Goal: Task Accomplishment & Management: Complete application form

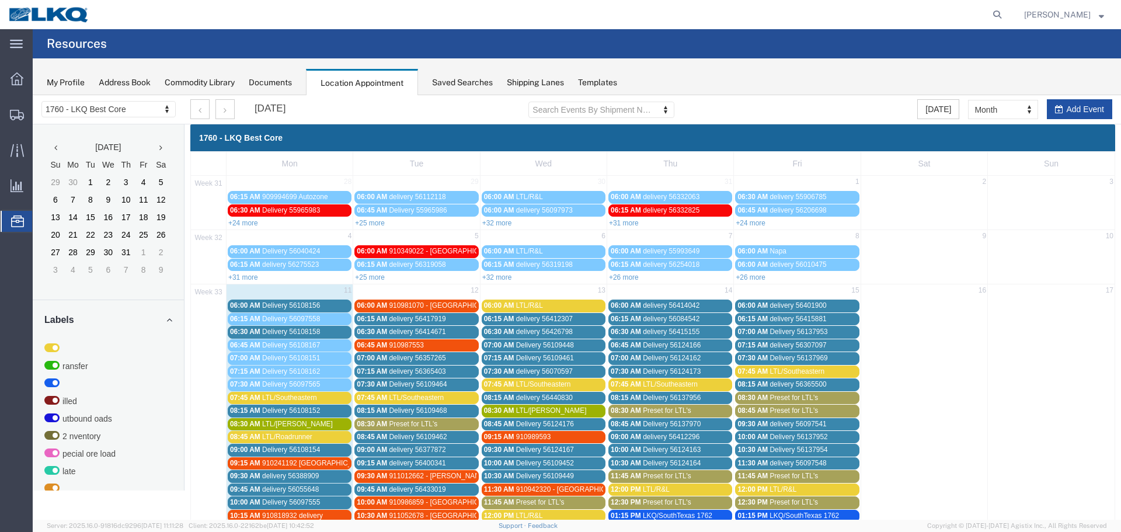
click at [1056, 112] on icon "button" at bounding box center [1059, 109] width 8 height 8
select select
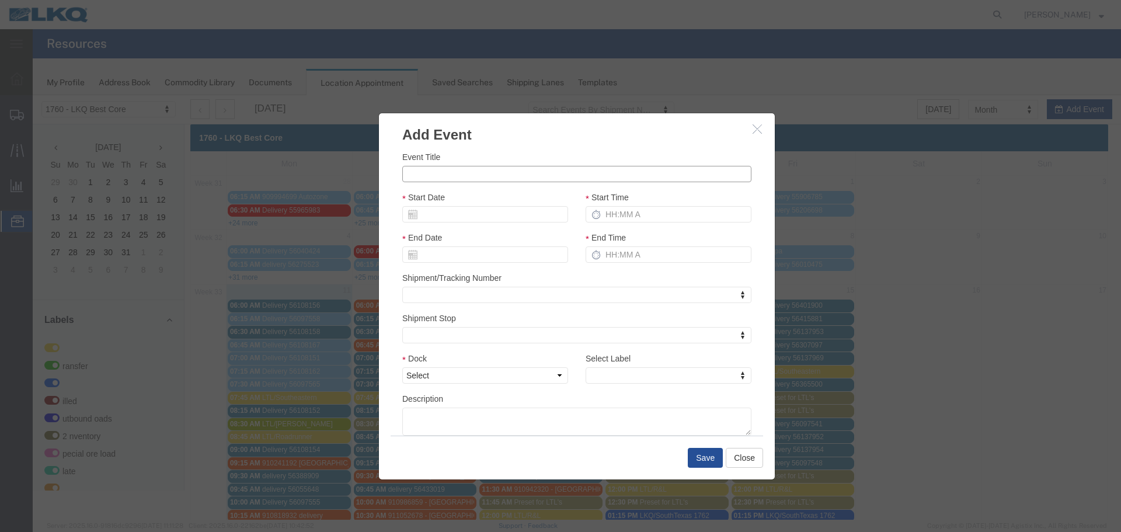
click at [468, 176] on input "Event Title" at bounding box center [576, 174] width 349 height 16
type input "56453901 LSR (TP)"
click at [507, 224] on div "Start Date" at bounding box center [485, 211] width 183 height 40
click at [452, 201] on div "Start Date" at bounding box center [485, 207] width 166 height 32
click at [431, 210] on input "Start Date" at bounding box center [485, 214] width 166 height 16
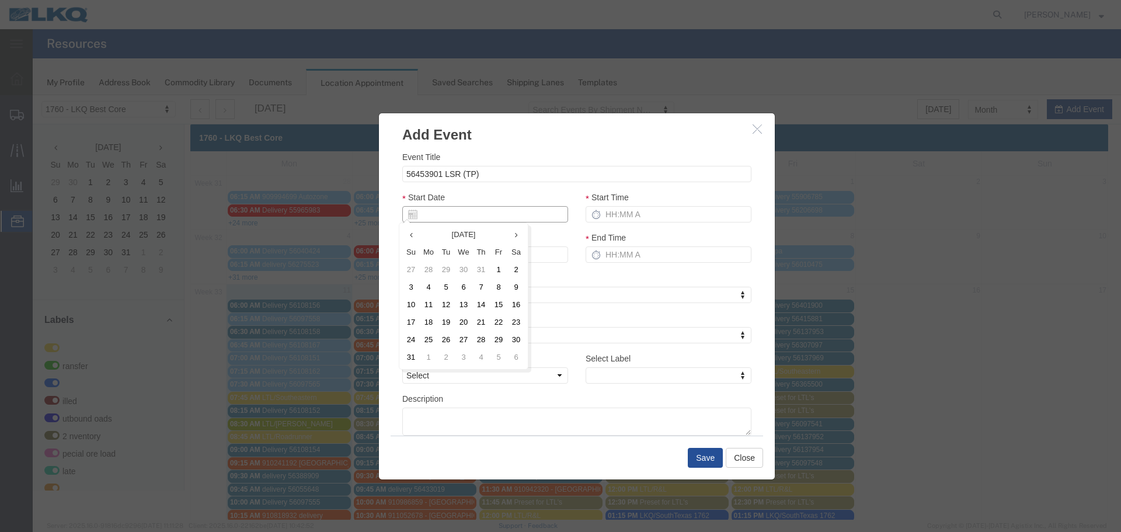
click at [431, 210] on input "Start Date" at bounding box center [485, 214] width 166 height 16
type input "[DATE]"
click at [562, 189] on div "Event Title 56453901 LSR (TP) Start Date [DATE] Start Time End Date End Time Sh…" at bounding box center [576, 293] width 349 height 285
click at [617, 217] on input "Start Time" at bounding box center [669, 214] width 166 height 16
type input "2:15 PM"
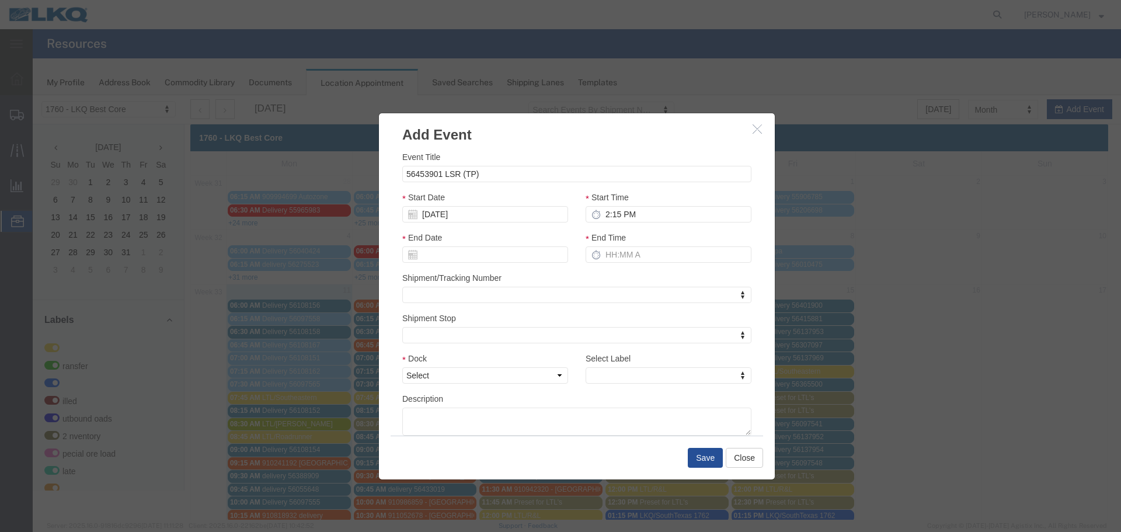
click at [609, 263] on div "End Time" at bounding box center [668, 251] width 183 height 40
click at [614, 259] on input "End Time" at bounding box center [669, 254] width 166 height 16
type input "2:15 PM"
click at [571, 277] on div "Shipment/Tracking Number Shipment/Tracking Number Shipment/Tracking Number" at bounding box center [576, 288] width 349 height 32
drag, startPoint x: 516, startPoint y: 377, endPoint x: 506, endPoint y: 377, distance: 9.9
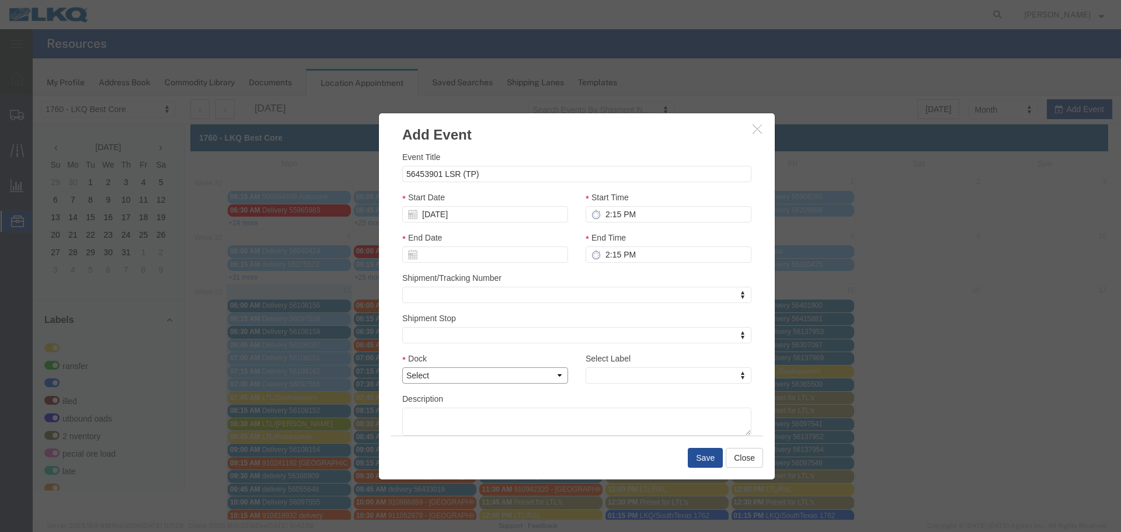
click at [516, 377] on select "Select 1760 - LKQ Best Core 1760 - Outbound Loads" at bounding box center [485, 375] width 166 height 16
select select "1"
click at [402, 367] on select "Select 1760 - LKQ Best Core 1760 - Outbound Loads" at bounding box center [485, 375] width 166 height 16
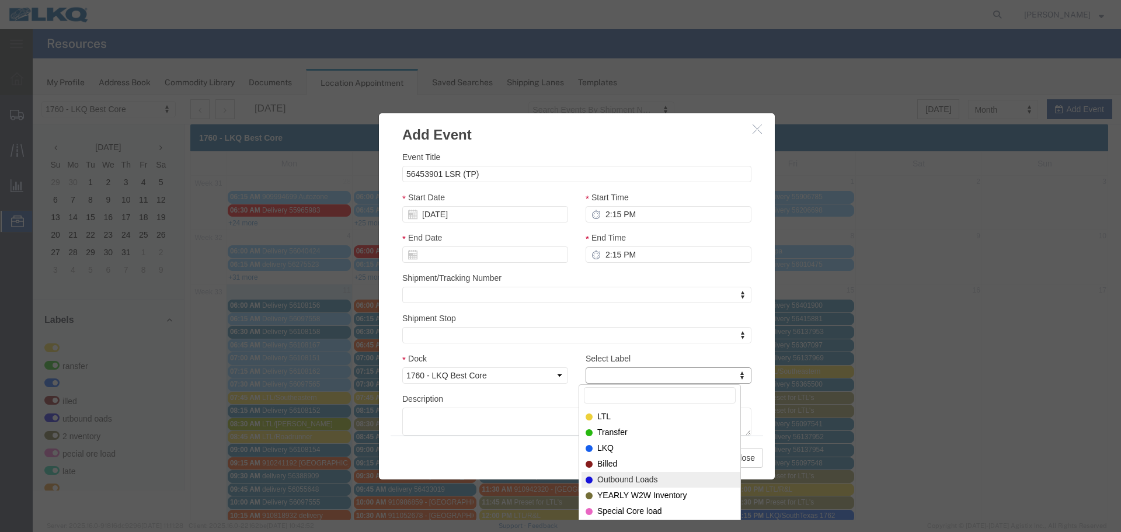
select select "80"
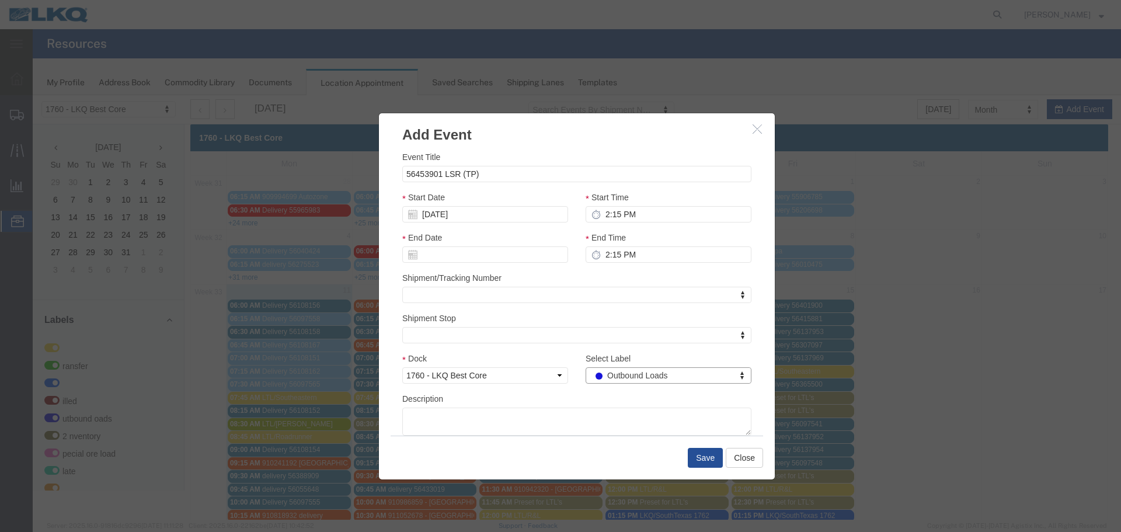
click at [622, 395] on div "Description" at bounding box center [576, 413] width 349 height 43
click at [698, 458] on button "Save" at bounding box center [705, 458] width 35 height 20
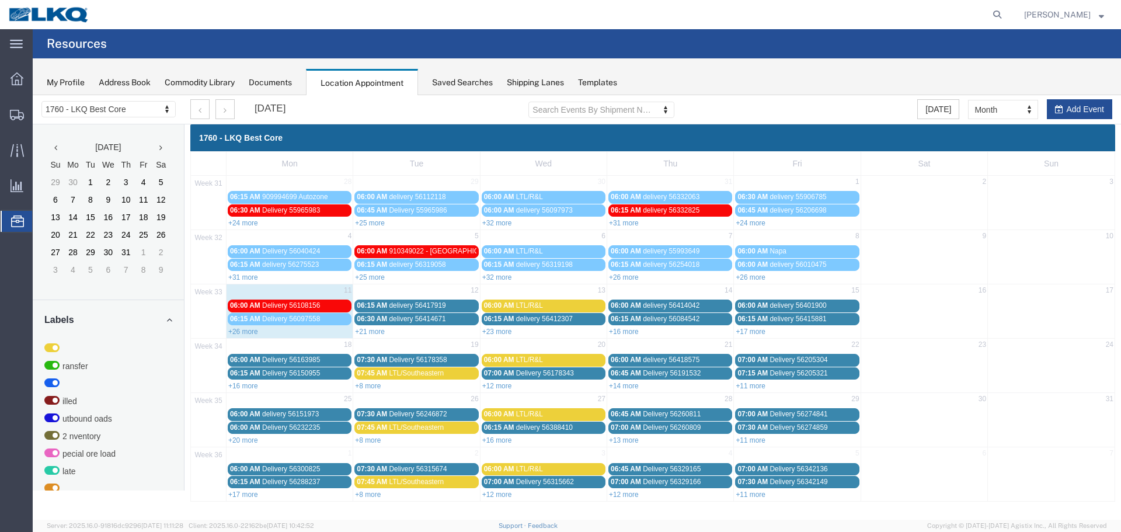
click at [1092, 98] on div "[DATE] Search Events By Shipment Number Clear Filter [DATE] Month Month Week Da…" at bounding box center [651, 109] width 939 height 29
click at [1091, 105] on button "Add Event" at bounding box center [1079, 109] width 65 height 20
select select
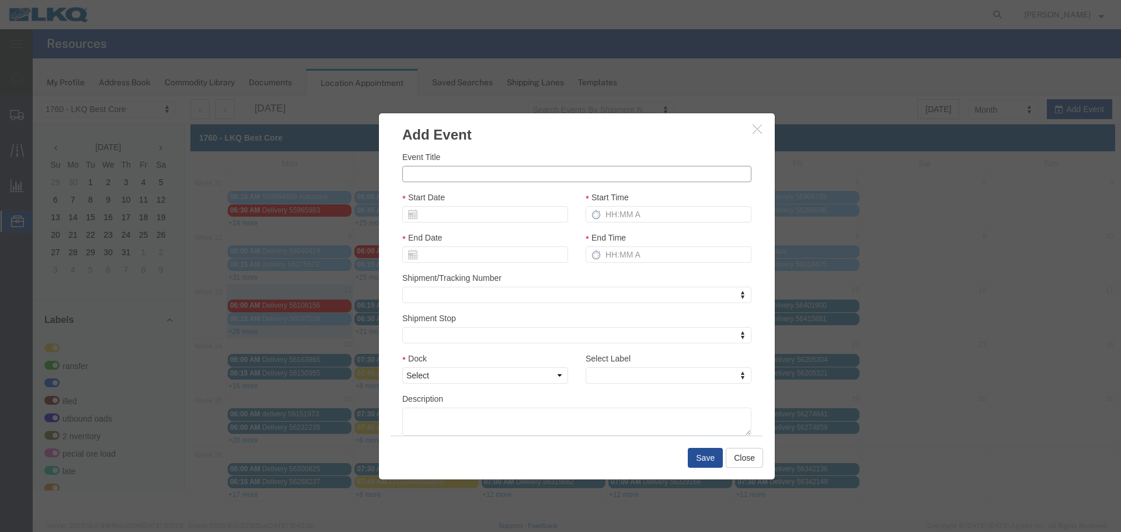
click at [445, 181] on input "Event Title" at bounding box center [576, 174] width 349 height 16
type input "56453898 SWIFT"
drag, startPoint x: 532, startPoint y: 148, endPoint x: 520, endPoint y: 154, distance: 13.6
click at [532, 148] on div "Event Title 56453898 [PERSON_NAME] Start Date Start Time End Date End Time Ship…" at bounding box center [577, 290] width 396 height 291
click at [464, 219] on input "Start Date" at bounding box center [485, 214] width 166 height 16
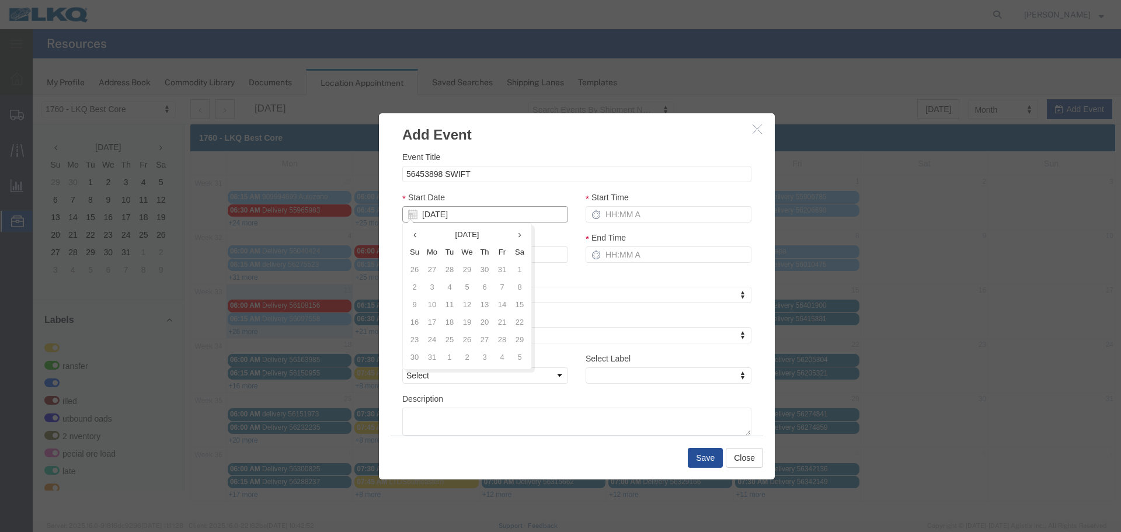
type input "[DATE]"
click at [527, 201] on div "Start Date [DATE]" at bounding box center [485, 207] width 166 height 32
click at [639, 216] on input "Start Time" at bounding box center [669, 214] width 166 height 16
type input "2:15 PM"
click at [613, 255] on input "End Time" at bounding box center [669, 254] width 166 height 16
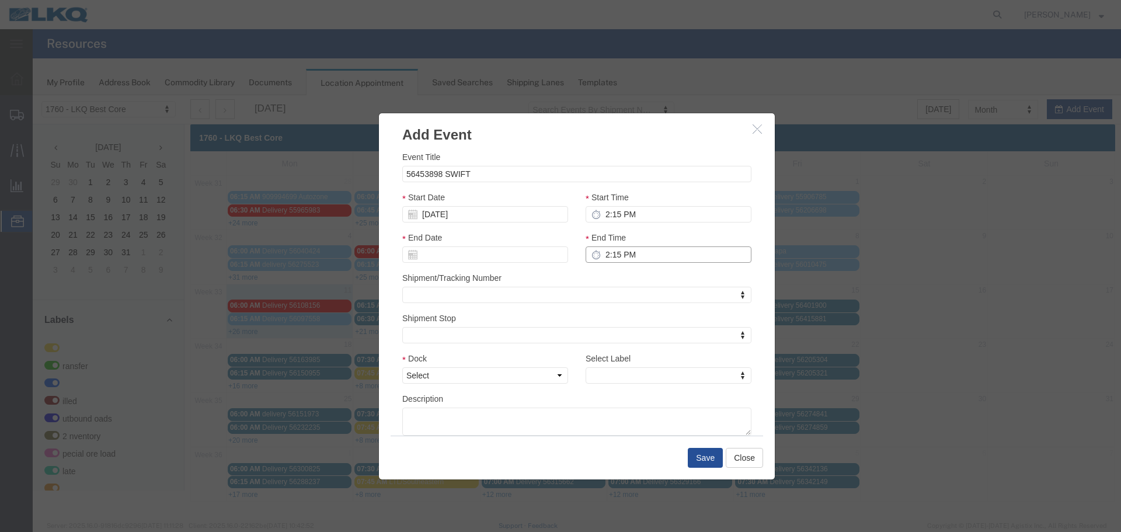
type input "2:15 PM"
click at [607, 279] on div "Shipment/Tracking Number Shipment/Tracking Number Shipment/Tracking Number" at bounding box center [576, 288] width 349 height 32
click at [548, 374] on select "Select 1760 - LKQ Best Core 1760 - Outbound Loads" at bounding box center [485, 375] width 166 height 16
select select "1"
click at [402, 367] on select "Select 1760 - LKQ Best Core 1760 - Outbound Loads" at bounding box center [485, 375] width 166 height 16
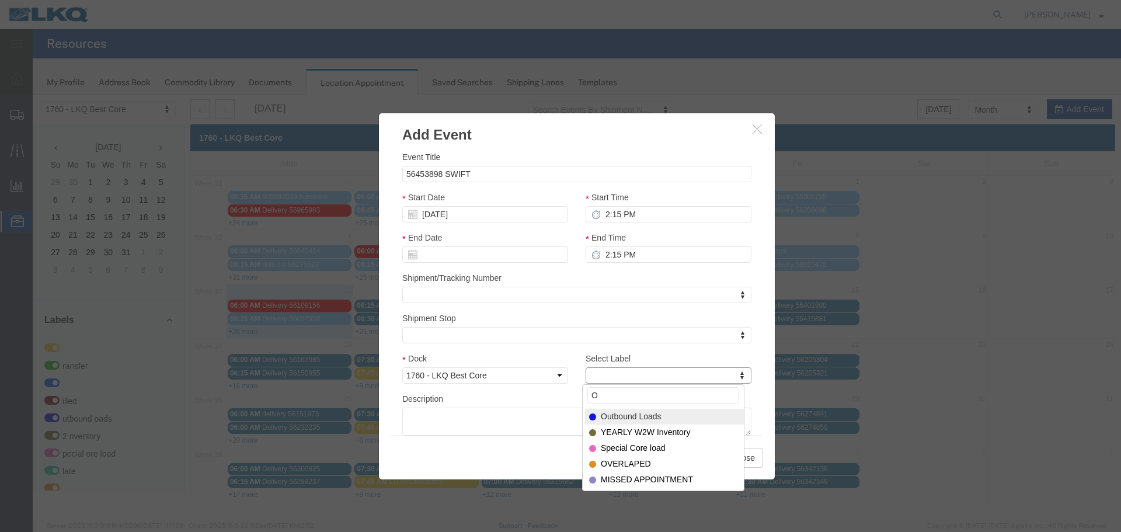
type input "O"
select select "80"
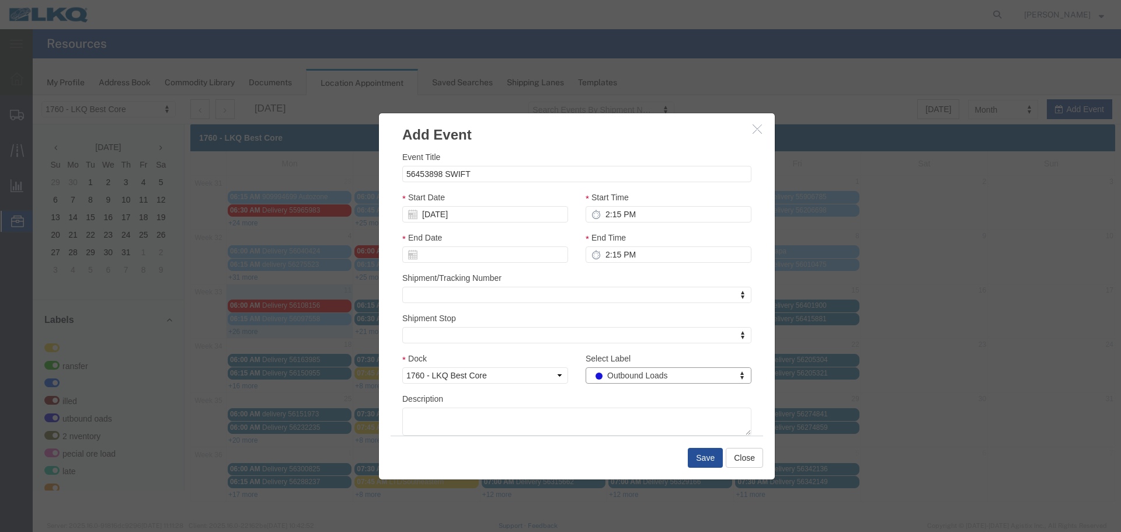
click at [547, 396] on div "Description" at bounding box center [576, 413] width 349 height 43
click at [577, 394] on div "Description" at bounding box center [576, 413] width 349 height 43
click at [712, 453] on button "Save" at bounding box center [705, 458] width 35 height 20
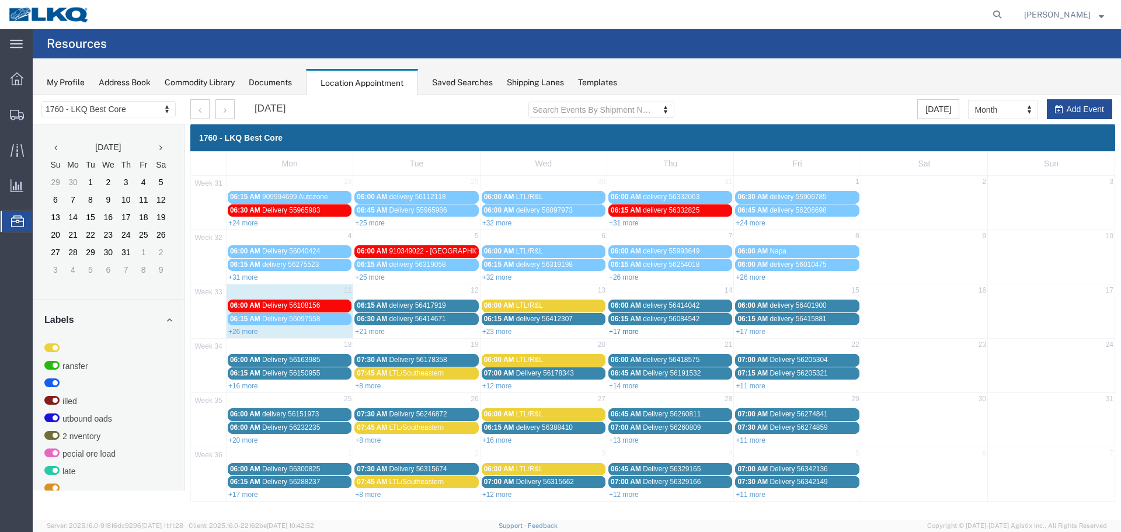
click at [635, 333] on link "+17 more" at bounding box center [624, 332] width 30 height 8
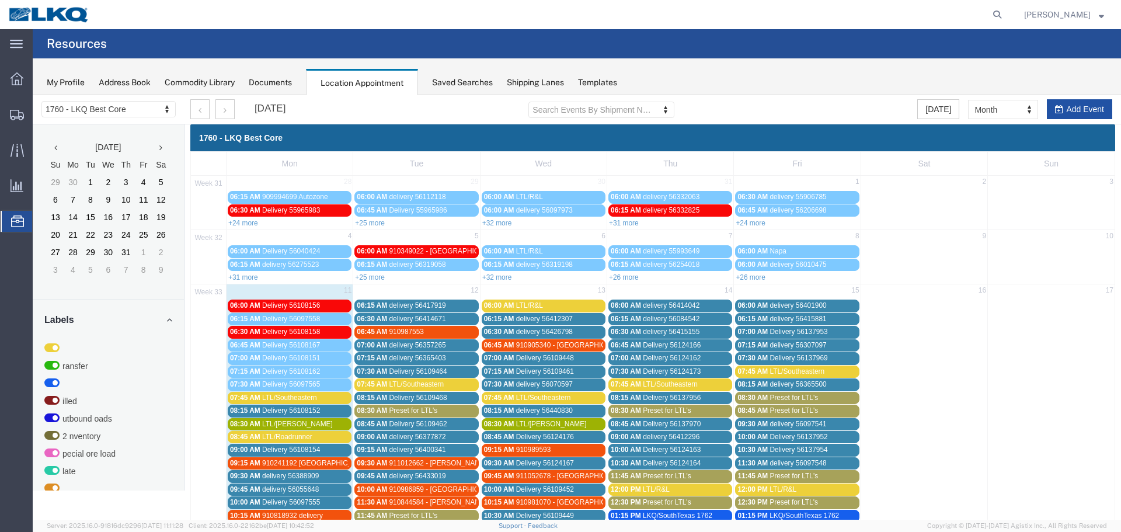
click at [1078, 110] on button "Add Event" at bounding box center [1079, 109] width 65 height 20
select select
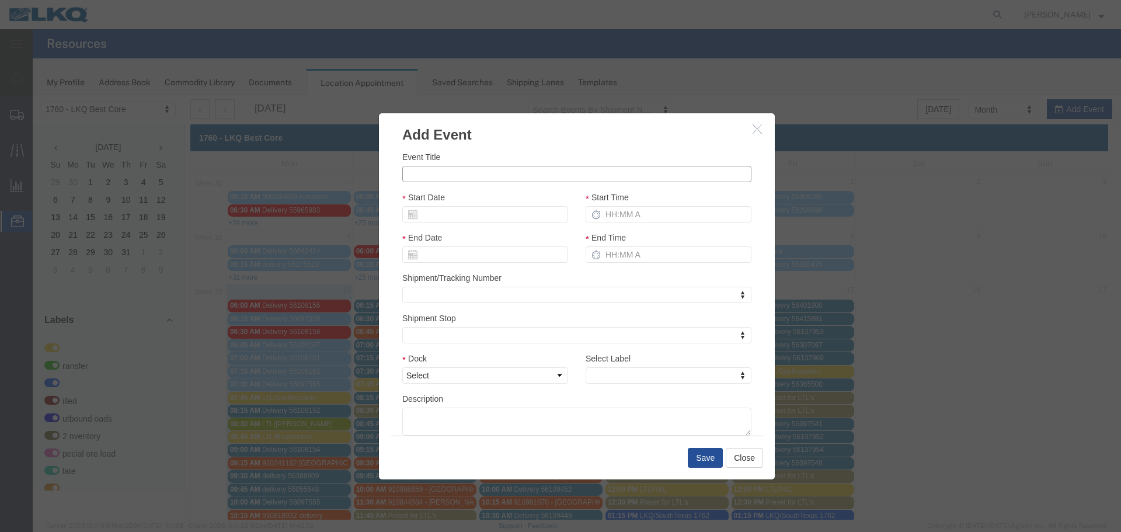
click at [532, 167] on input "Event Title" at bounding box center [576, 174] width 349 height 16
type input "56453896 SWIFT"
click at [511, 149] on div "Event Title 56453896 SWIFT Start Date Start Time End Date End Time Shipment/Tra…" at bounding box center [577, 290] width 396 height 291
click at [496, 216] on input "Start Date" at bounding box center [485, 214] width 166 height 16
click at [464, 218] on input "Start Date" at bounding box center [485, 214] width 166 height 16
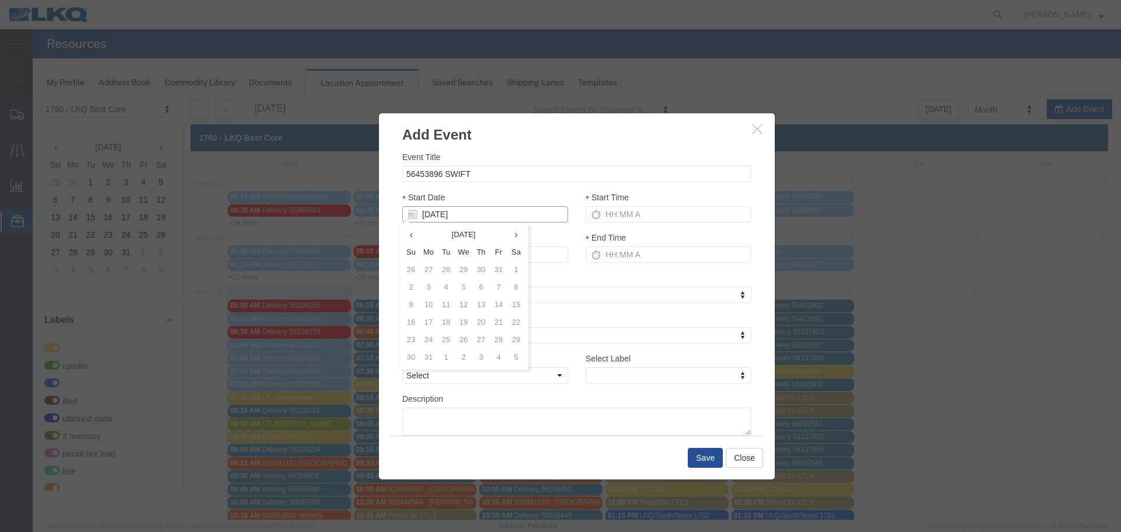
type input "[DATE]"
click at [539, 197] on div "Start Date [DATE]" at bounding box center [485, 207] width 166 height 32
click at [639, 210] on input "Start Time" at bounding box center [669, 214] width 166 height 16
type input "2:15 PM"
click at [605, 257] on input "End Time" at bounding box center [669, 254] width 166 height 16
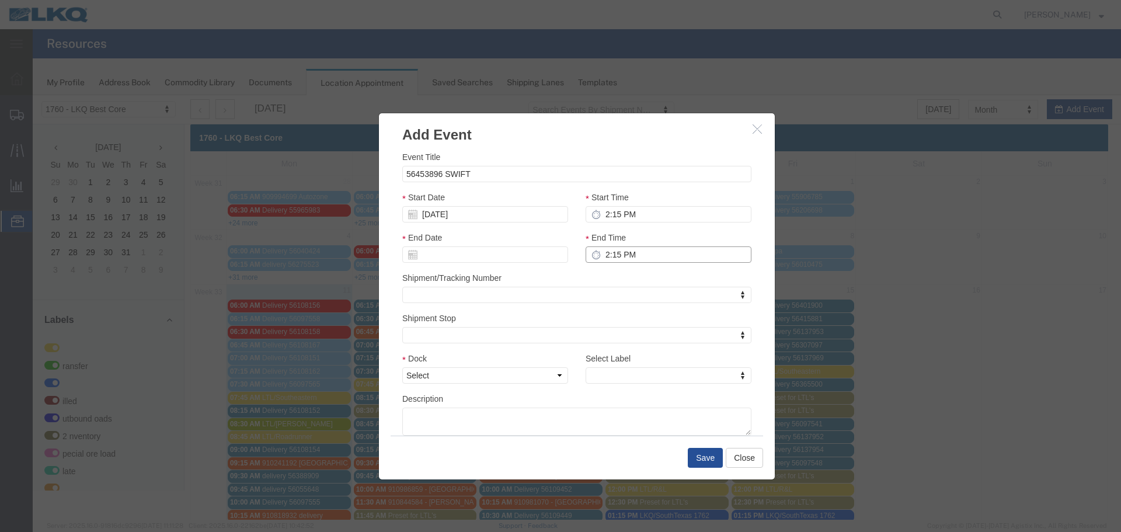
type input "2:15 PM"
drag, startPoint x: 572, startPoint y: 272, endPoint x: 569, endPoint y: 264, distance: 8.9
click at [569, 272] on div "Shipment/Tracking Number Shipment/Tracking Number Shipment/Tracking Number" at bounding box center [576, 288] width 349 height 32
click at [527, 377] on select "Select 1760 - LKQ Best Core 1760 - Outbound Loads" at bounding box center [485, 375] width 166 height 16
select select "1"
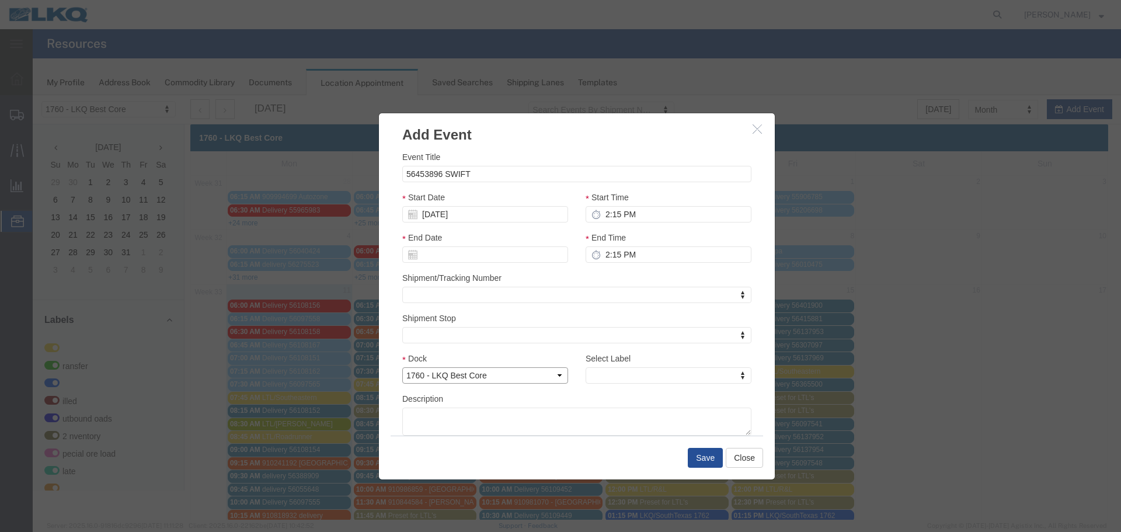
click at [402, 367] on select "Select 1760 - LKQ Best Core 1760 - Outbound Loads" at bounding box center [485, 375] width 166 height 16
click at [594, 385] on div "Select Label Select Label Select Label LTL Transfer LKQ Billed Outbound Loads Y…" at bounding box center [668, 372] width 183 height 40
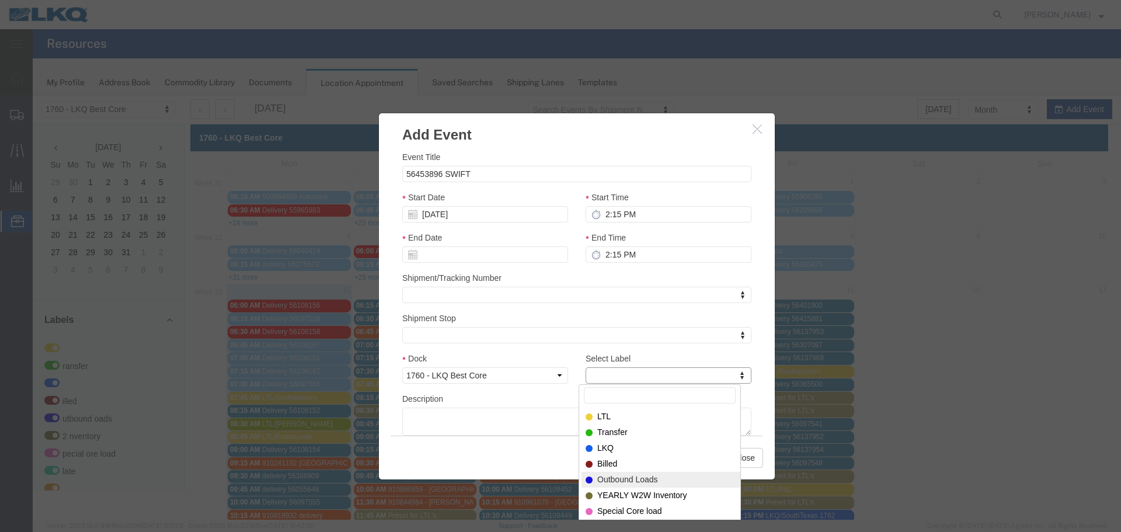
select select "80"
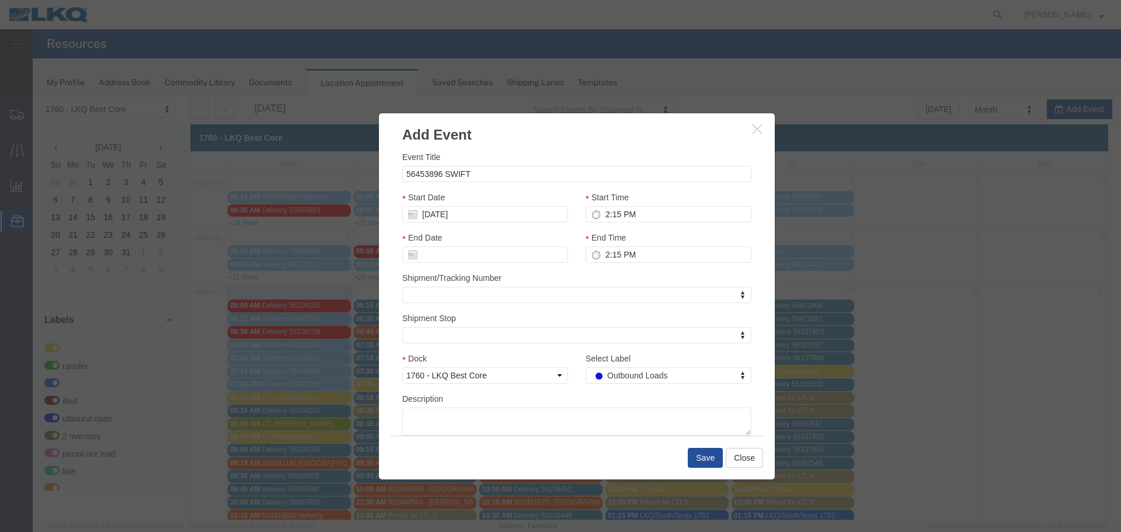
click at [577, 386] on div "Select Label Outbound Loads Select Label LTL Transfer LKQ Billed Outbound Loads…" at bounding box center [668, 372] width 183 height 40
click at [717, 457] on button "Save" at bounding box center [705, 458] width 35 height 20
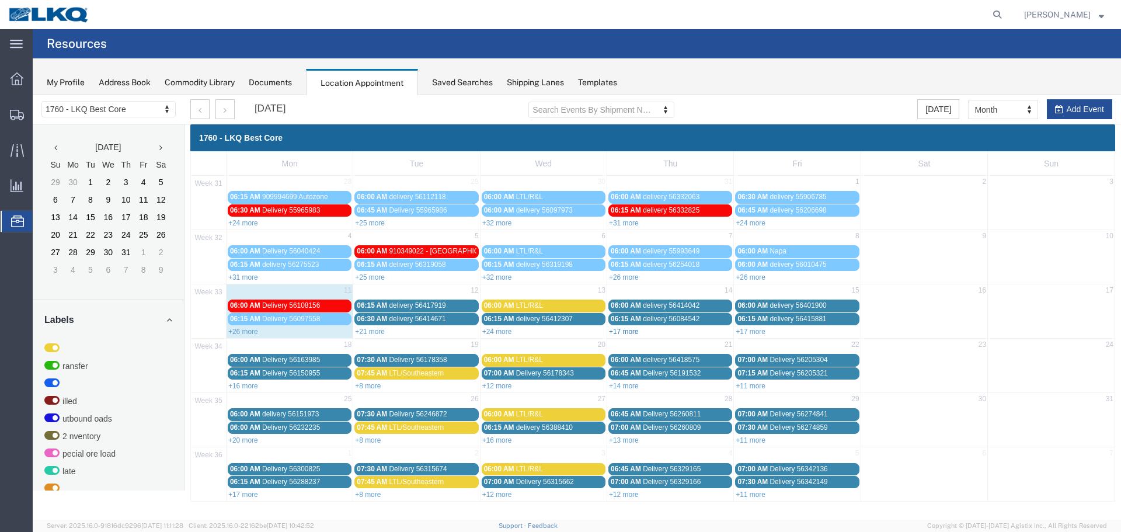
click at [622, 330] on link "+17 more" at bounding box center [624, 332] width 30 height 8
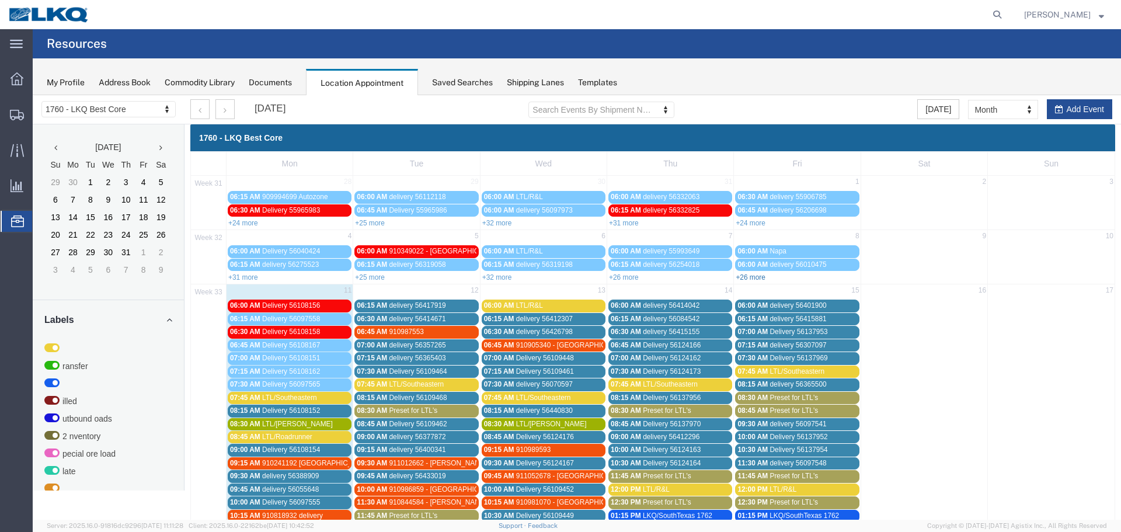
click at [751, 278] on link "+26 more" at bounding box center [751, 277] width 30 height 8
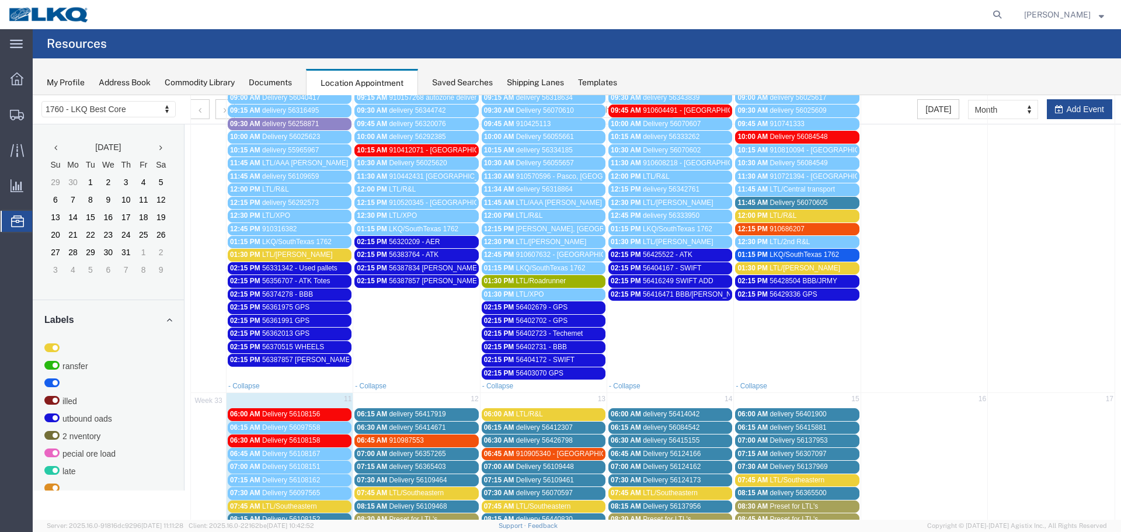
scroll to position [288, 0]
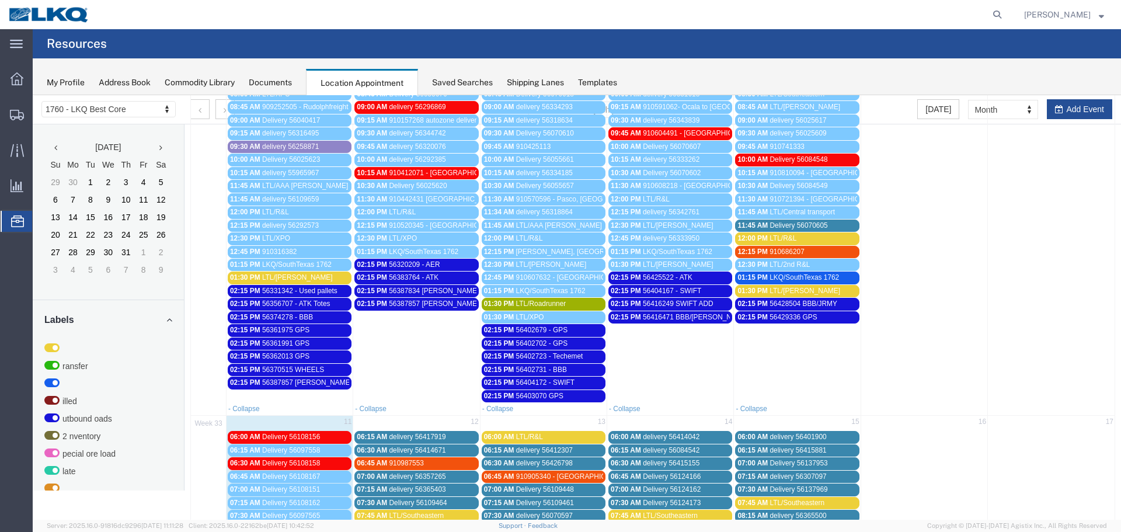
click at [1071, 114] on td at bounding box center [1051, 179] width 127 height 447
select select "1"
select select
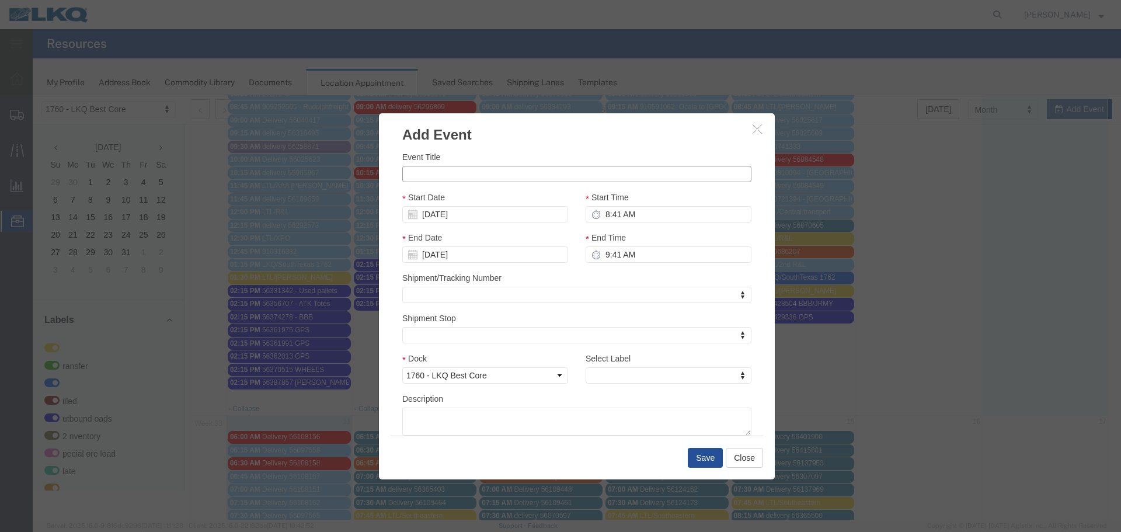
click at [464, 177] on input "Event Title" at bounding box center [576, 174] width 349 height 16
type input "56444533 GPS"
drag, startPoint x: 577, startPoint y: 155, endPoint x: 569, endPoint y: 146, distance: 12.8
click at [577, 155] on div "Event Title 56444533 GPS" at bounding box center [576, 167] width 349 height 32
click at [435, 211] on input "[DATE]" at bounding box center [485, 214] width 166 height 16
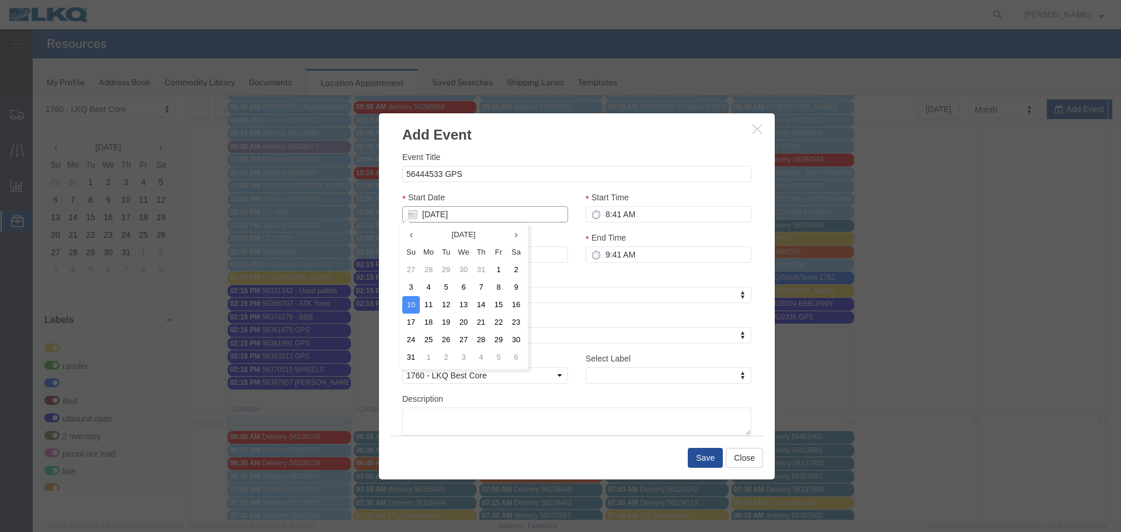
click at [438, 214] on input "[DATE]" at bounding box center [485, 214] width 166 height 16
type input "[DATE]"
click at [477, 196] on div "Start Date [DATE]" at bounding box center [485, 207] width 166 height 32
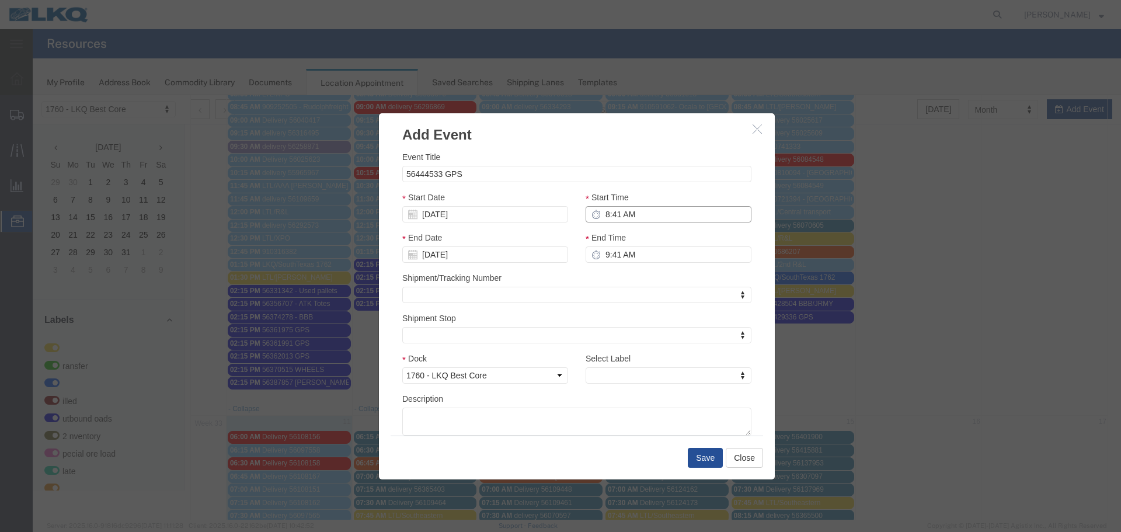
click at [629, 221] on input "8:41 AM" at bounding box center [669, 214] width 166 height 16
type input "2:15 PM"
click at [610, 259] on input "9:41 AM" at bounding box center [669, 254] width 166 height 16
type input "2:15 PM"
click at [635, 286] on div "Shipment/Tracking Number Shipment/Tracking Number Shipment/Tracking Number" at bounding box center [576, 288] width 349 height 32
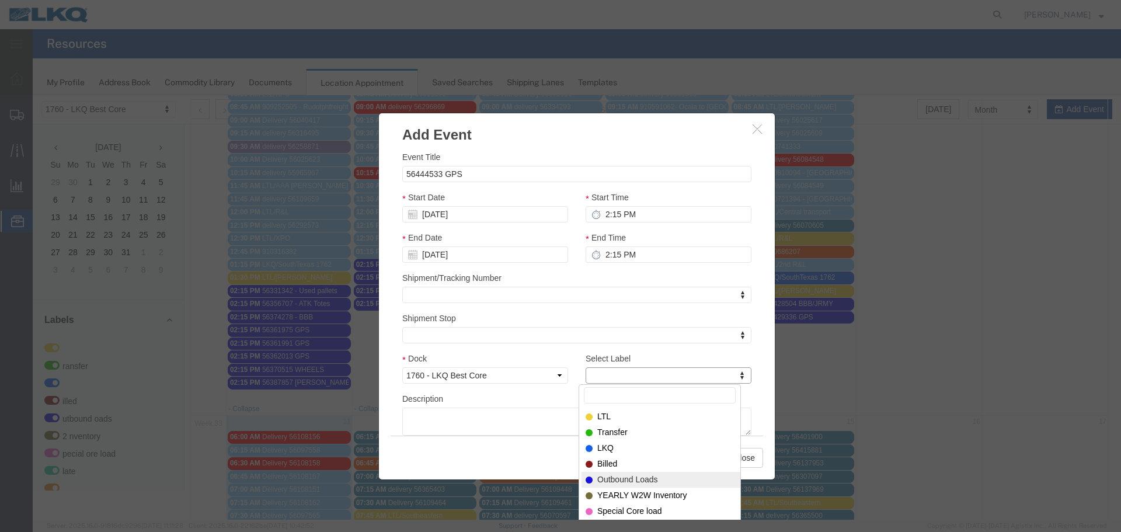
select select "80"
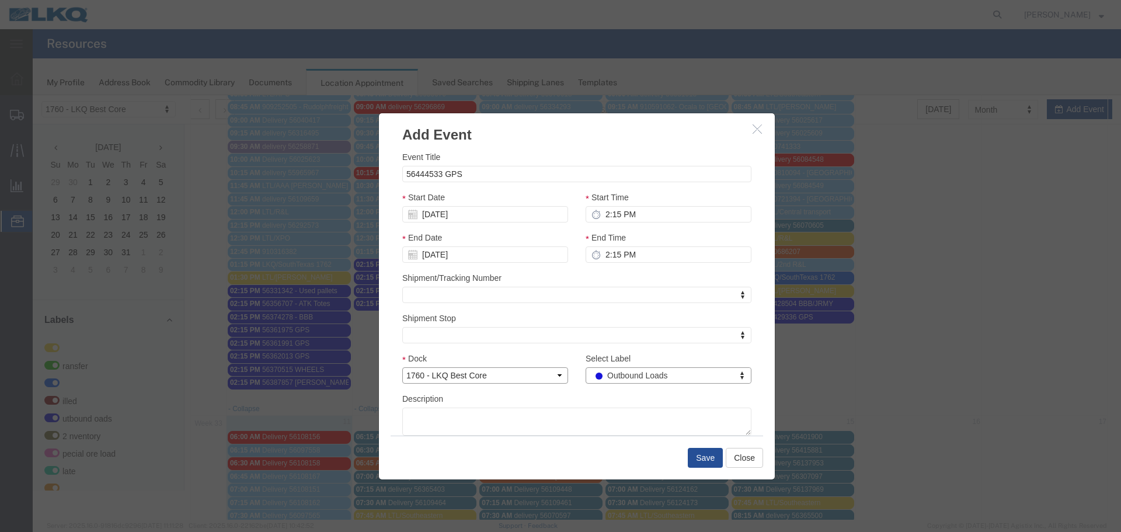
click at [549, 375] on select "Select 1760 - LKQ Best Core 1760 - Outbound Loads" at bounding box center [485, 375] width 166 height 16
click at [402, 367] on select "Select 1760 - LKQ Best Core 1760 - Outbound Loads" at bounding box center [485, 375] width 166 height 16
click at [502, 344] on div "Event Title 56444533 GPS Start Date [DATE] Start Time 2:15 PM End Date [DATE] E…" at bounding box center [576, 293] width 349 height 285
click at [692, 453] on button "Save" at bounding box center [705, 458] width 35 height 20
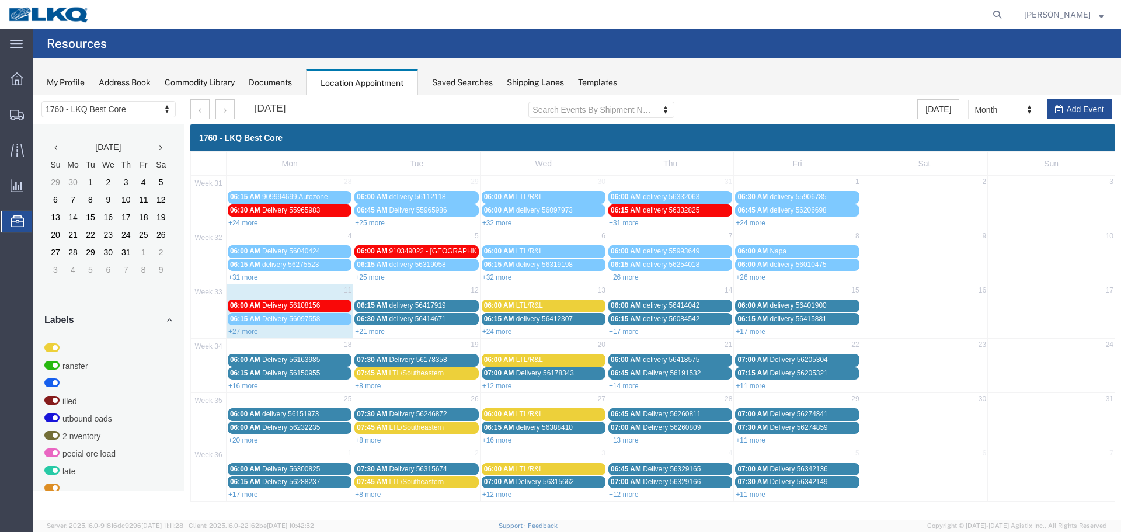
scroll to position [0, 0]
click at [254, 335] on link "+27 more" at bounding box center [243, 332] width 30 height 8
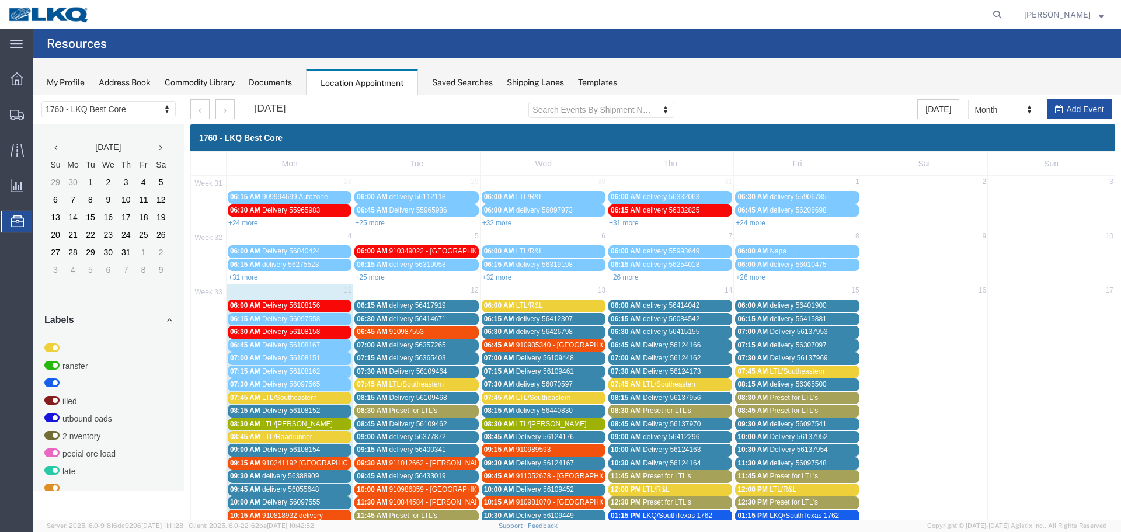
click at [1074, 102] on button "Add Event" at bounding box center [1079, 109] width 65 height 20
select select
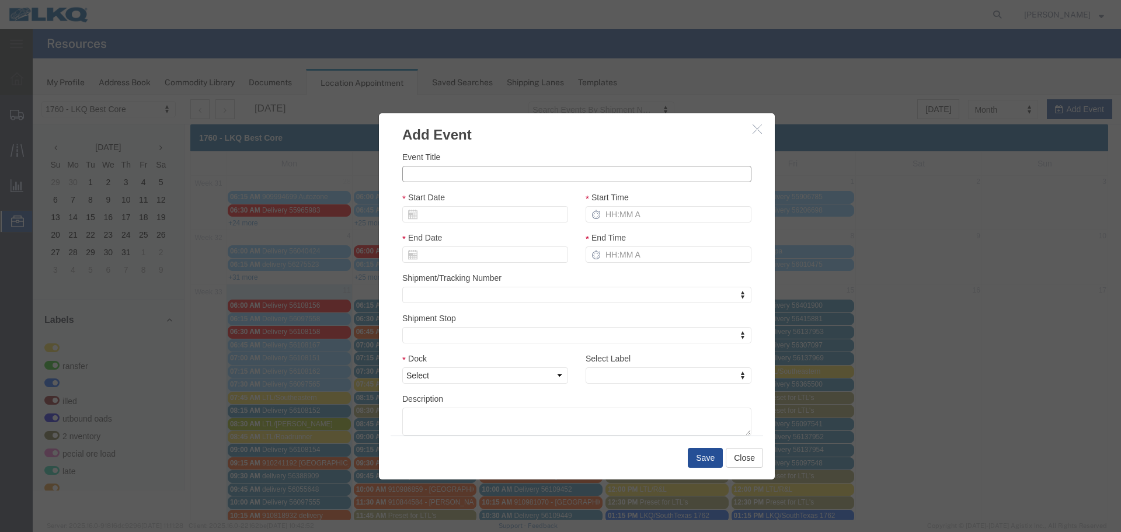
click at [478, 175] on input "Event Title" at bounding box center [576, 174] width 349 height 16
type input "56444543 GPS"
click at [509, 150] on div "Event Title 56444543 GPS Start Date Start Time End Date End Time Shipment/Track…" at bounding box center [577, 290] width 396 height 291
drag, startPoint x: 474, startPoint y: 211, endPoint x: 468, endPoint y: 218, distance: 9.1
click at [474, 211] on input "Start Date" at bounding box center [485, 214] width 166 height 16
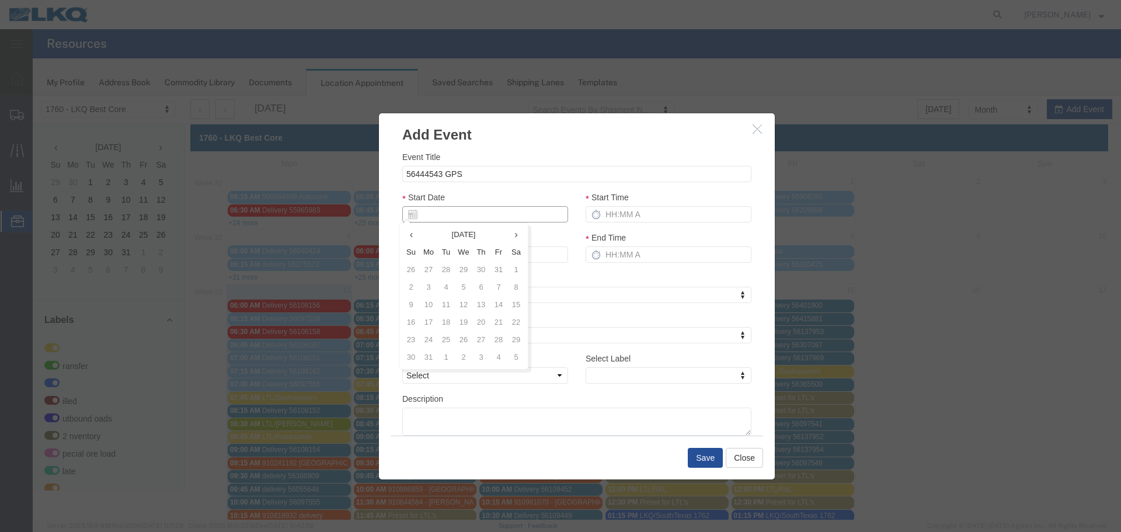
click at [456, 218] on input "Start Date" at bounding box center [485, 214] width 166 height 16
type input "[DATE]"
click at [503, 182] on input "56444543 GPS" at bounding box center [576, 174] width 349 height 16
click at [605, 137] on h3 "Add Event" at bounding box center [577, 129] width 396 height 32
click at [611, 206] on input "Start Time" at bounding box center [669, 214] width 166 height 16
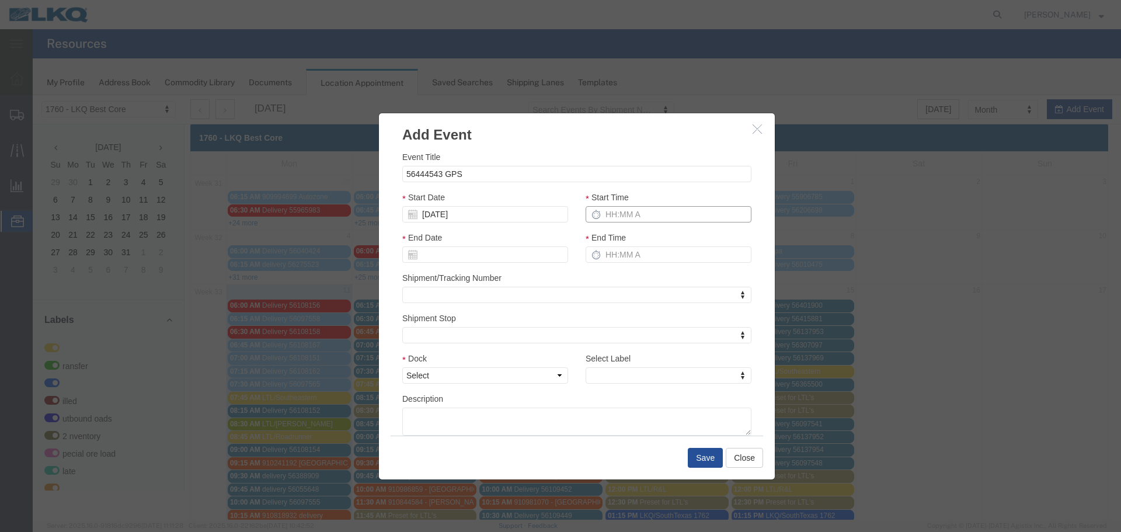
type input "2:15 PM"
click at [618, 257] on input "End Time" at bounding box center [669, 254] width 166 height 16
type input "2:15 PM"
click at [606, 280] on div "Shipment/Tracking Number Shipment/Tracking Number Shipment/Tracking Number" at bounding box center [576, 288] width 349 height 32
click at [554, 374] on select "Select 1760 - LKQ Best Core 1760 - Outbound Loads" at bounding box center [485, 375] width 166 height 16
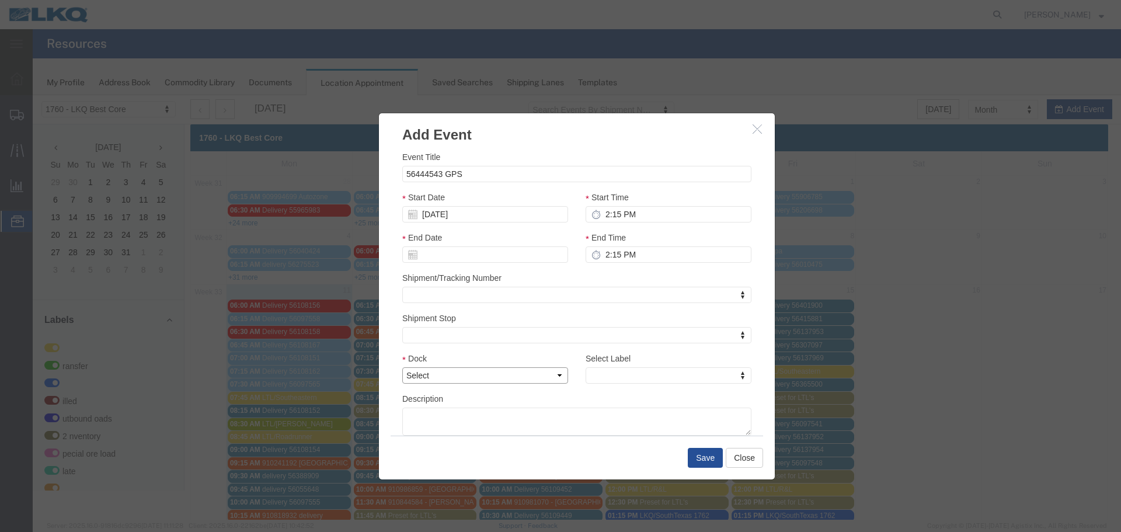
select select "1"
click at [402, 367] on select "Select 1760 - LKQ Best Core 1760 - Outbound Loads" at bounding box center [485, 375] width 166 height 16
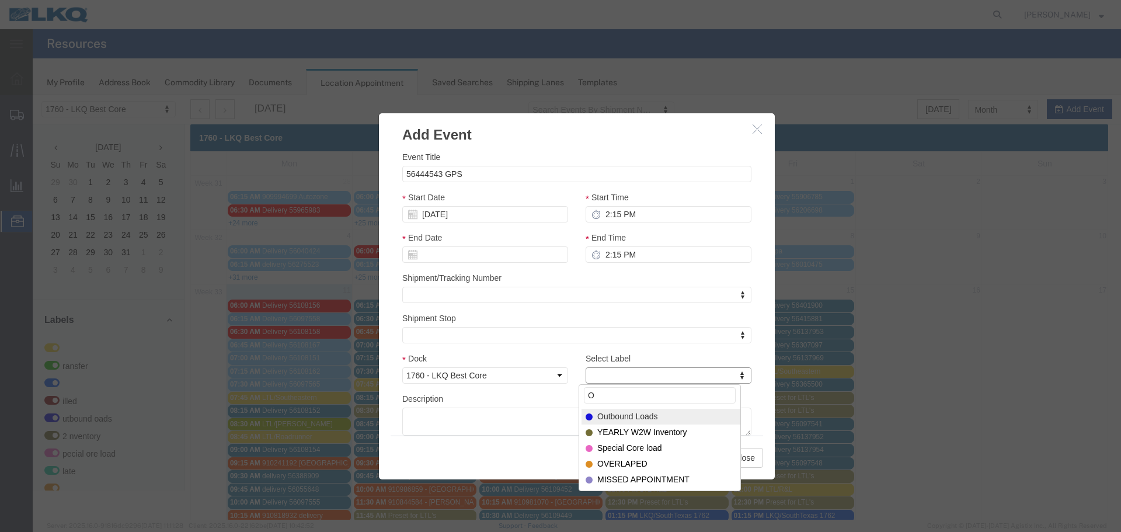
type input "O"
click at [637, 408] on div "Select Label O Outbound Loads YEARLY W2W Inventory Special Core load OVERLAPED …" at bounding box center [660, 437] width 162 height 107
select select "80"
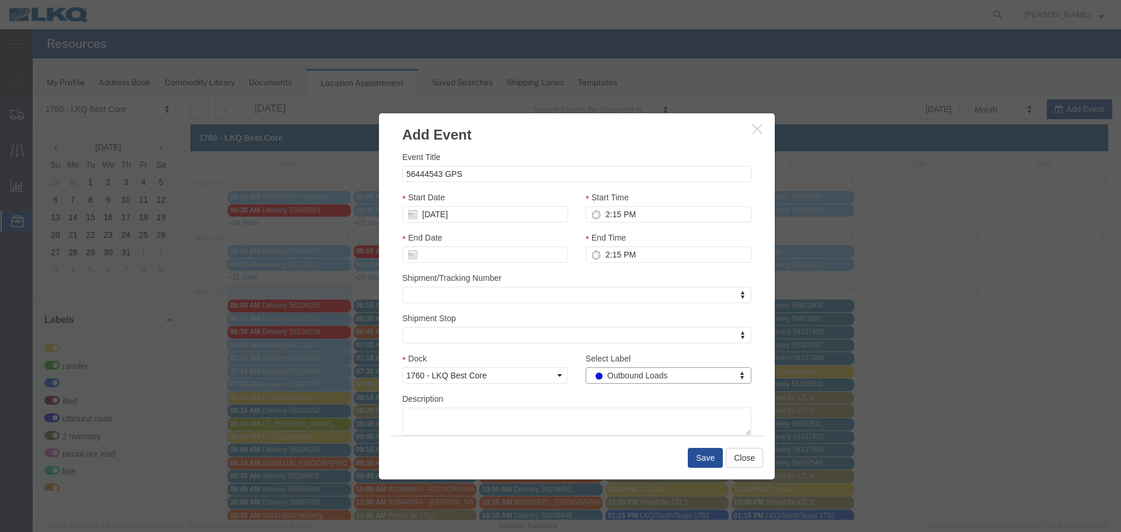
click at [570, 399] on div "Description" at bounding box center [576, 413] width 349 height 43
click at [711, 455] on button "Save" at bounding box center [705, 458] width 35 height 20
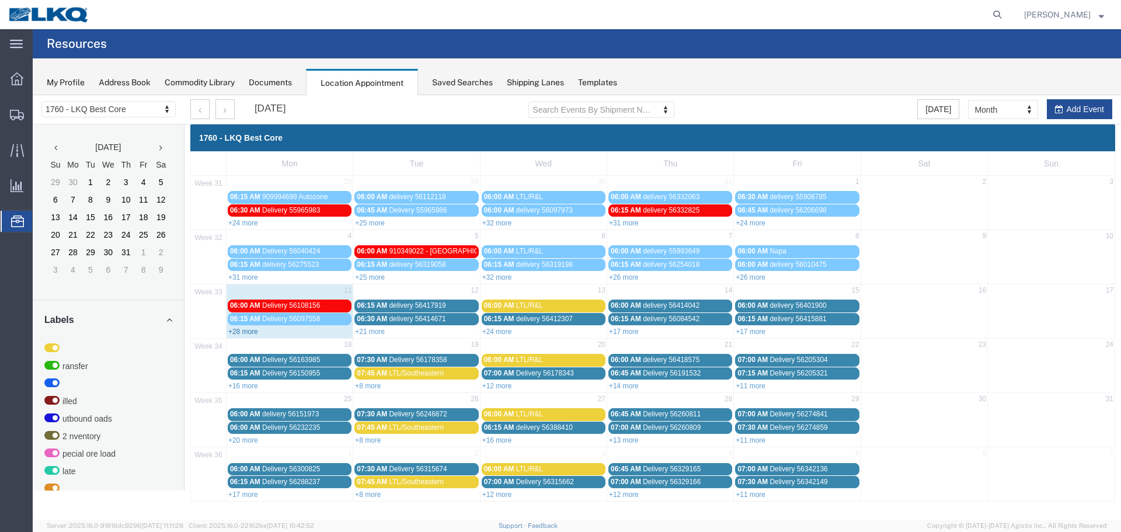
click at [248, 334] on link "+28 more" at bounding box center [243, 332] width 30 height 8
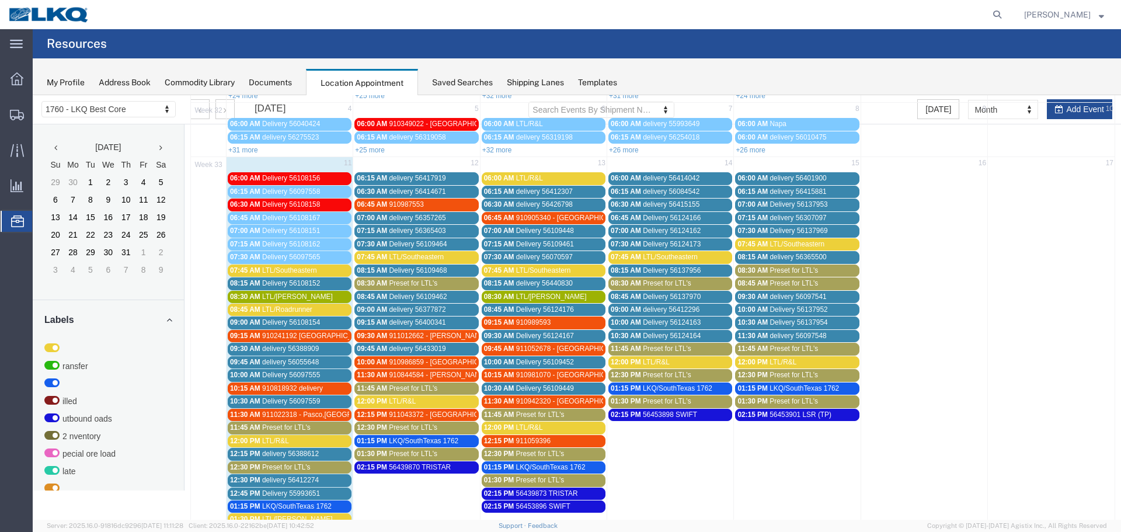
scroll to position [117, 0]
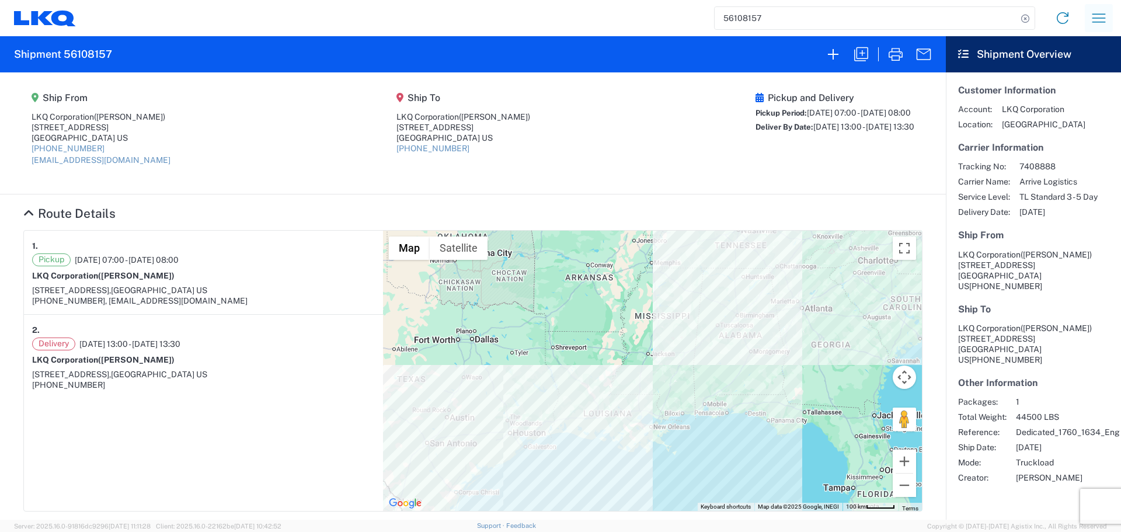
click at [1104, 6] on button "button" at bounding box center [1099, 18] width 28 height 28
click at [1060, 81] on link "Shipment request" at bounding box center [1056, 79] width 110 height 23
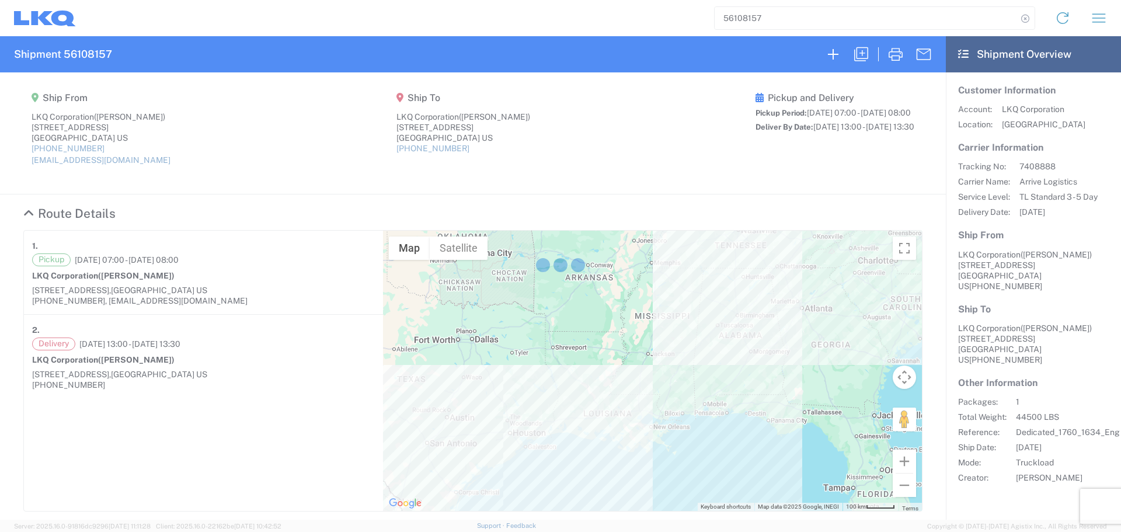
select select "FULL"
select select "US"
select select "LBS"
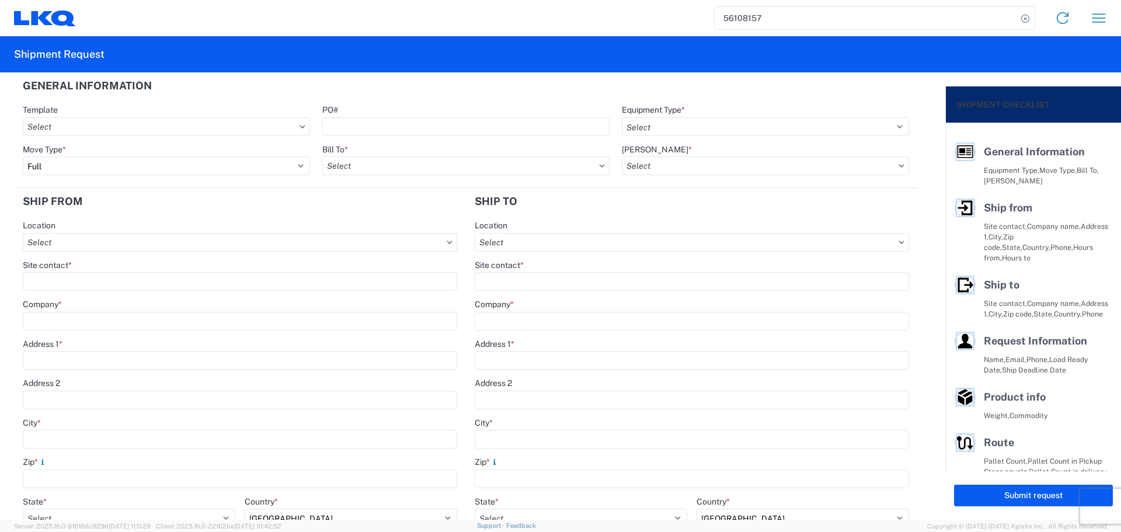
click at [737, 18] on input "56108157" at bounding box center [866, 18] width 302 height 22
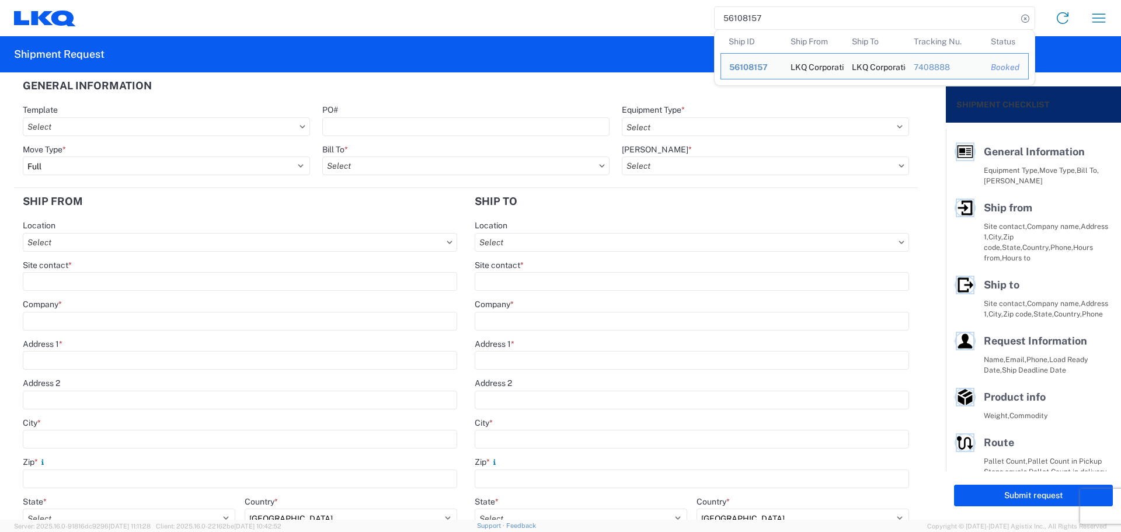
click at [737, 18] on input "56108157" at bounding box center [866, 18] width 302 height 22
paste input "348882"
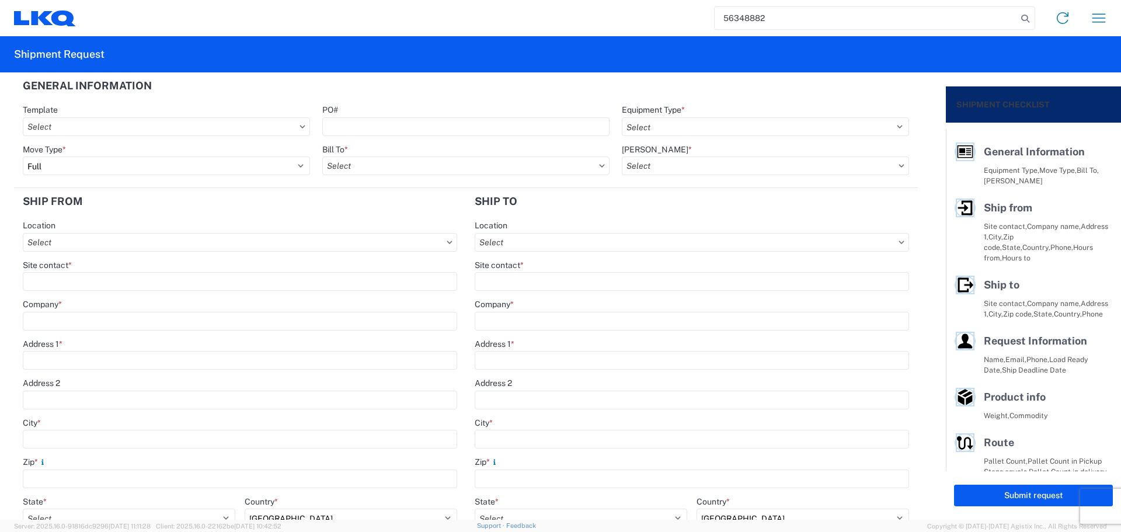
type input "56348882"
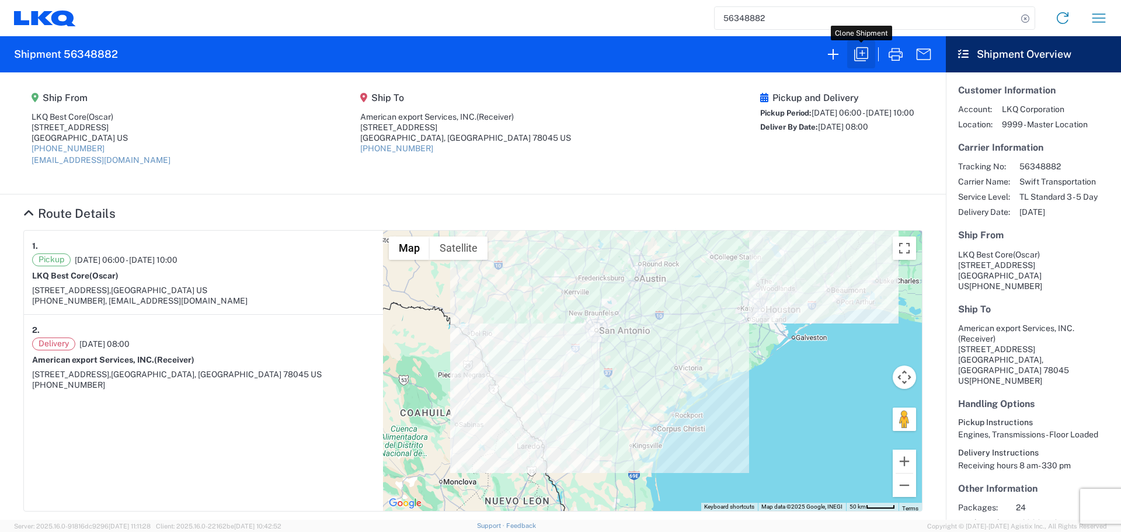
click at [865, 57] on icon "button" at bounding box center [861, 54] width 19 height 19
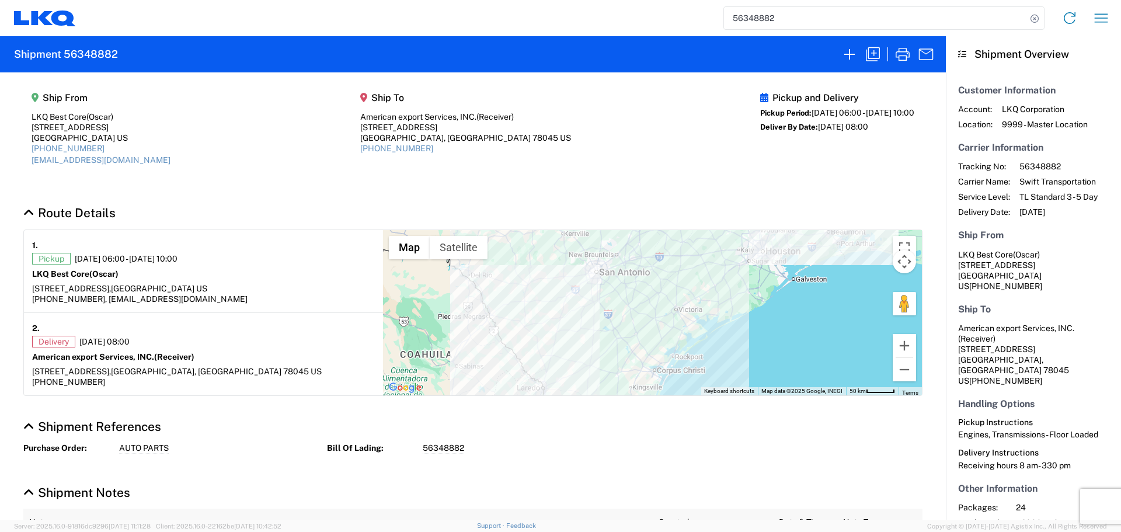
select select "FULL"
select select "US"
select select "LBS"
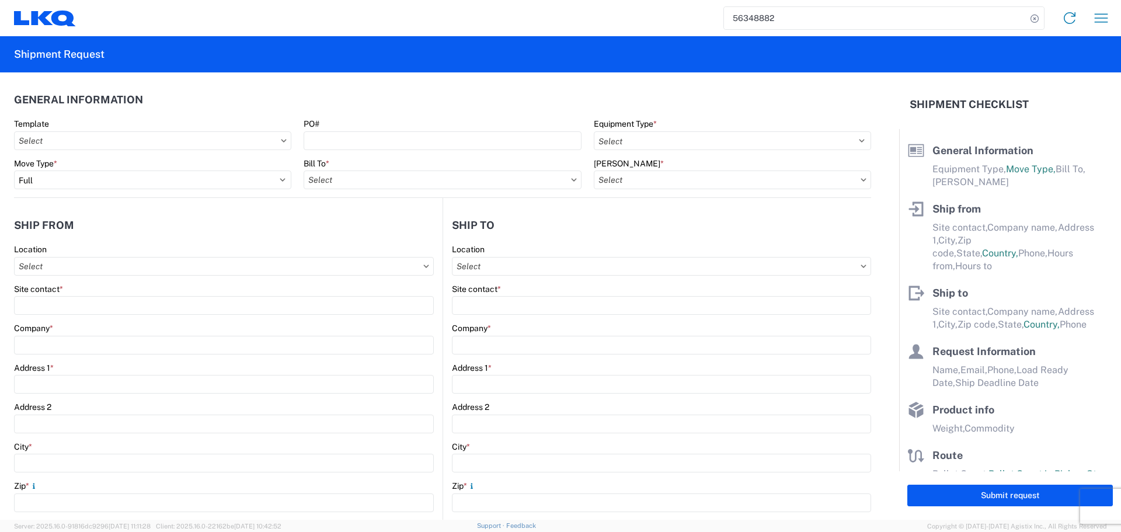
select select "STDV"
type input "Oscar"
type input "LKQ Best Core"
type input "1714 West Mount Houston Road"
type input "Houston"
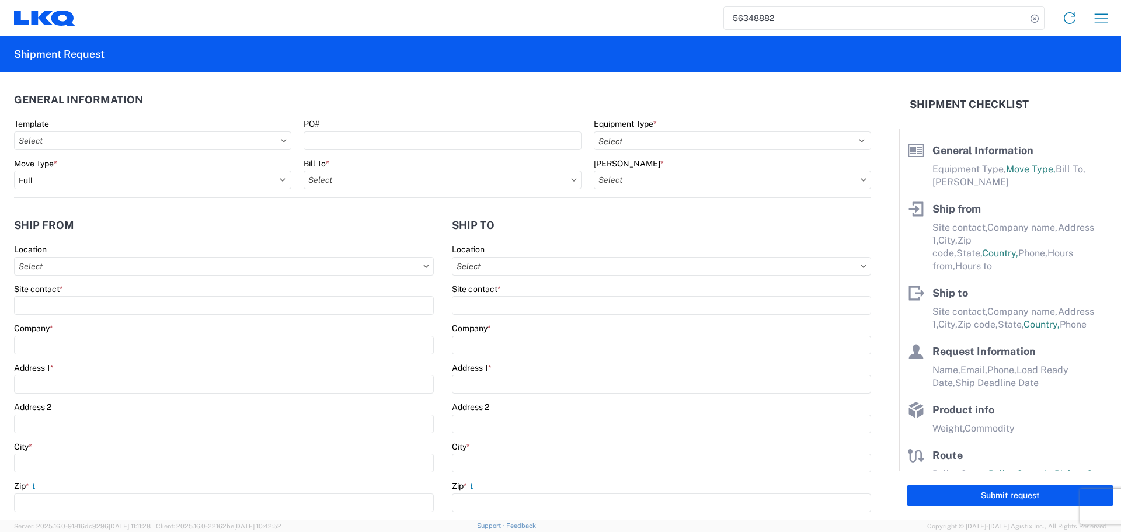
type input "77038"
type input "oxdavila@lkqcorp.com"
type input "Receiver"
type input "American export Services, INC."
type input "417 Nafta Blvd"
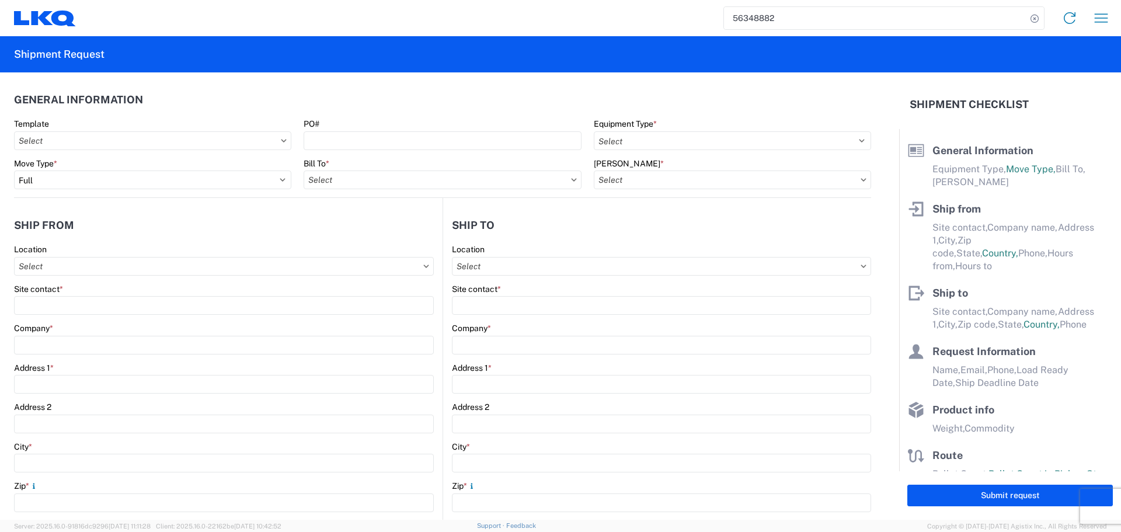
type input "Laredo"
type input "78045"
type input "Oscar"
type input "oxdavila@lkqcorp.com"
type input "281-886-1028"
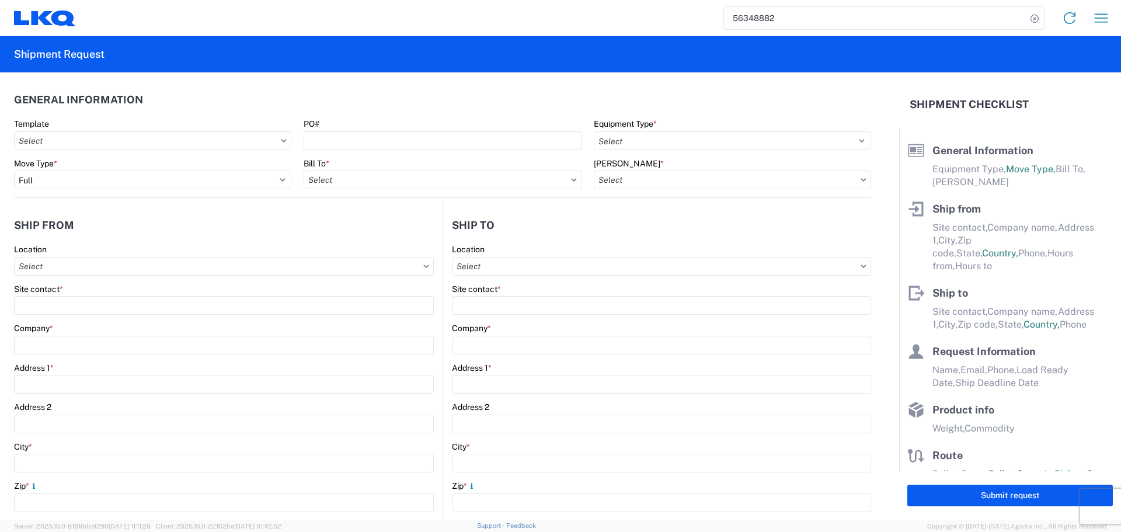
type input "2025-08-01"
type input "2025-08-04"
type textarea "Receiving hours 8 am- 330 pm"
type input "42000"
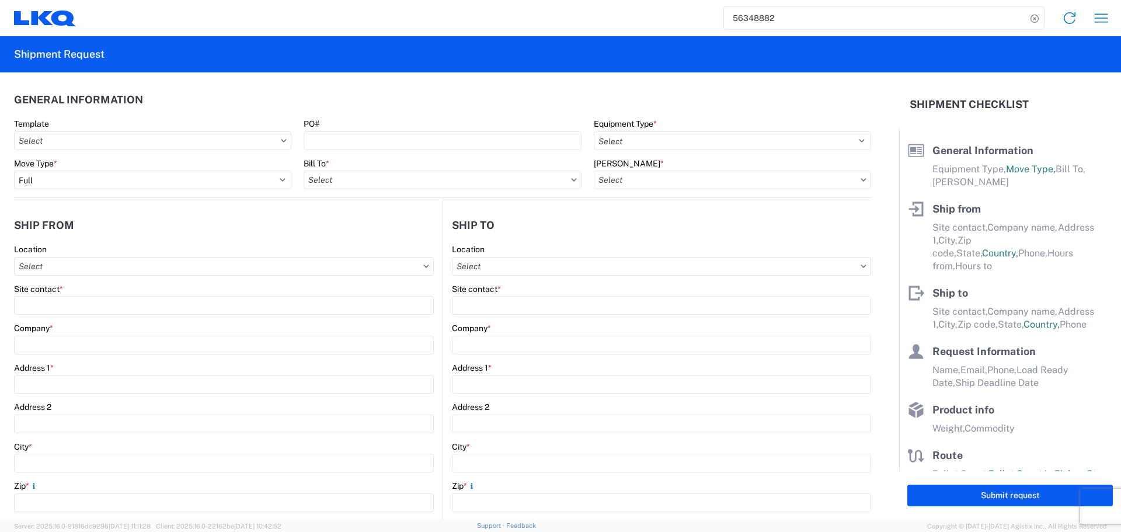
type input "Engines, Transmissions"
type input "24"
type input "0"
type input "5760"
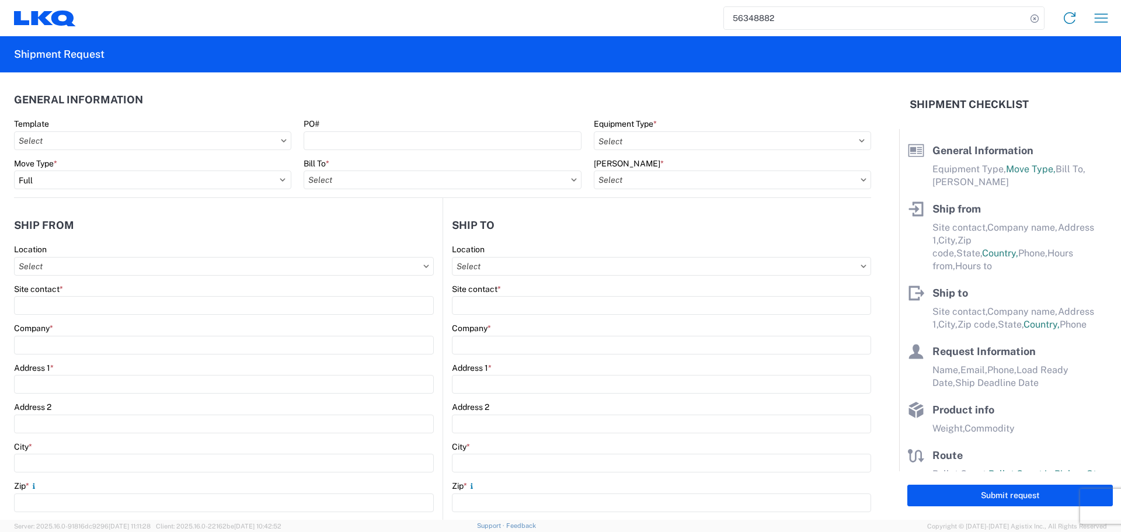
type input "5184"
select select "IN"
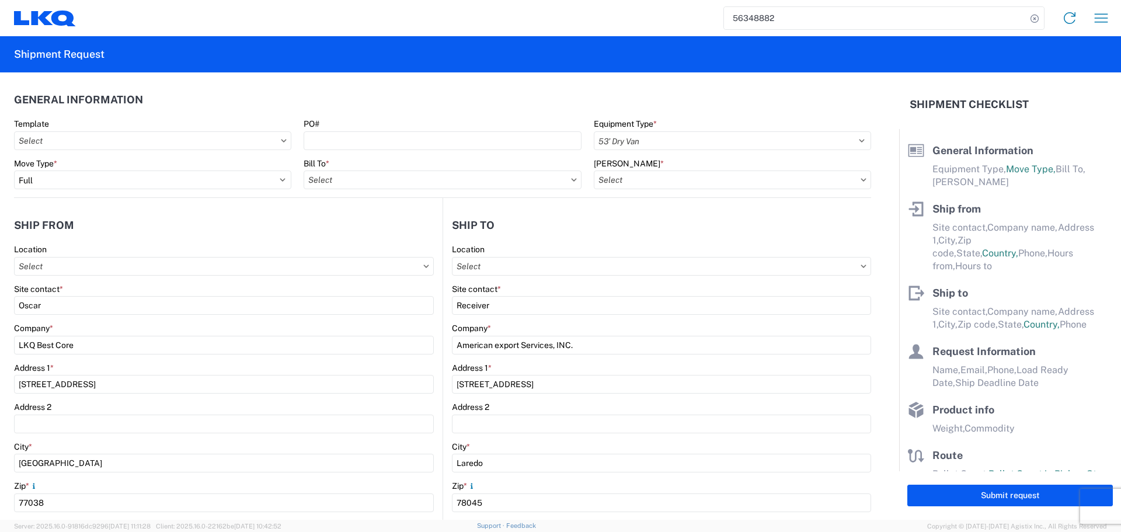
select select "US"
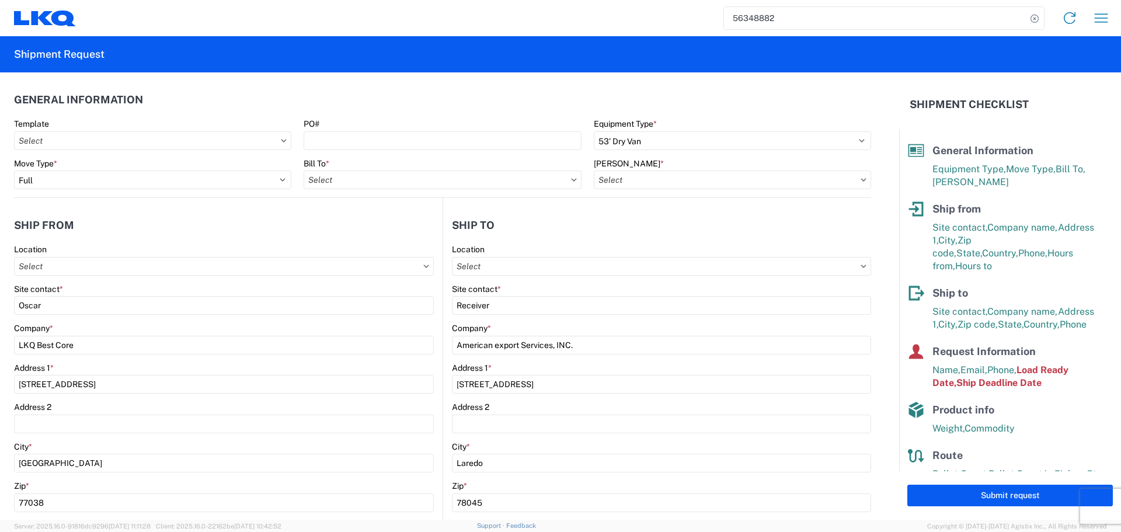
type input "1760 - LKQ Best Core"
type input "1760-6300-66000-0000 - 1760 Freight Out"
type input "1760 - LKQ Best Core"
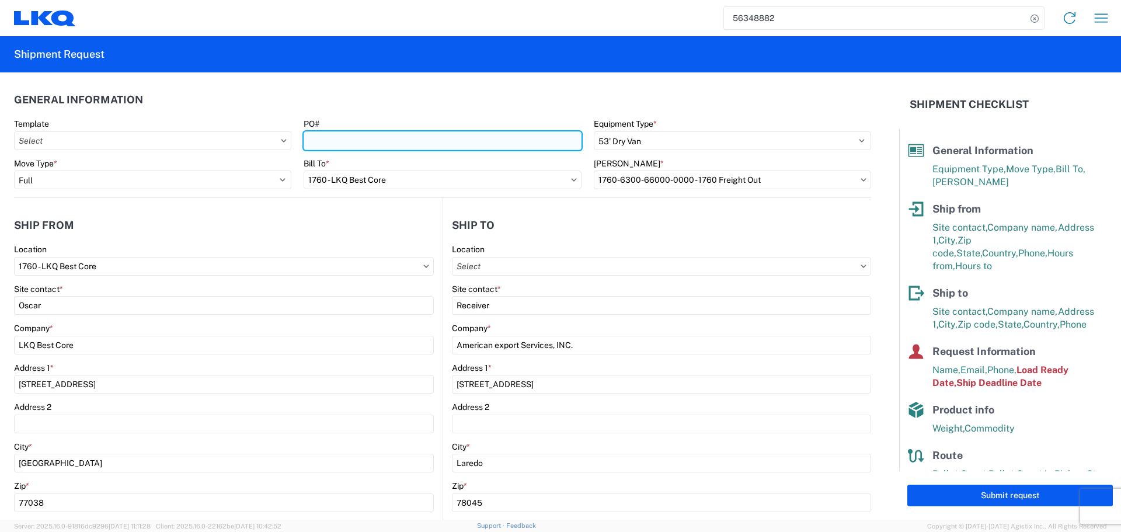
drag, startPoint x: 351, startPoint y: 141, endPoint x: 337, endPoint y: 141, distance: 14.6
click at [351, 141] on input "PO#" at bounding box center [442, 140] width 277 height 19
type input "AUTO PARTS"
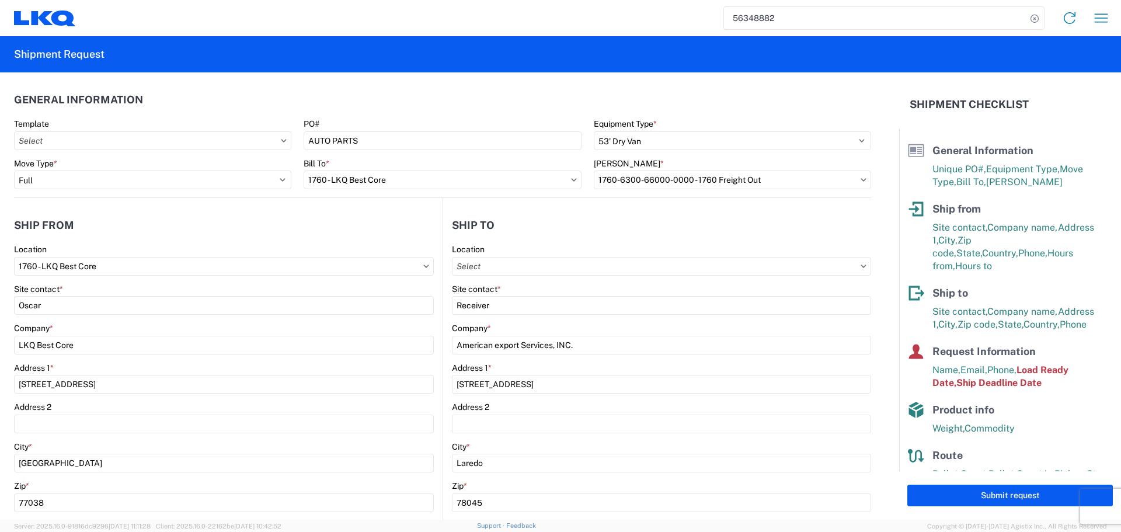
click at [381, 93] on header "General Information" at bounding box center [442, 99] width 857 height 26
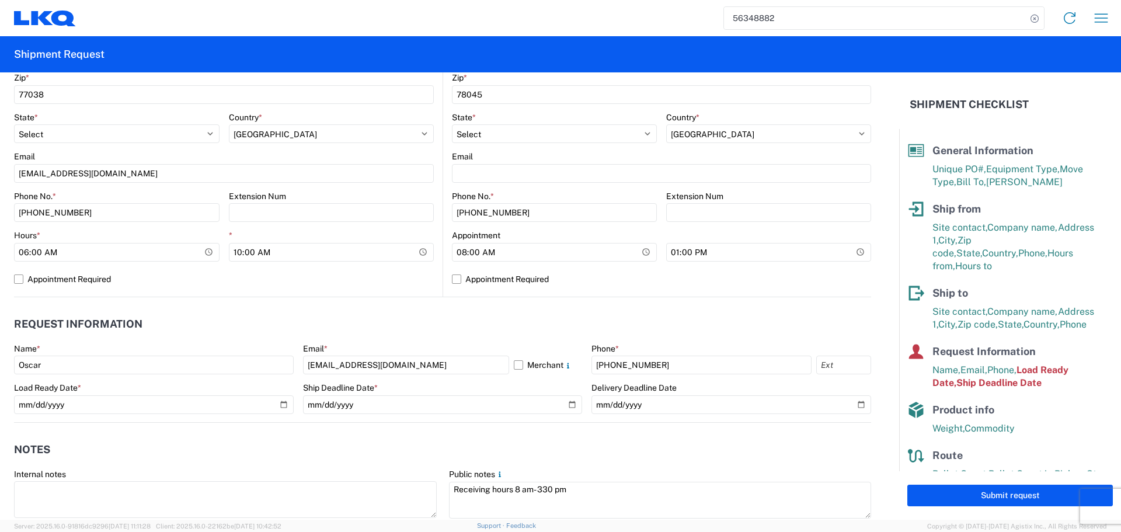
scroll to position [409, 0]
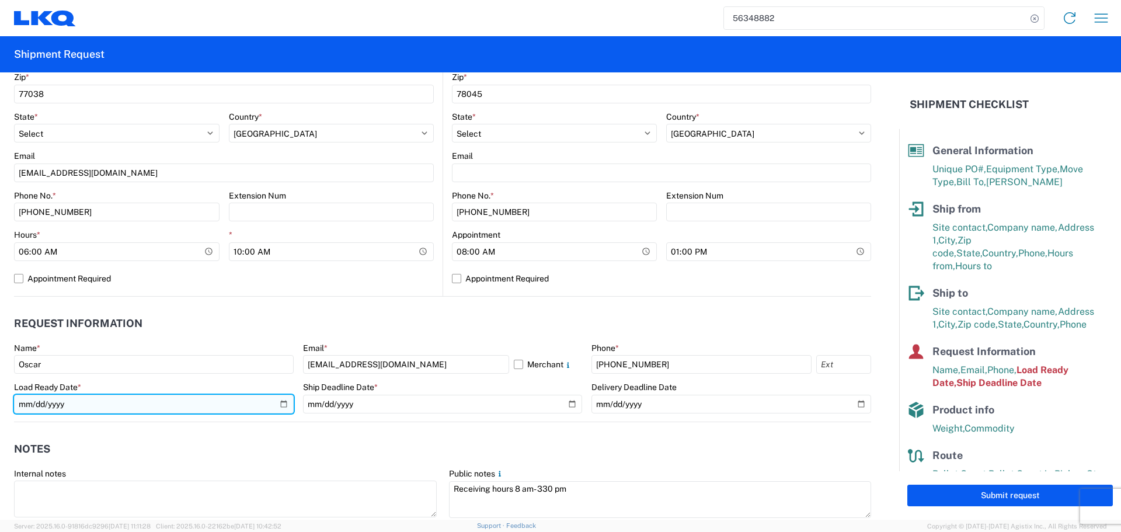
click at [279, 401] on input "2025-08-01" at bounding box center [154, 404] width 280 height 19
type input "2025-08-13"
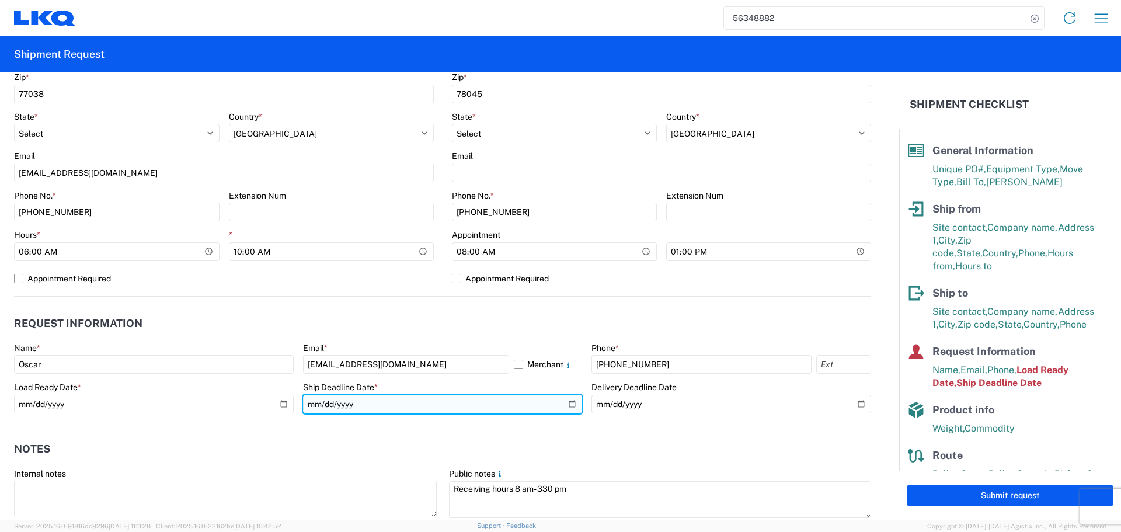
click at [571, 402] on input "2025-08-01" at bounding box center [443, 404] width 280 height 19
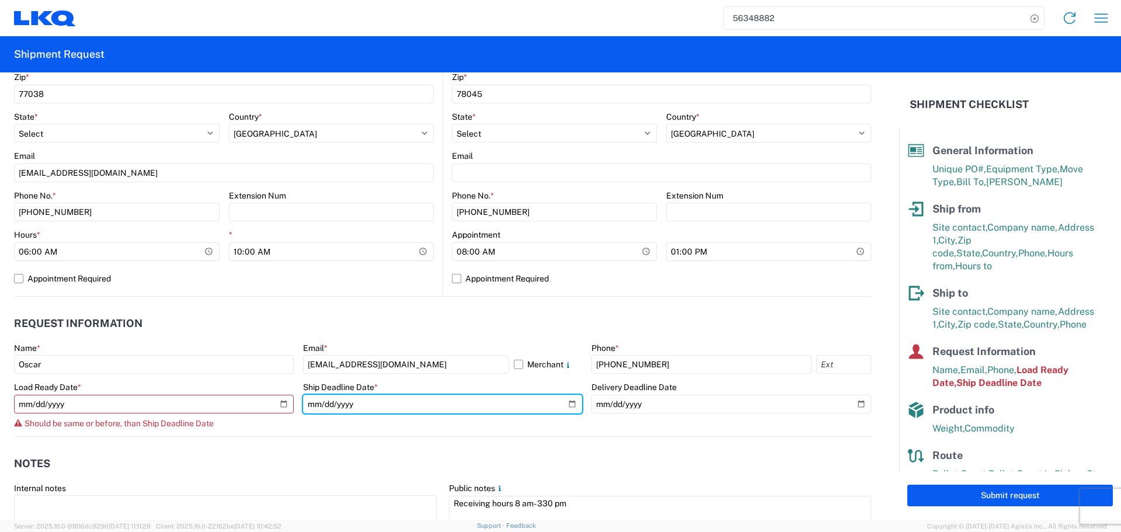
type input "2025-08-13"
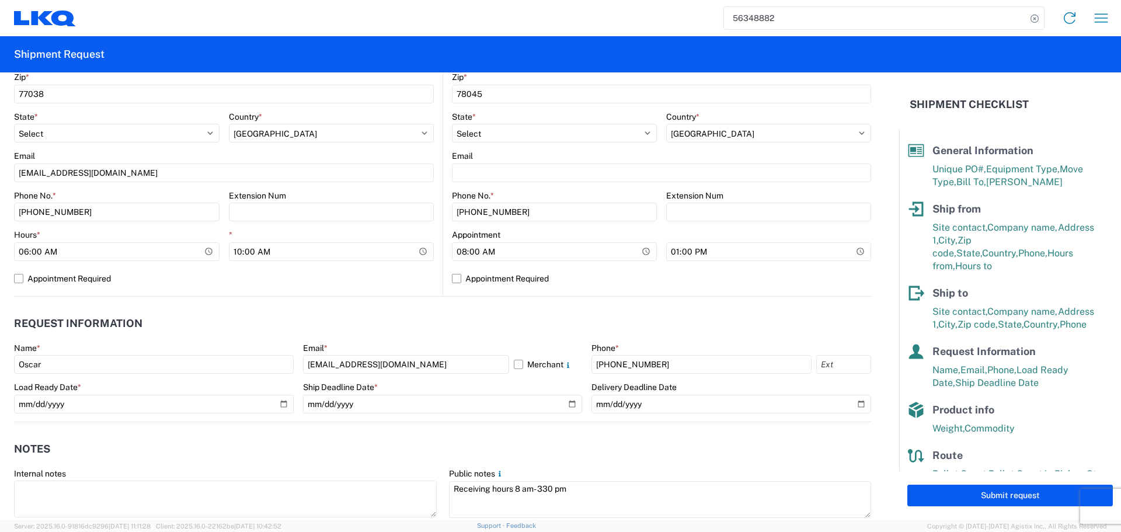
click at [389, 325] on header "Request Information" at bounding box center [442, 324] width 857 height 26
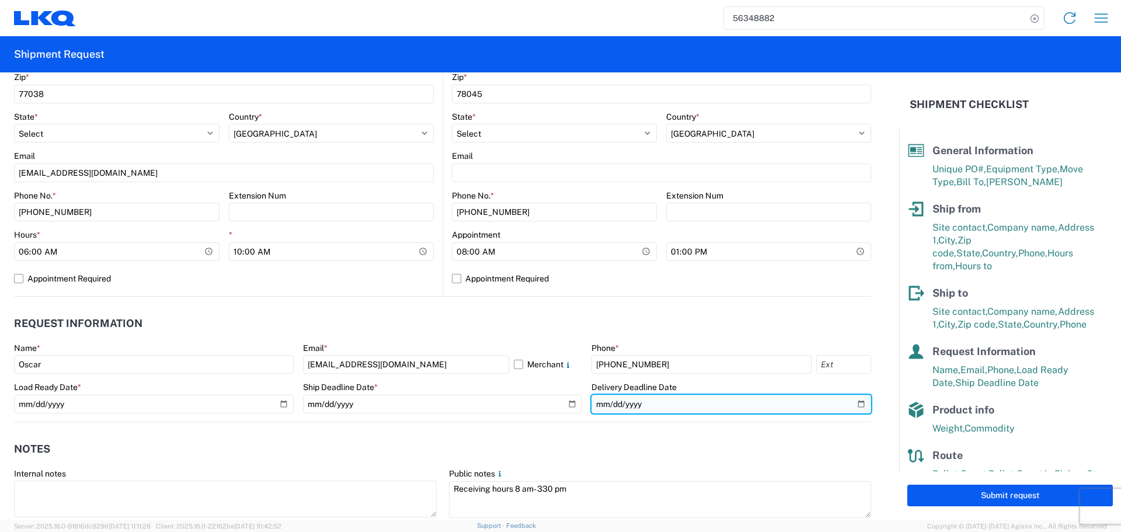
click at [850, 408] on input "2025-08-04" at bounding box center [731, 404] width 280 height 19
type input "2025-08-14"
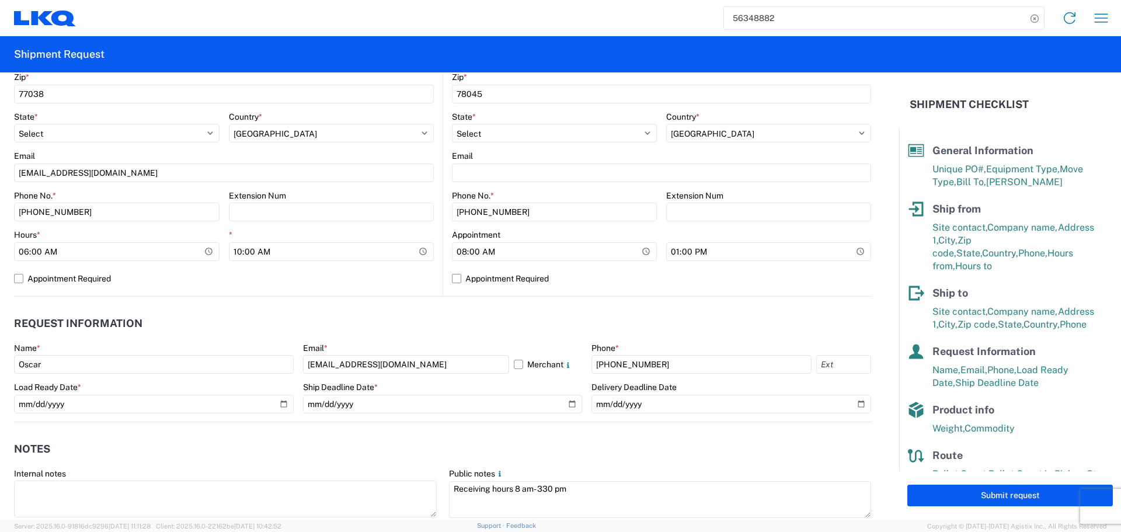
click at [406, 326] on header "Request Information" at bounding box center [442, 324] width 857 height 26
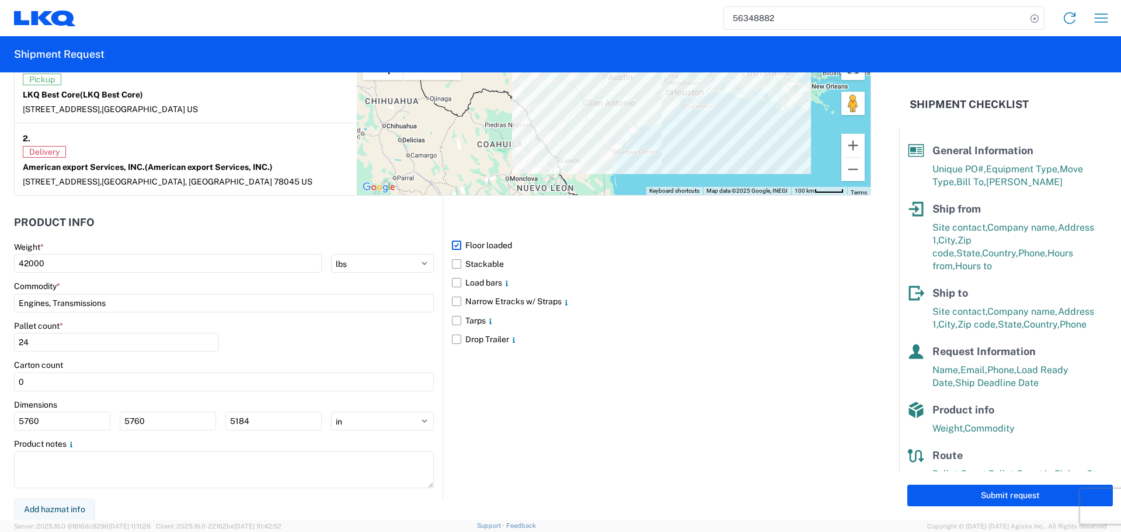
scroll to position [953, 0]
click at [39, 425] on input "5760" at bounding box center [62, 420] width 96 height 19
type input "40"
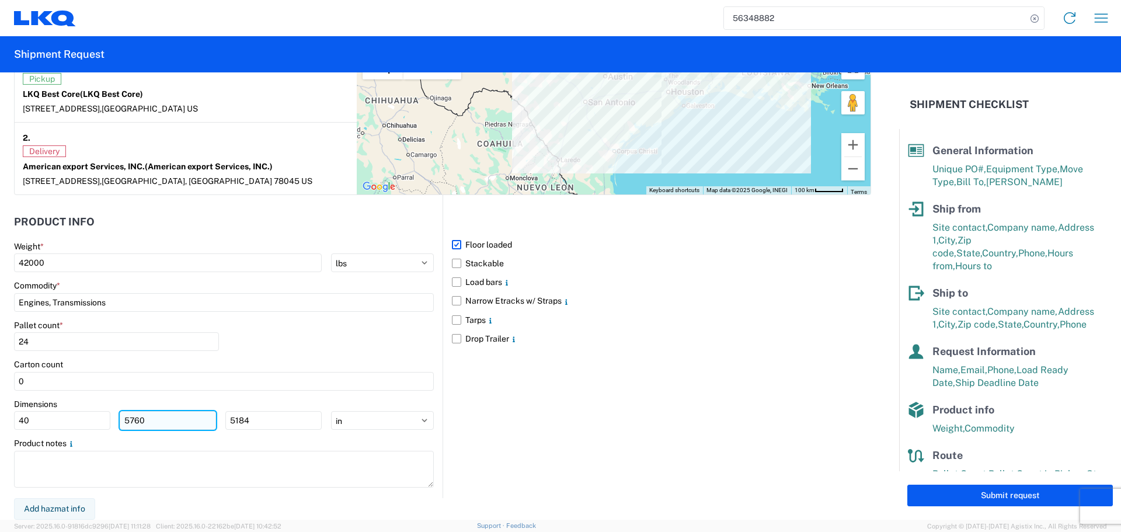
click at [135, 418] on input "5760" at bounding box center [168, 420] width 96 height 19
type input "40"
click at [227, 416] on input "5184" at bounding box center [273, 420] width 96 height 19
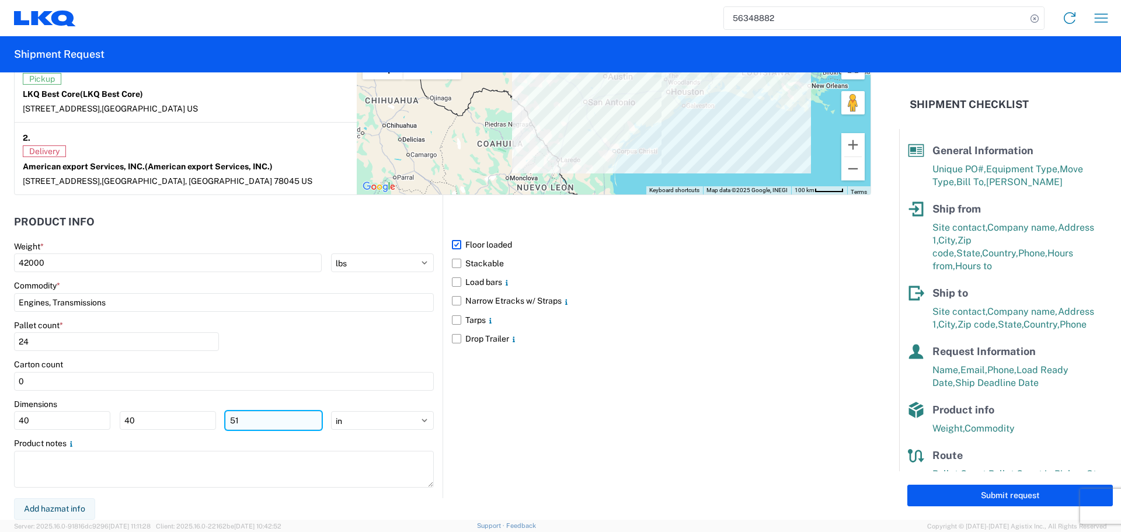
type input "5"
type input "36"
click at [291, 351] on div "Pallet count * 24" at bounding box center [224, 340] width 420 height 40
click at [458, 257] on label "Stackable" at bounding box center [661, 263] width 419 height 19
click at [0, 0] on input "Stackable" at bounding box center [0, 0] width 0 height 0
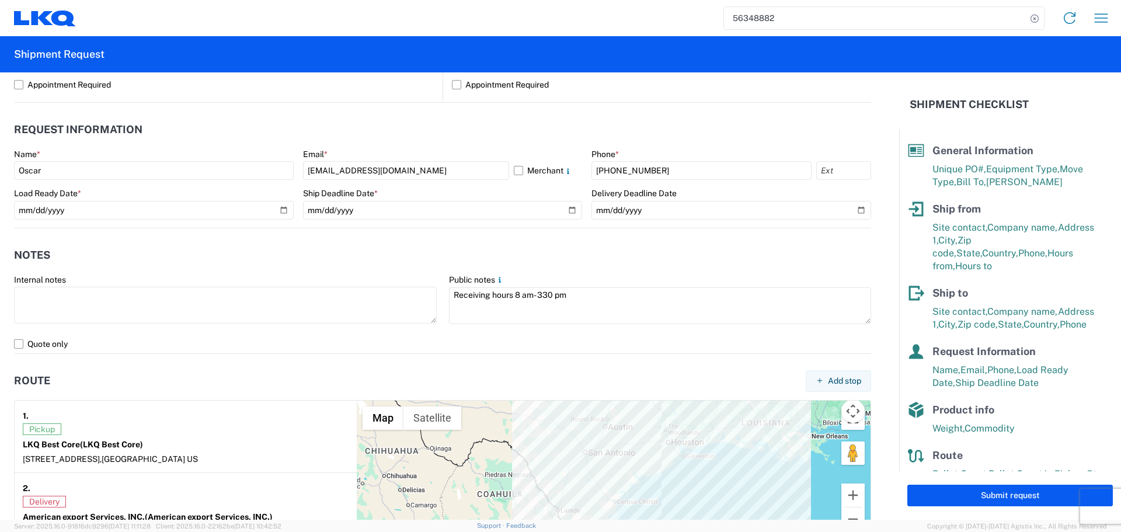
scroll to position [486, 0]
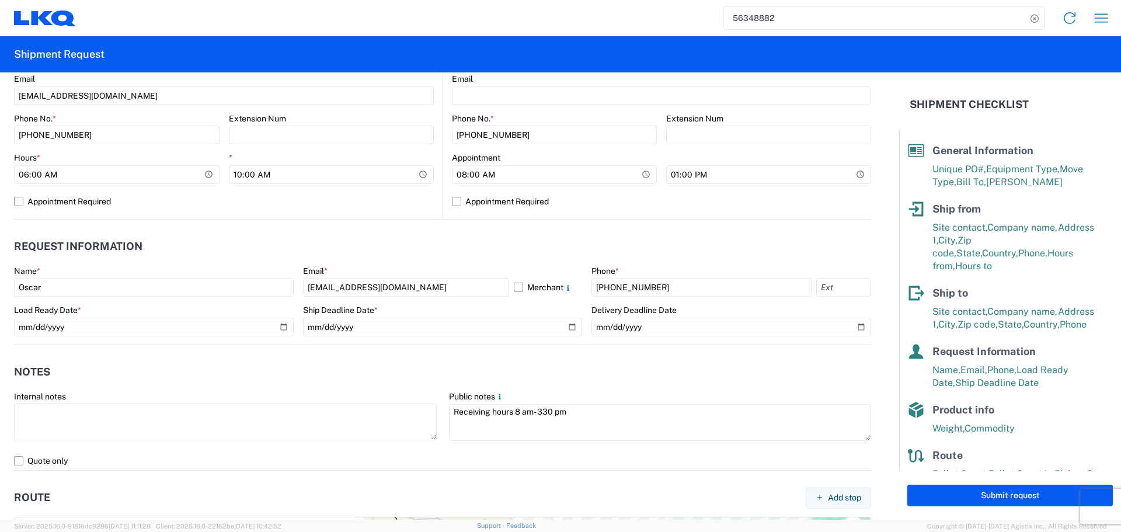
click at [393, 362] on header "Notes" at bounding box center [442, 372] width 857 height 26
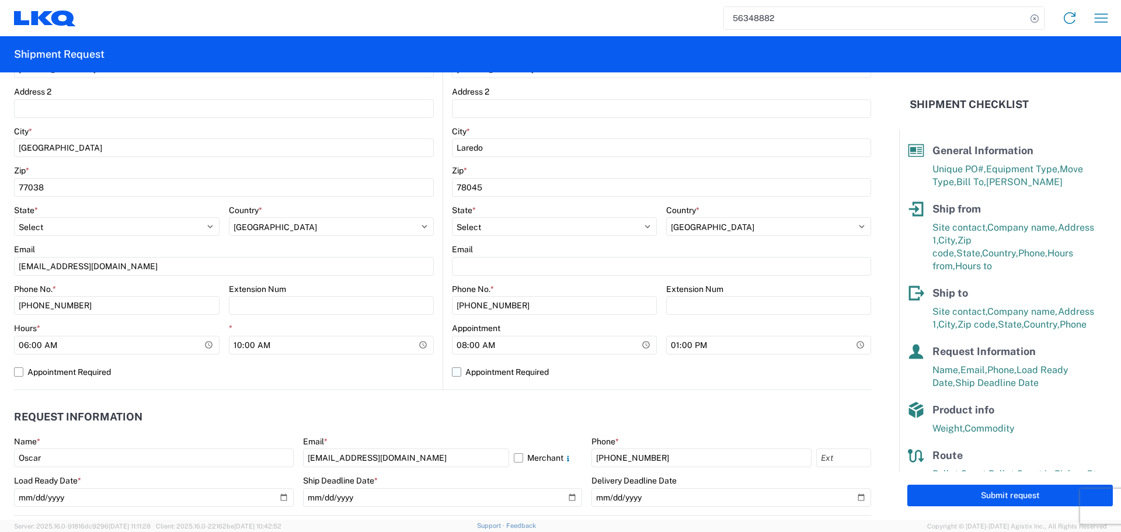
scroll to position [311, 0]
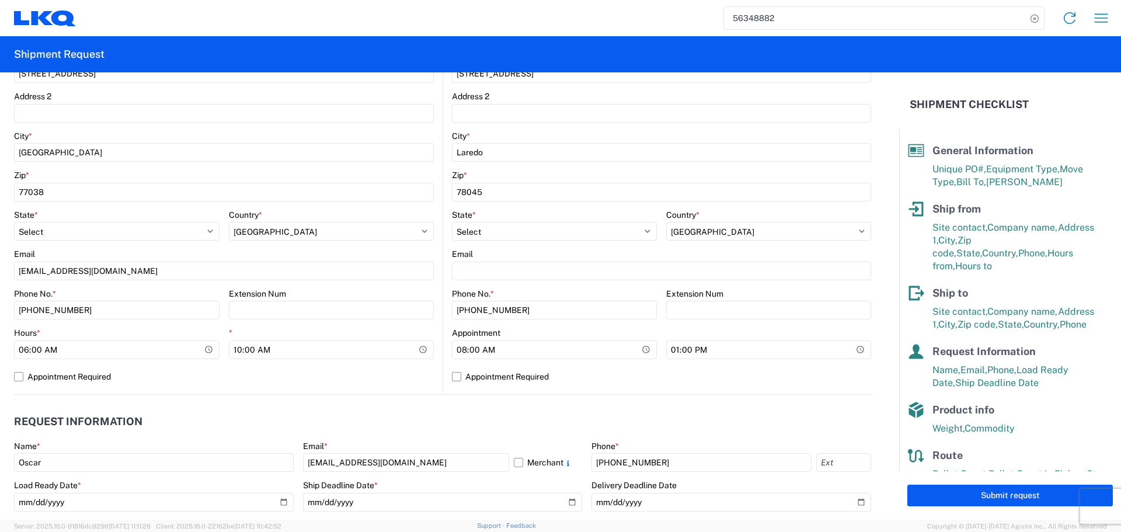
click at [431, 409] on header "Request Information" at bounding box center [442, 422] width 857 height 26
click at [437, 417] on header "Request Information" at bounding box center [442, 422] width 857 height 26
click at [998, 498] on button "Submit request" at bounding box center [1010, 496] width 206 height 22
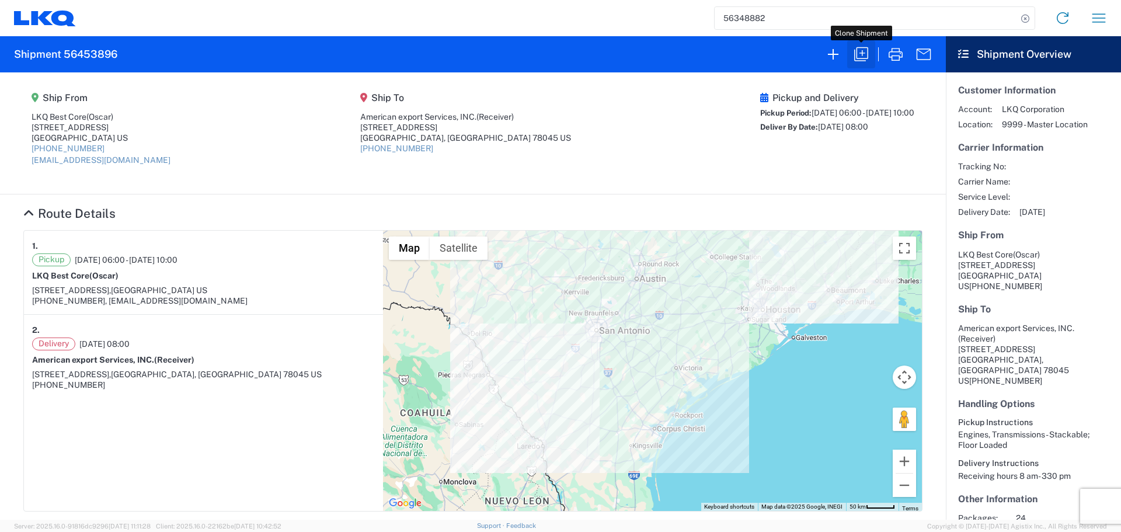
click at [865, 49] on icon "button" at bounding box center [861, 54] width 19 height 19
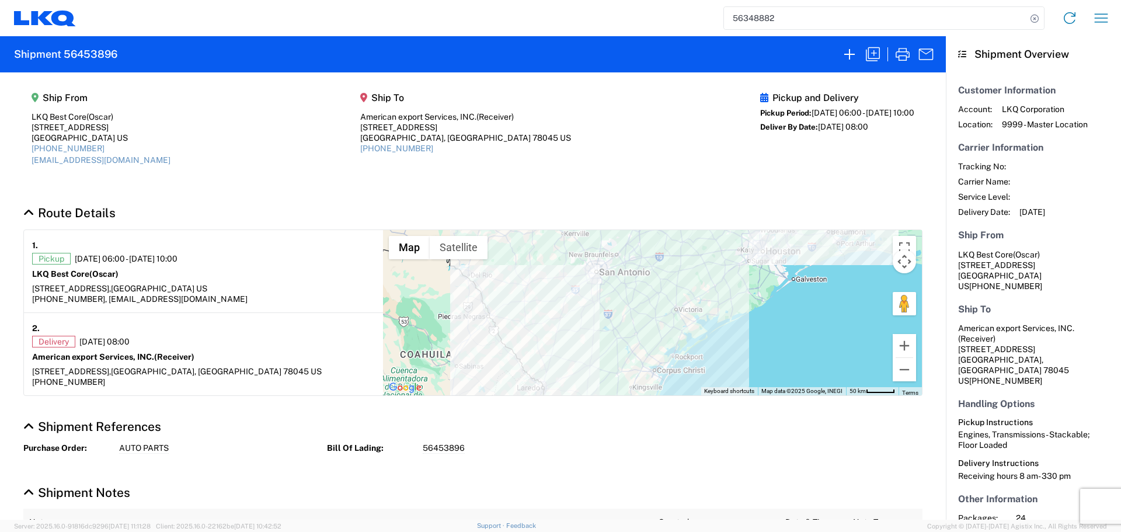
select select "STDV"
select select "FULL"
select select "US"
select select "LBS"
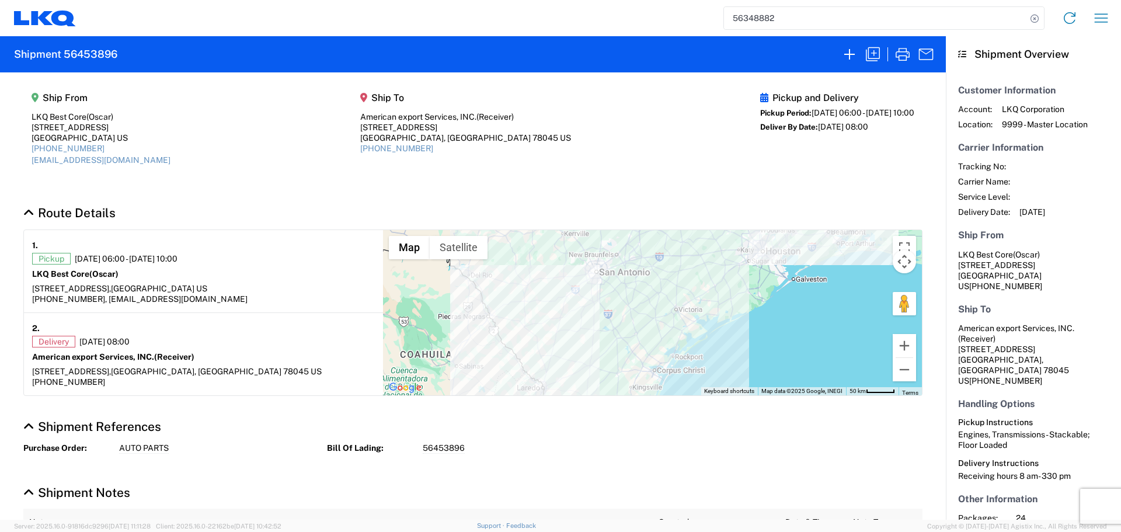
select select "IN"
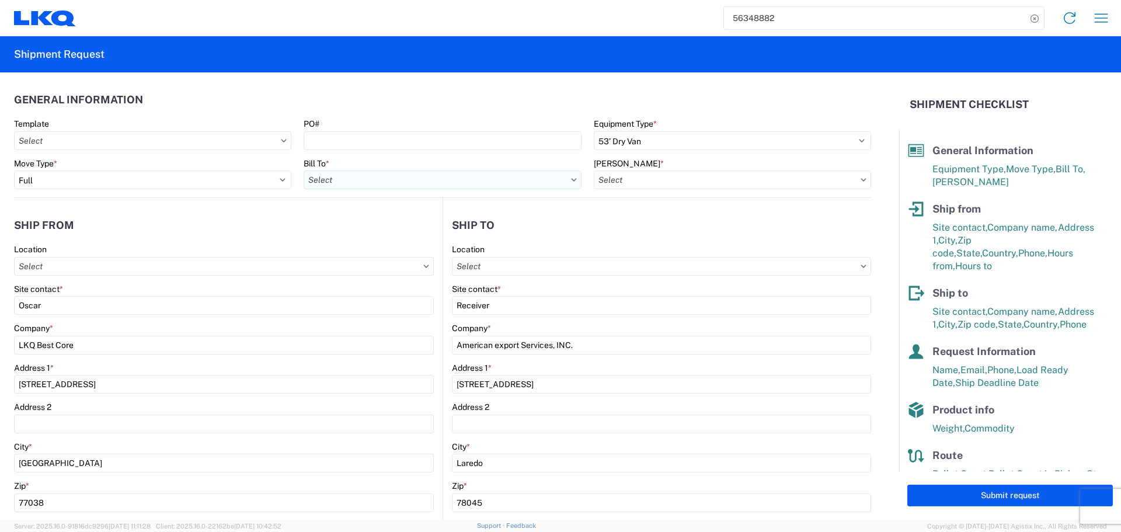
type input "1760 - LKQ Best Core"
type input "1760-6300-66000-0000 - 1760 Freight Out"
type input "1760 - LKQ Best Core"
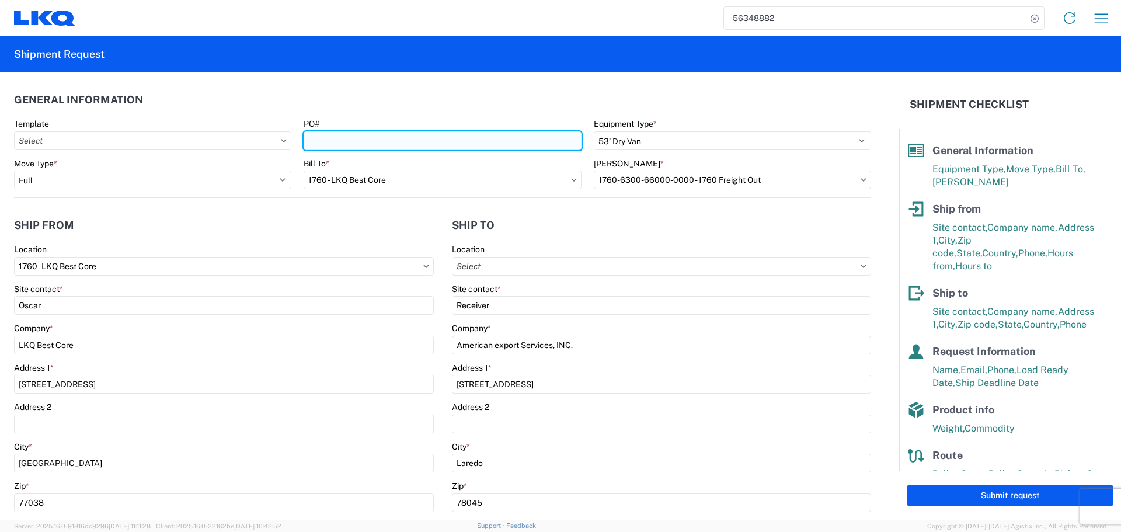
click at [390, 144] on input "PO#" at bounding box center [442, 140] width 277 height 19
type input "AUTO PARTS"
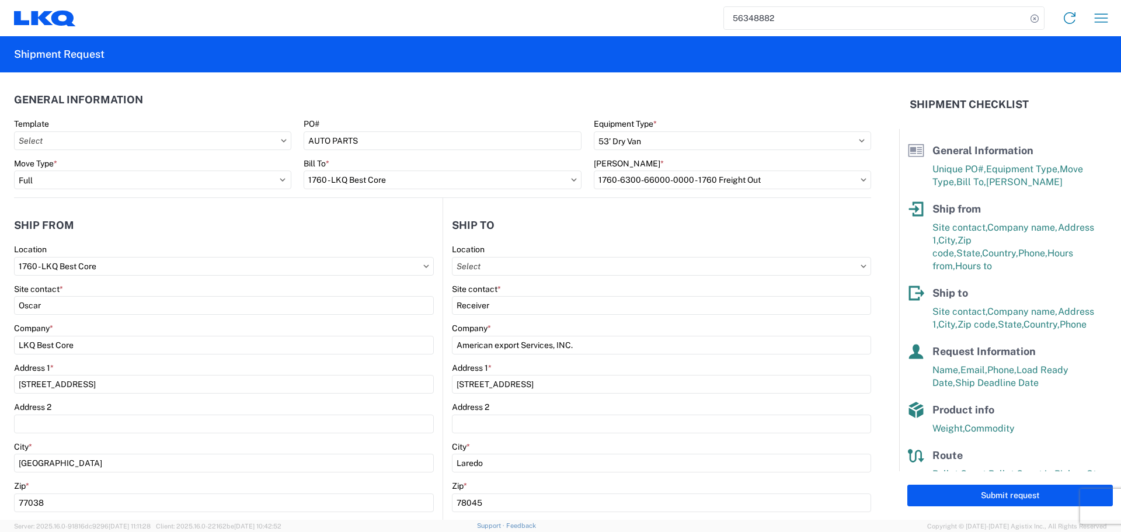
click at [381, 82] on agx-general-info "General Information Template PO# AUTO PARTS Equipment Type * Select 53’ Dry Van…" at bounding box center [442, 135] width 857 height 126
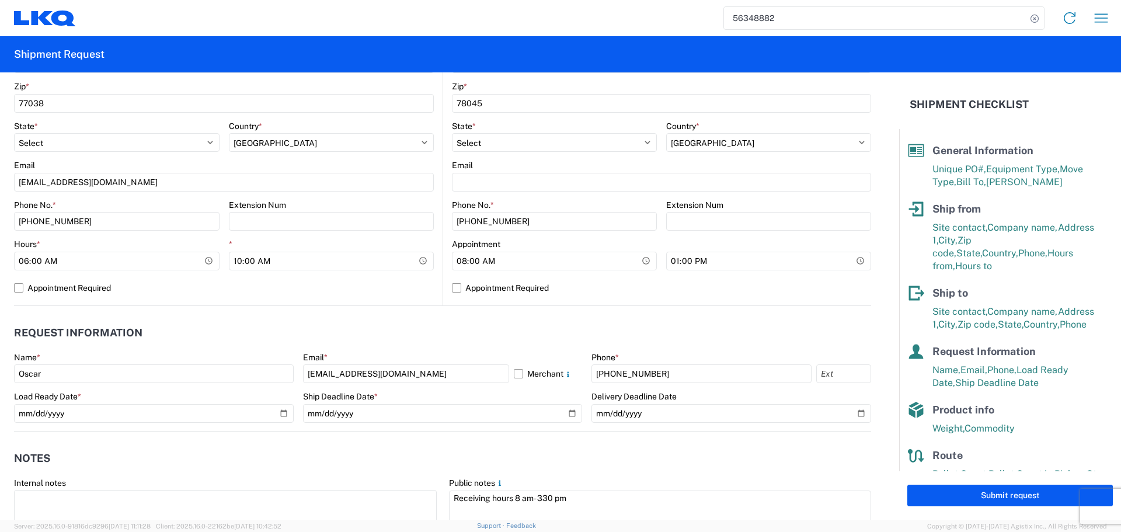
scroll to position [409, 0]
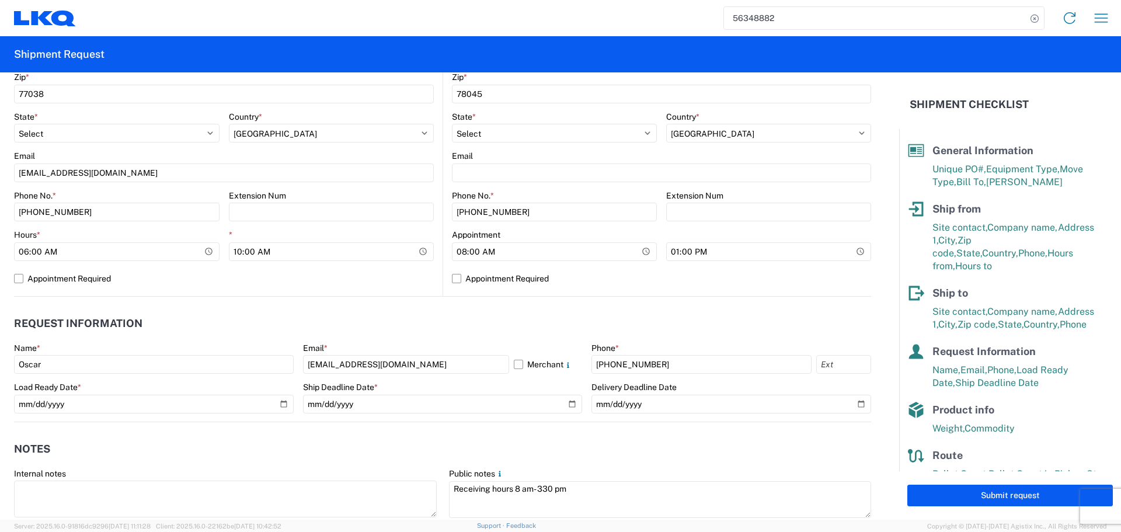
drag, startPoint x: 411, startPoint y: 314, endPoint x: 420, endPoint y: 314, distance: 9.3
click at [412, 314] on header "Request Information" at bounding box center [442, 324] width 857 height 26
click at [385, 316] on header "Request Information" at bounding box center [442, 324] width 857 height 26
click at [399, 328] on header "Request Information" at bounding box center [442, 324] width 857 height 26
click at [389, 323] on header "Request Information" at bounding box center [442, 324] width 857 height 26
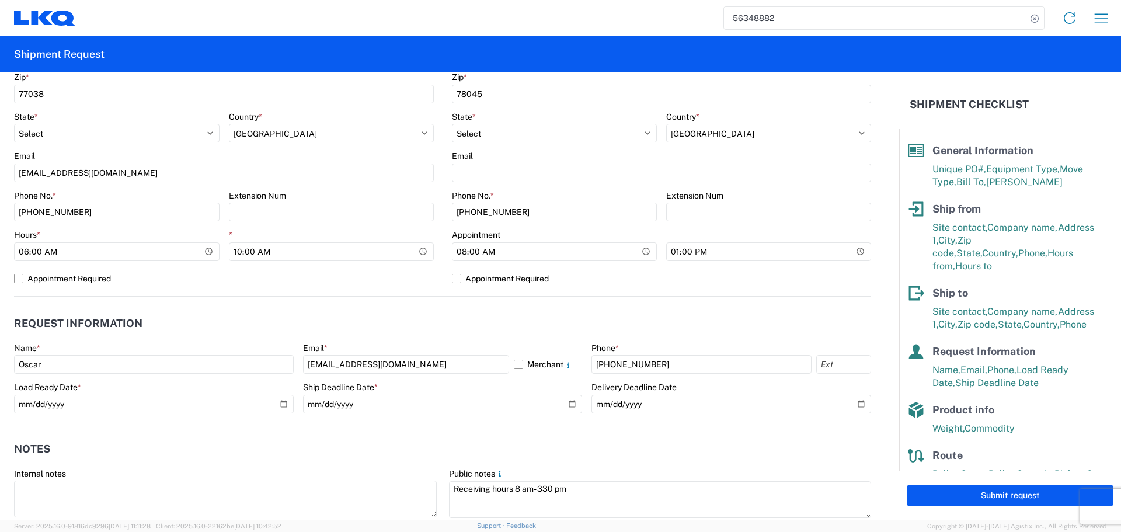
click at [420, 324] on header "Request Information" at bounding box center [442, 324] width 857 height 26
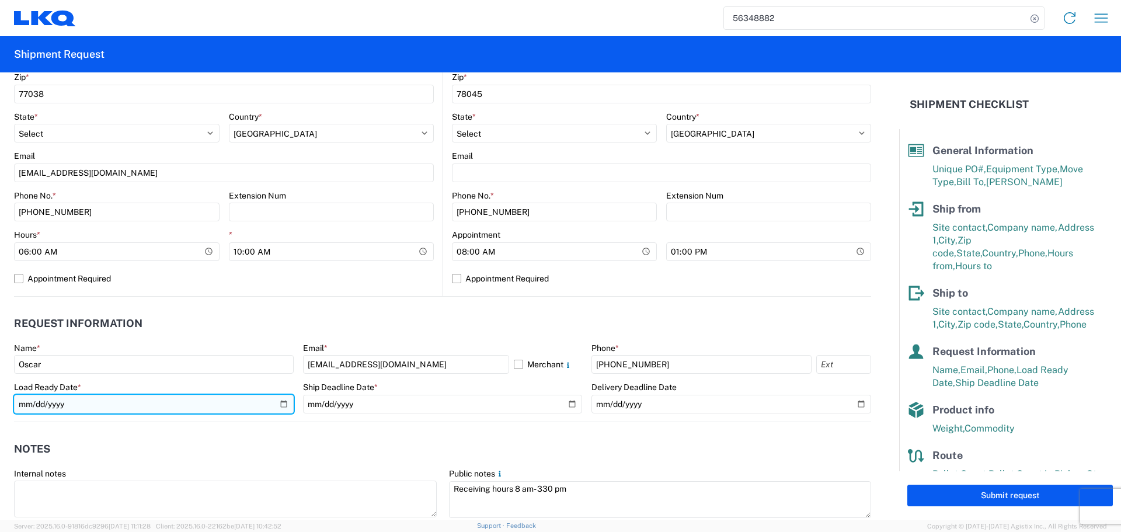
click at [278, 402] on input "2025-08-13" at bounding box center [154, 404] width 280 height 19
type input "2025-08-14"
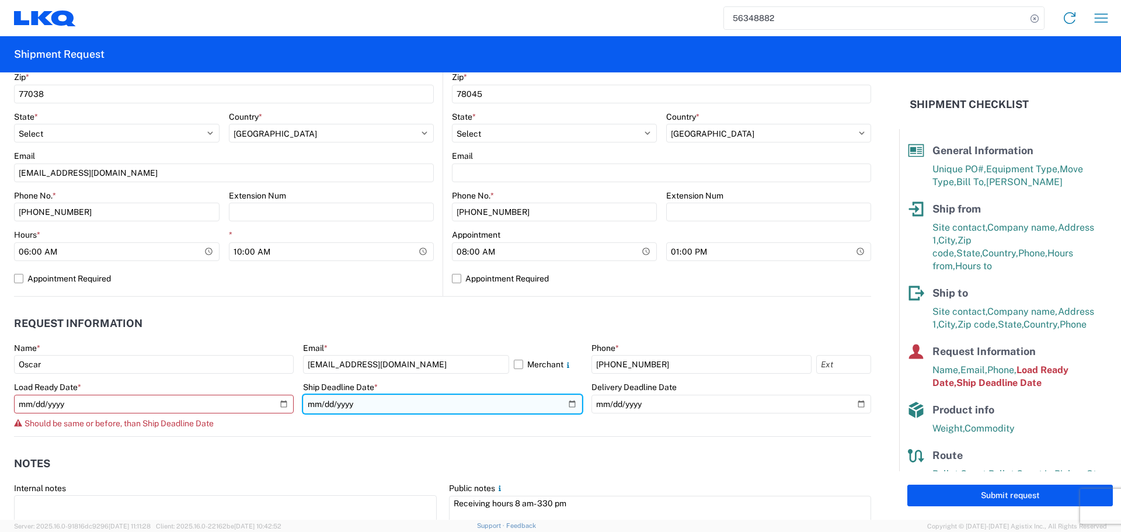
click at [564, 403] on input "2025-08-13" at bounding box center [443, 404] width 280 height 19
type input "2025-08-14"
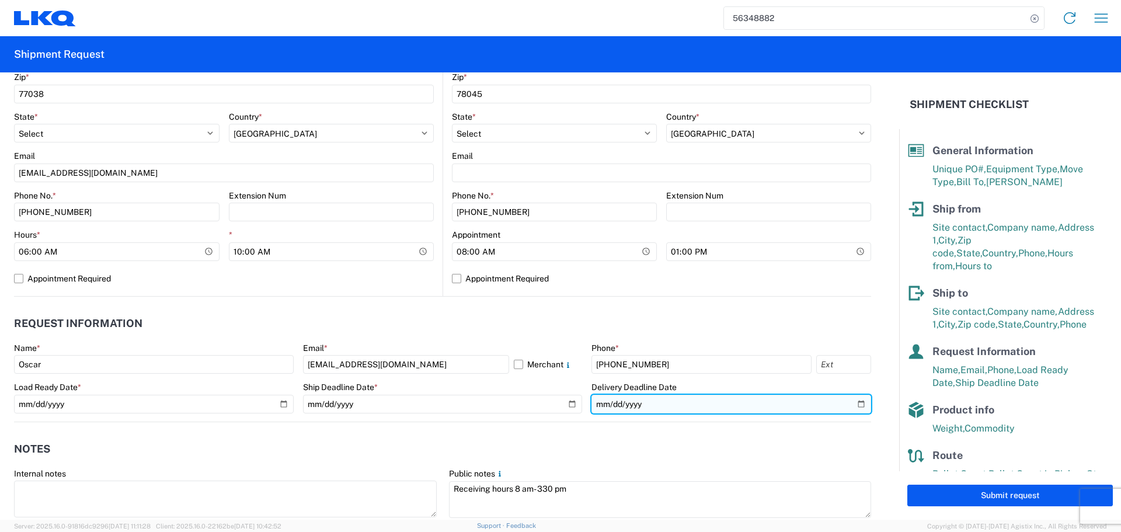
click at [853, 402] on input "2025-08-14" at bounding box center [731, 404] width 280 height 19
type input "2025-08-15"
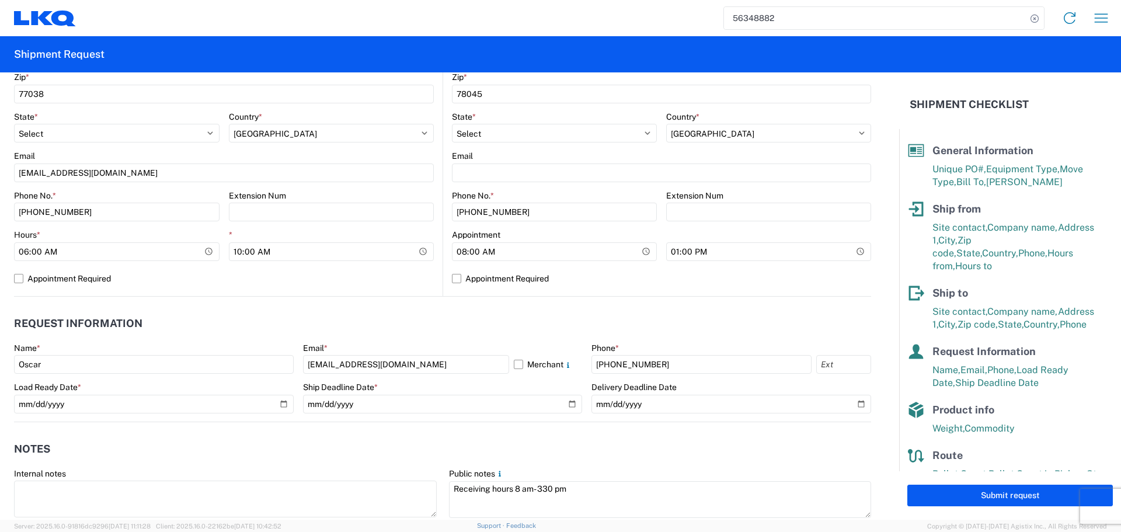
click at [515, 316] on header "Request Information" at bounding box center [442, 324] width 857 height 26
click at [357, 430] on agx-notes "Notes Internal notes Public notes Receiving hours 8 am- 330 pm Quote only" at bounding box center [442, 485] width 857 height 126
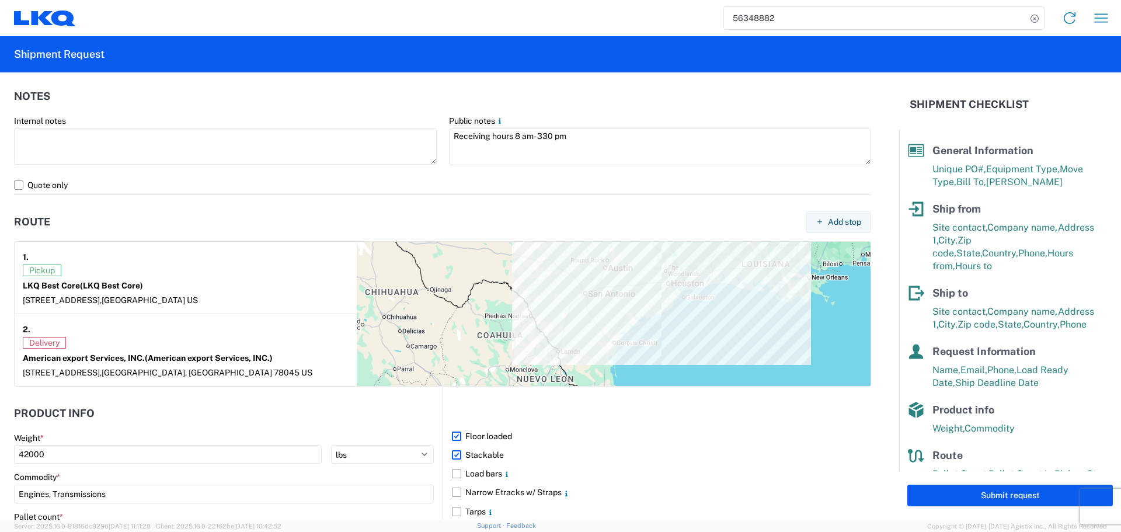
scroll to position [934, 0]
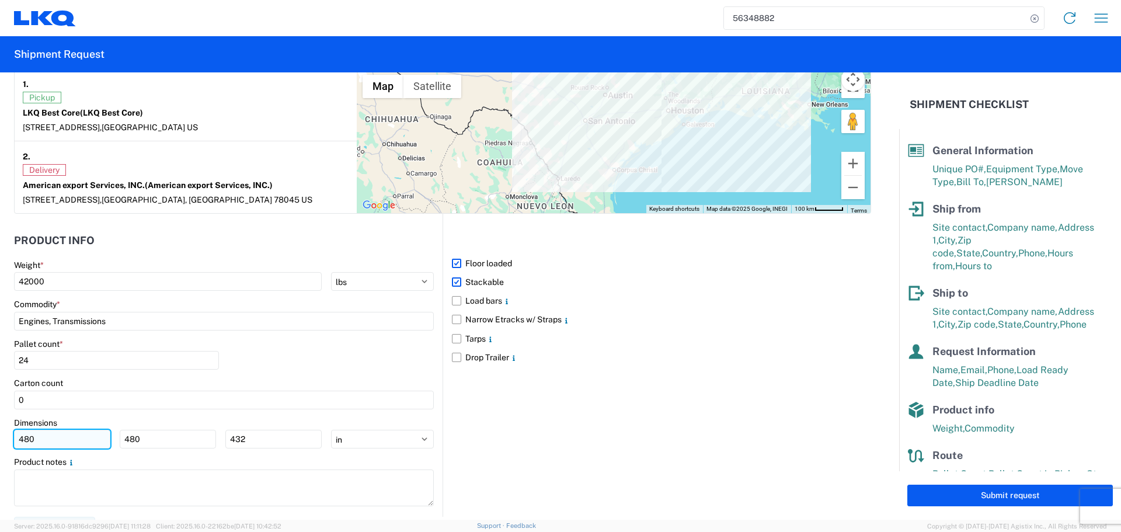
click at [22, 441] on input "480" at bounding box center [62, 439] width 96 height 19
type input "40"
click at [128, 437] on input "480" at bounding box center [168, 439] width 96 height 19
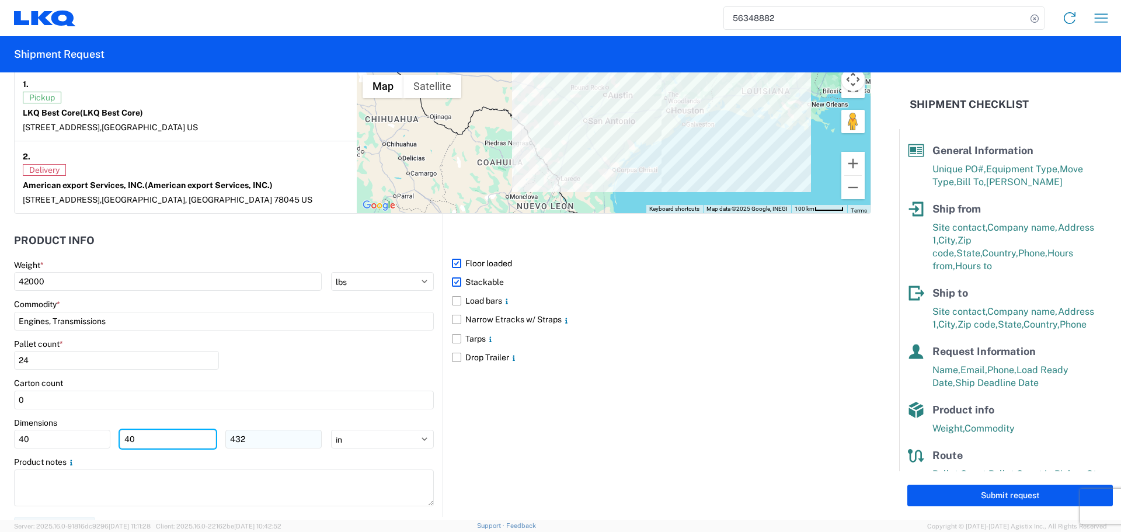
type input "40"
click at [236, 443] on input "432" at bounding box center [273, 439] width 96 height 19
type input "36"
click at [267, 373] on div "Pallet count * 24" at bounding box center [224, 359] width 420 height 40
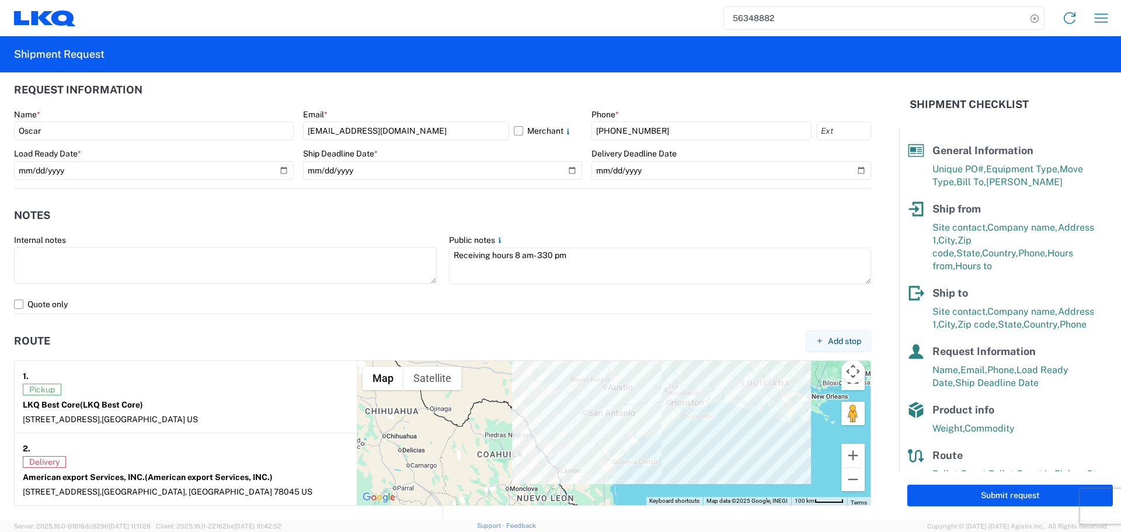
scroll to position [467, 0]
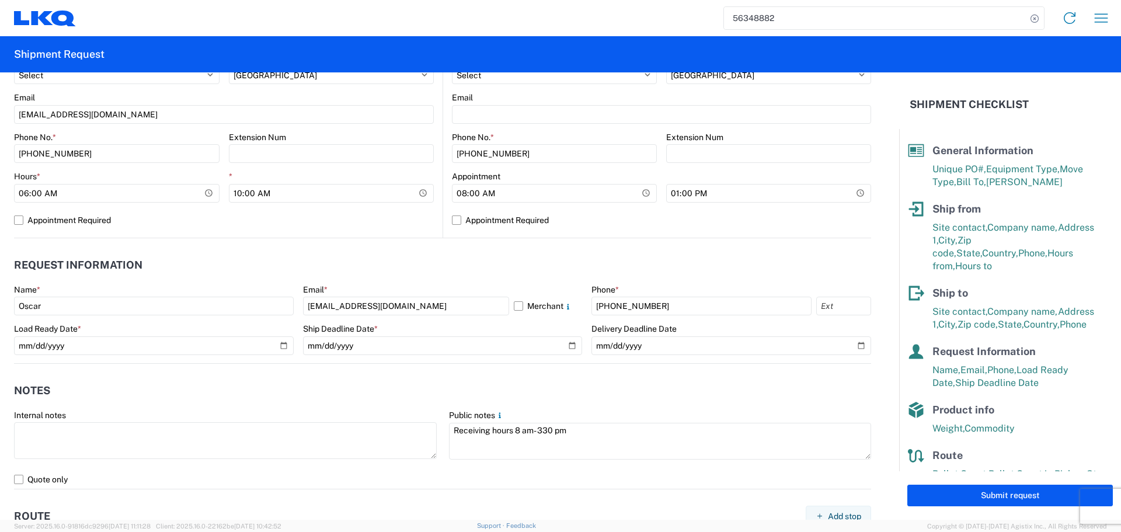
click at [384, 382] on header "Notes" at bounding box center [442, 391] width 857 height 26
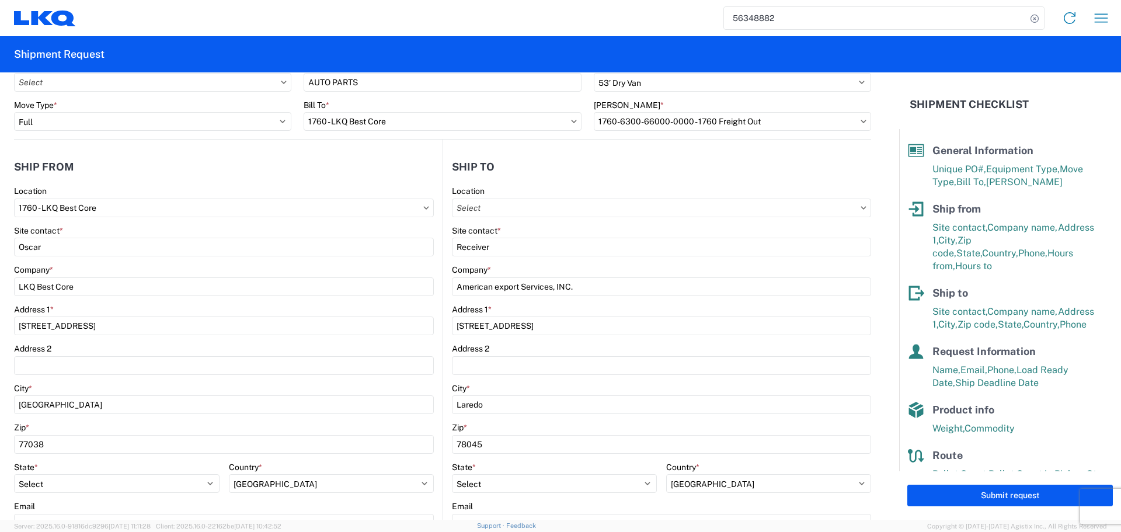
scroll to position [409, 0]
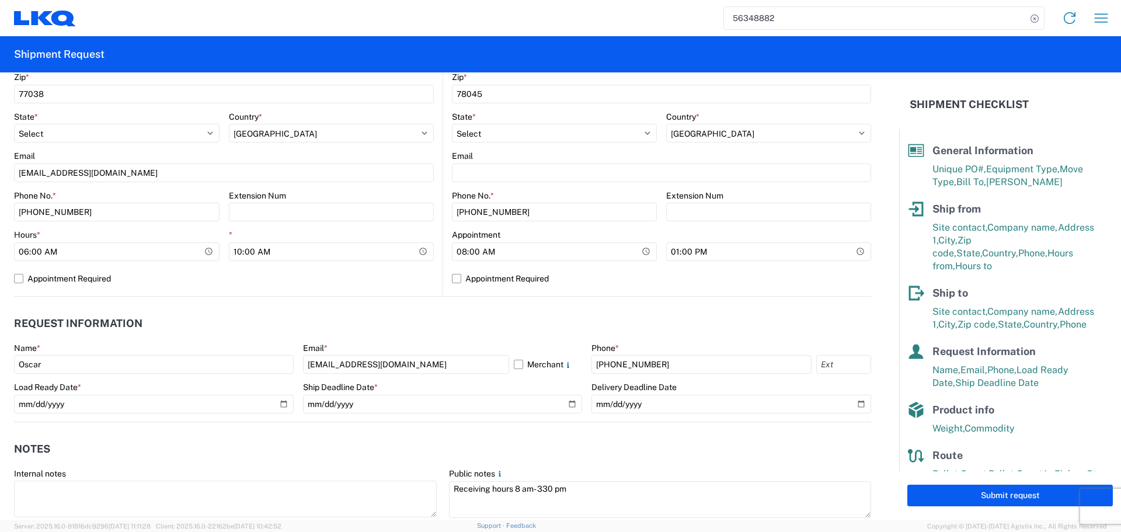
click at [1015, 507] on div "Submit request" at bounding box center [1010, 495] width 222 height 48
click at [1007, 495] on button "Submit request" at bounding box center [1010, 496] width 206 height 22
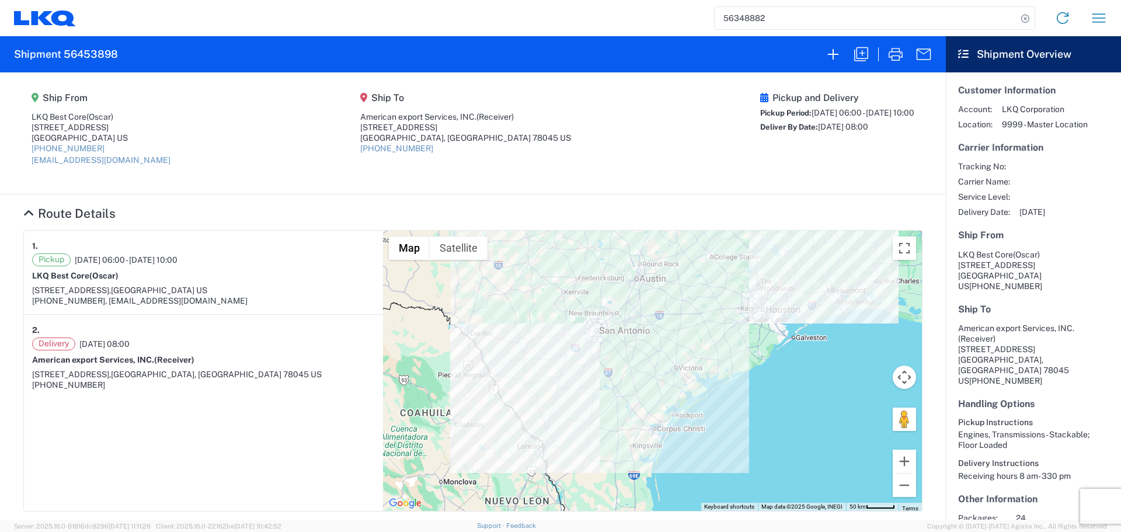
click at [728, 16] on input "56348882" at bounding box center [866, 18] width 302 height 22
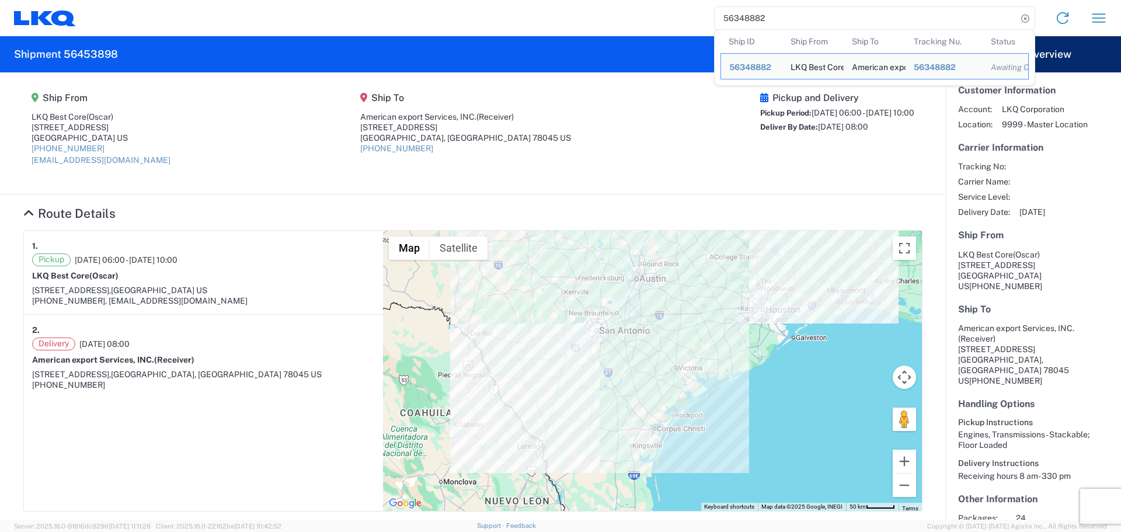
click at [728, 16] on input "56348882" at bounding box center [866, 18] width 302 height 22
paste input "2714497"
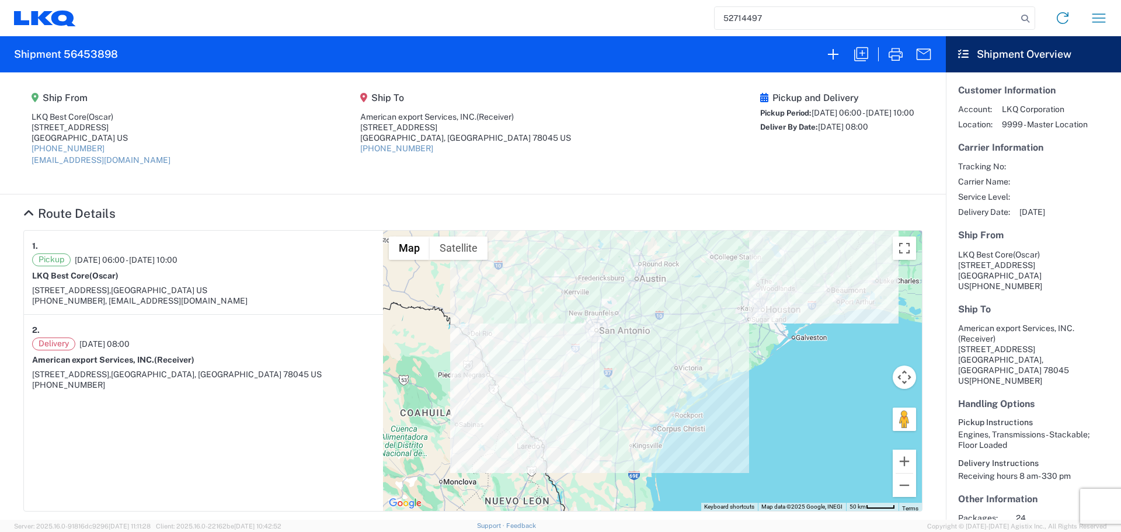
click at [748, 19] on input "52714497" at bounding box center [866, 18] width 302 height 22
paste input "search"
type input "52714497"
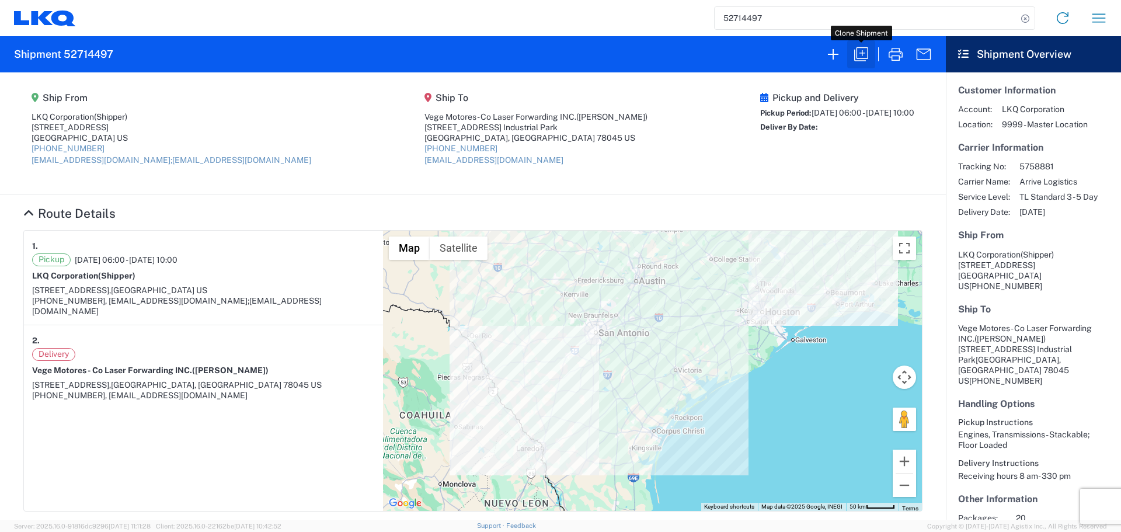
click at [858, 55] on icon "button" at bounding box center [861, 54] width 19 height 19
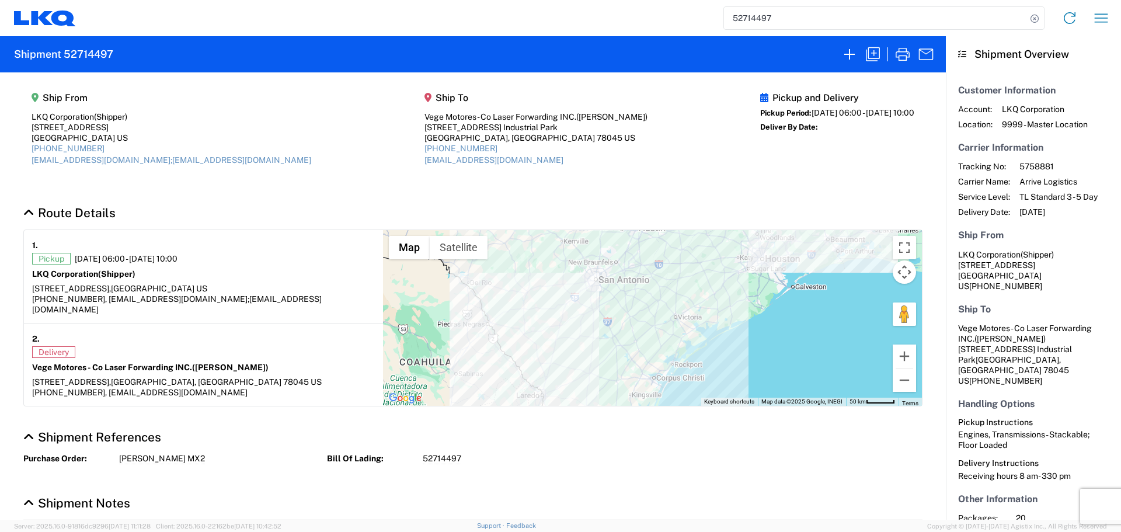
select select "STDV"
select select "FULL"
select select "US"
select select "LBS"
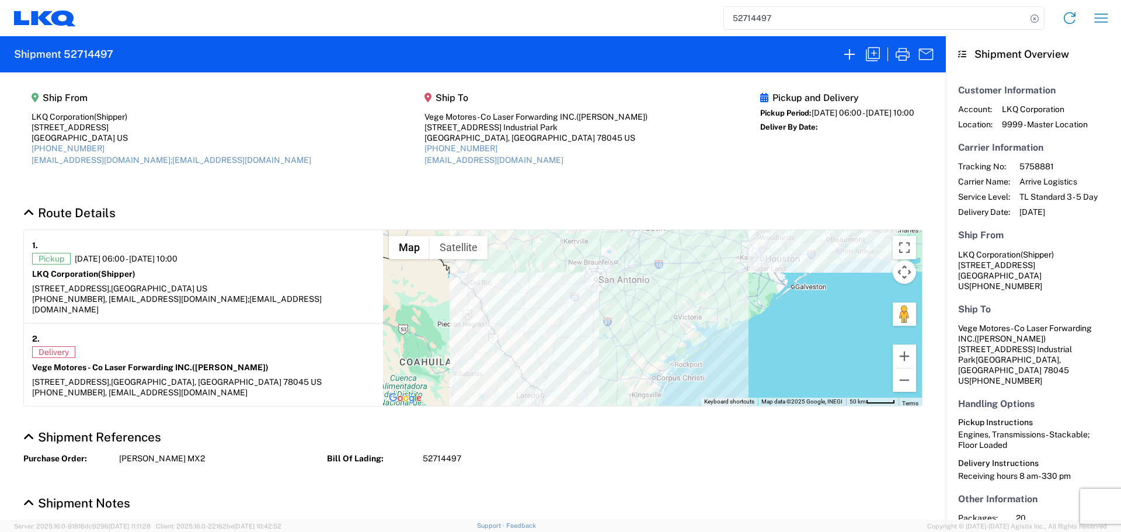
select select "IN"
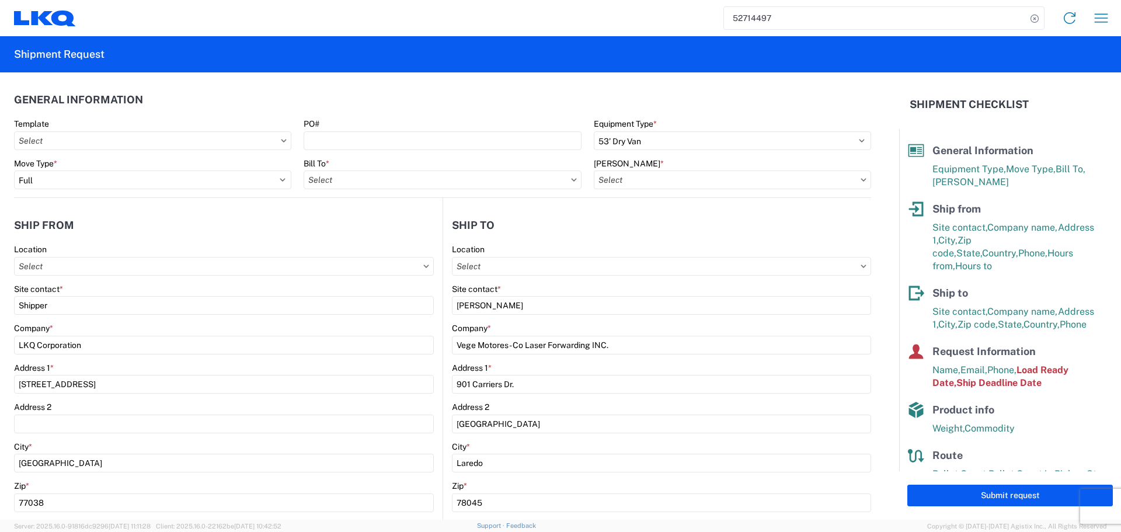
type input "1760 - LKQ Best Core"
type input "1760-6300-66000-0000 - 1760 Freight Out"
type input "1760 - LKQ Best Core"
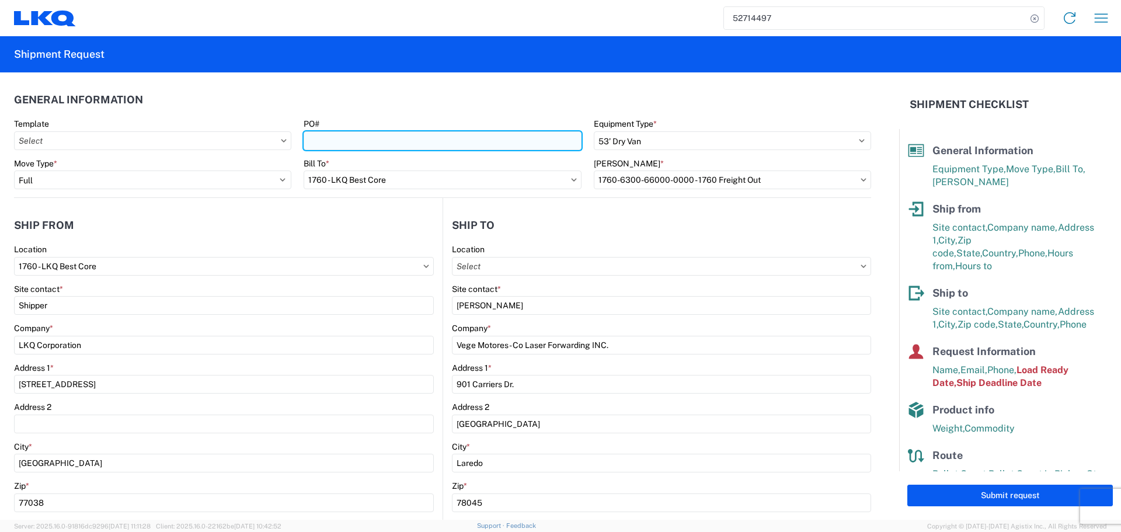
click at [371, 138] on input "PO#" at bounding box center [442, 140] width 277 height 19
type input "AUTO PARTS"
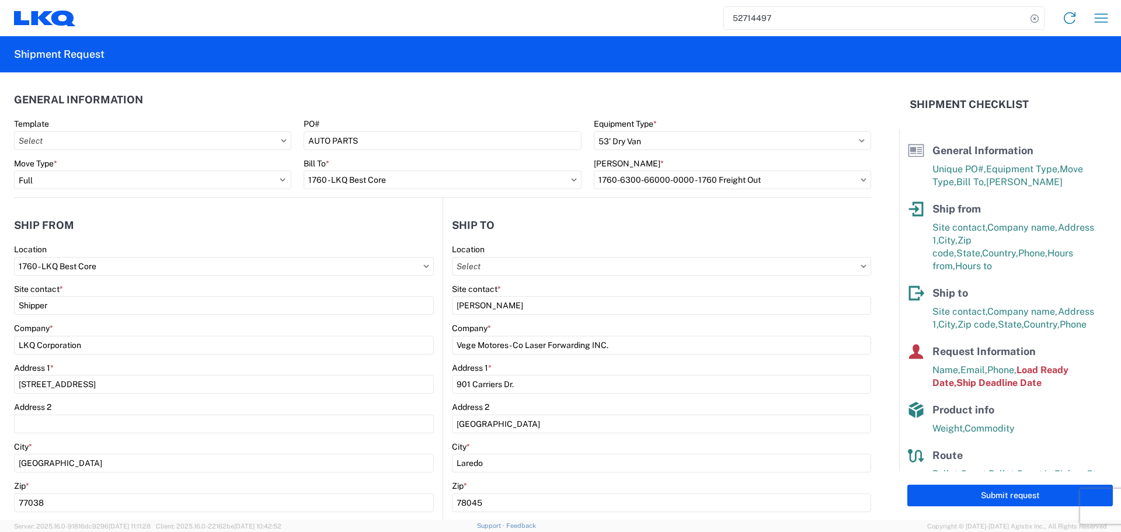
click at [368, 95] on header "General Information" at bounding box center [442, 99] width 857 height 26
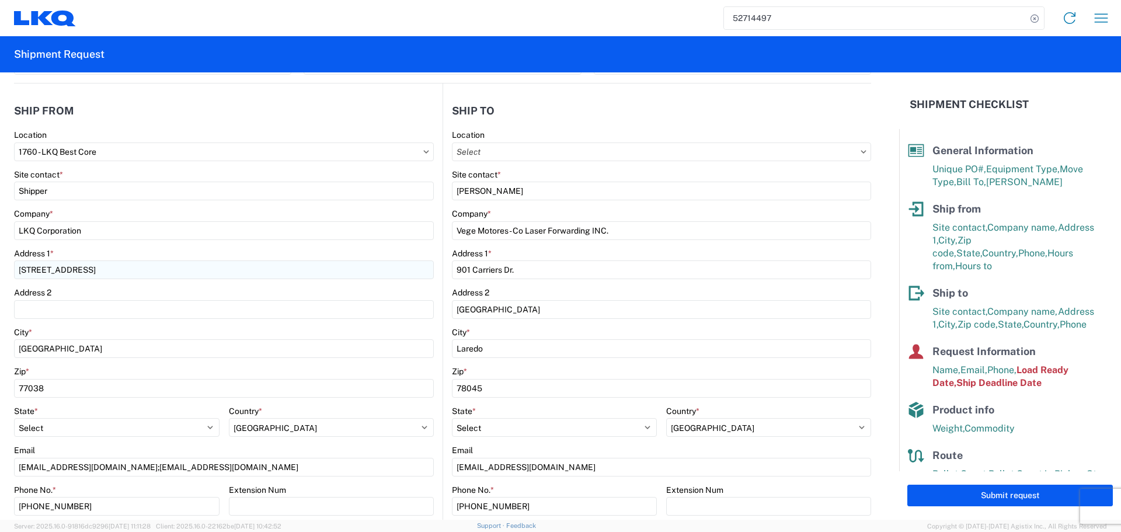
scroll to position [117, 0]
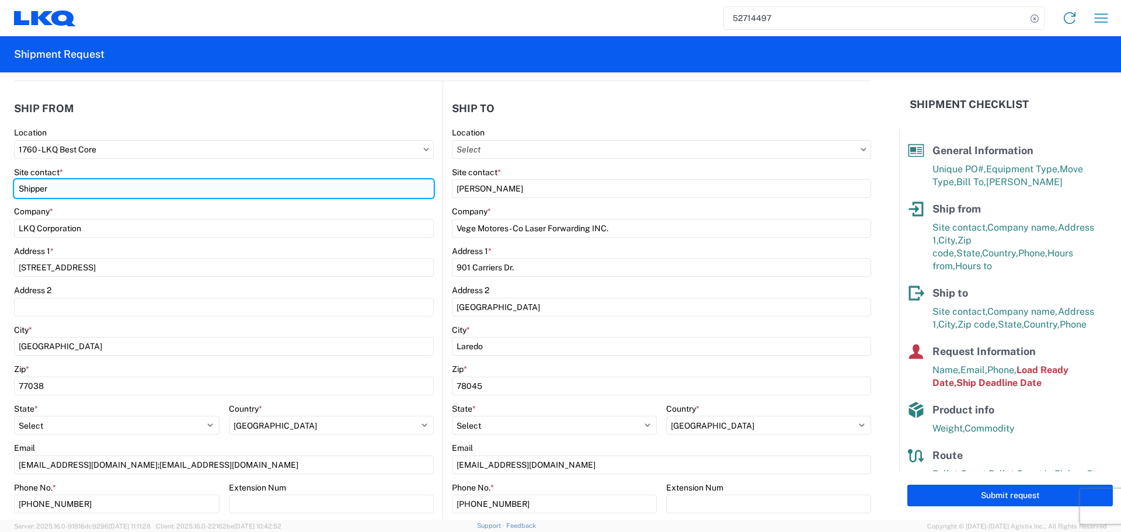
click at [30, 186] on input "Shipper" at bounding box center [224, 188] width 420 height 19
type input "P"
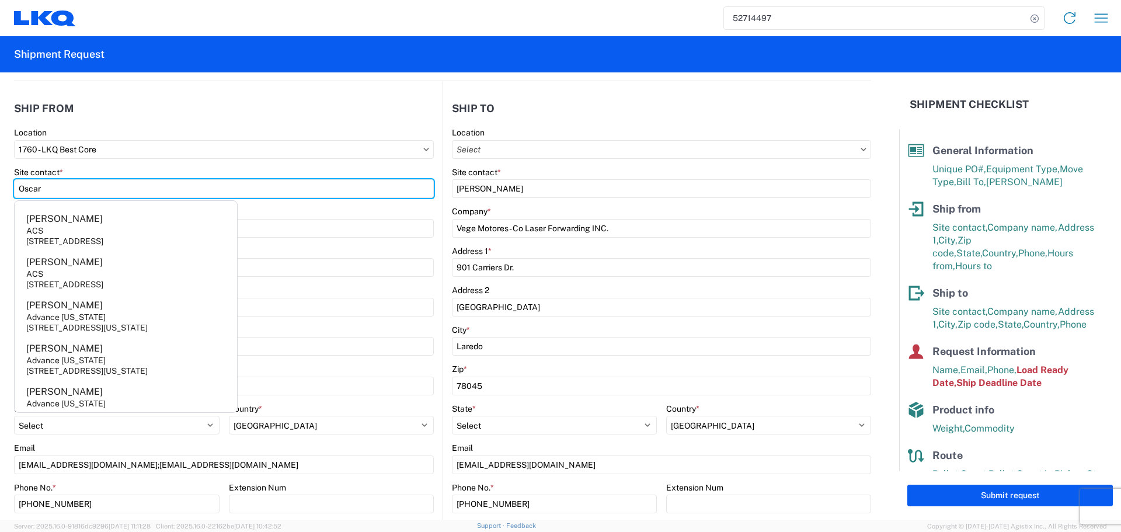
type input "Oscar"
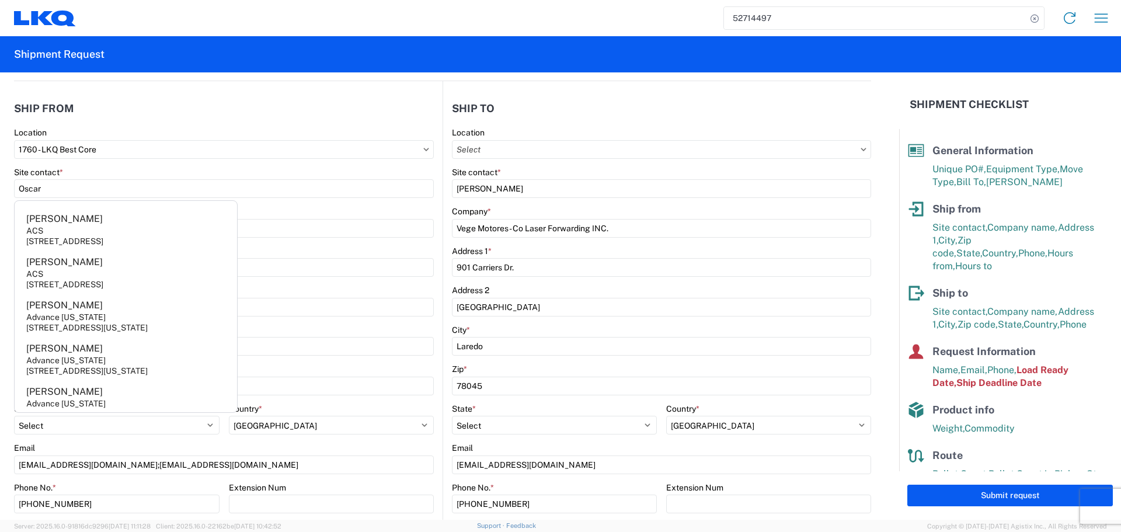
click at [175, 92] on agx-shipment-stop-widget-v2 "Ship from 1760 Location 1760 - LKQ Best Core Site contact * Oscar Company * LKQ…" at bounding box center [228, 334] width 429 height 507
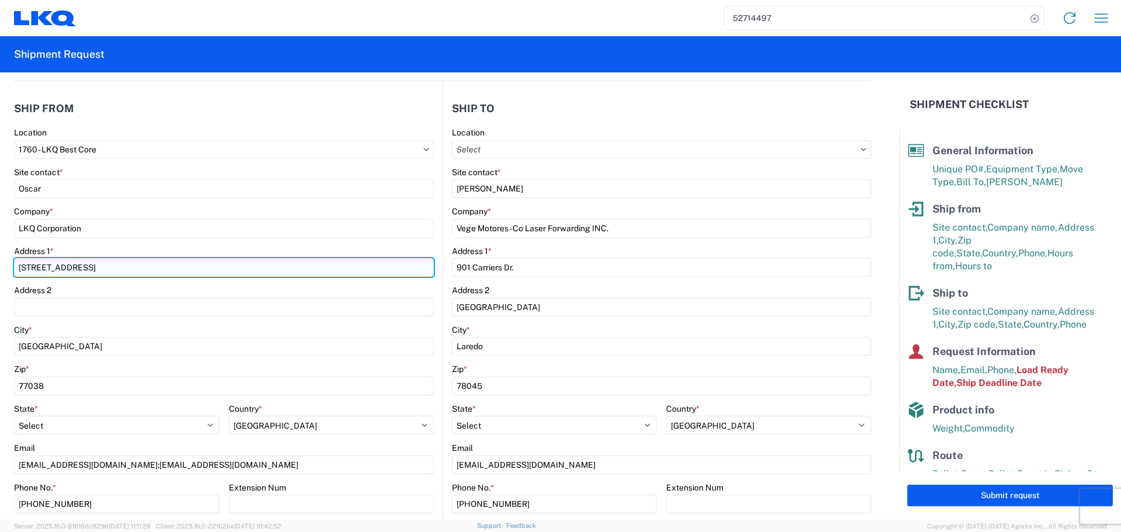
click at [34, 263] on input "1710 W Mount Houston Rd" at bounding box center [224, 267] width 420 height 19
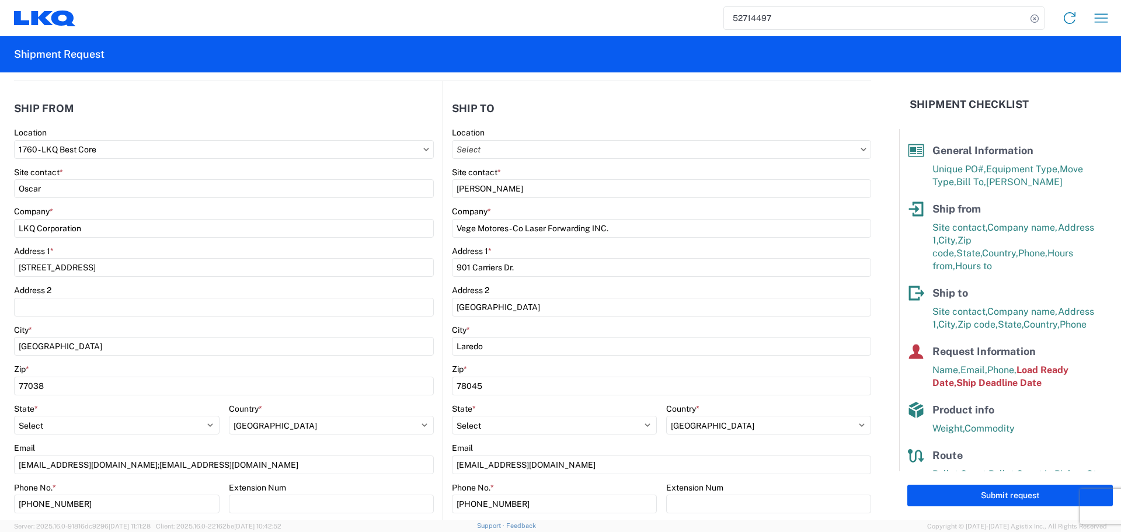
click at [103, 214] on div "Company *" at bounding box center [224, 211] width 420 height 11
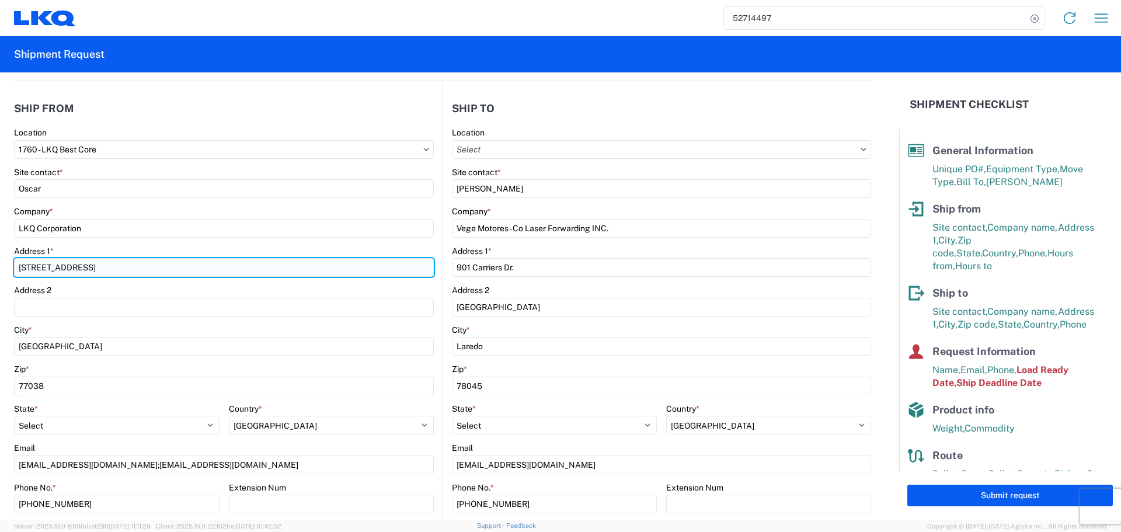
click at [44, 268] on input "1714 W Mount Houston Rd" at bounding box center [224, 267] width 420 height 19
type input "1714 West Mount Houston Rd"
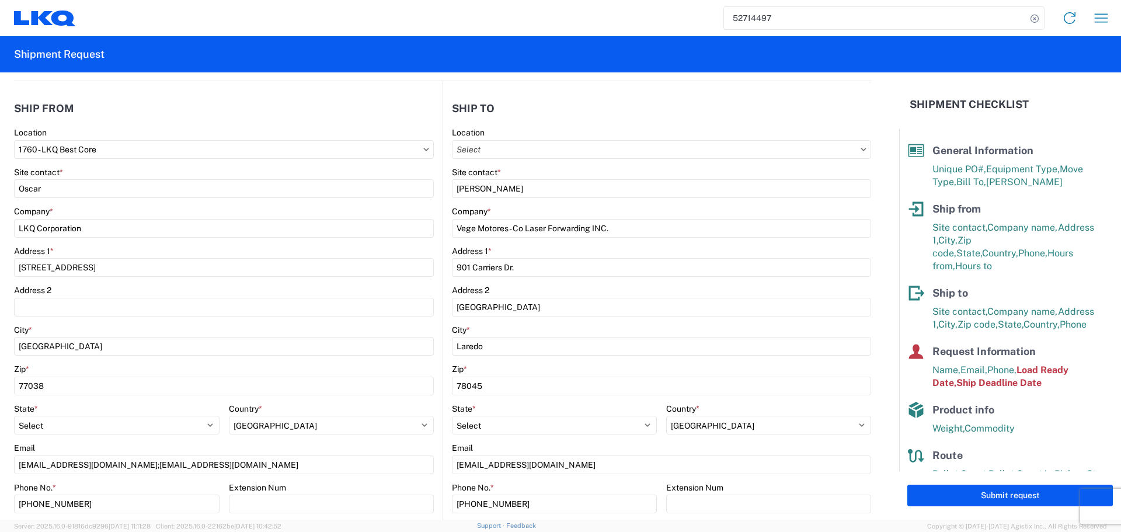
click at [252, 248] on div "Address 1 *" at bounding box center [224, 251] width 420 height 11
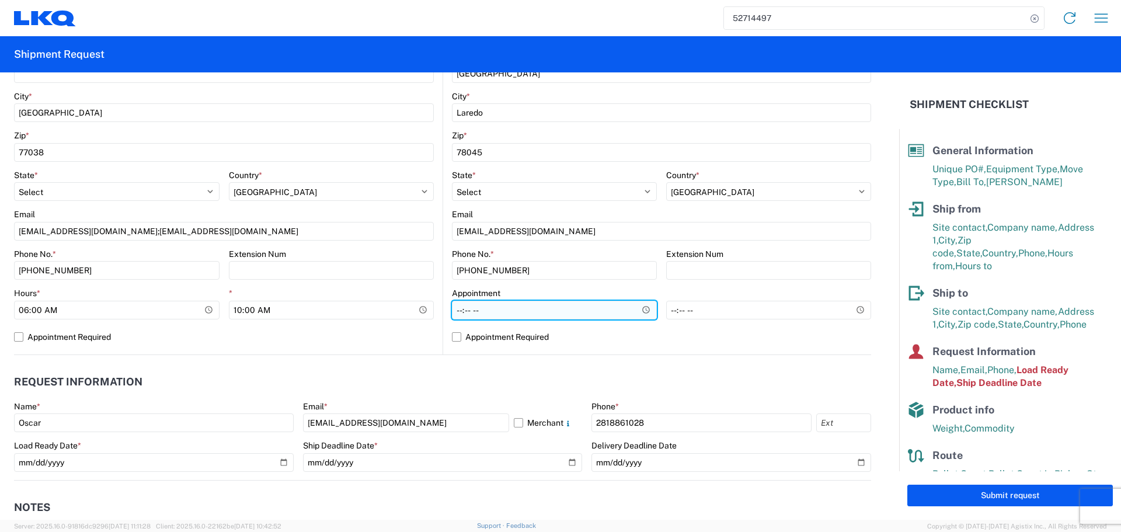
click at [635, 310] on input "Hours *" at bounding box center [554, 310] width 205 height 19
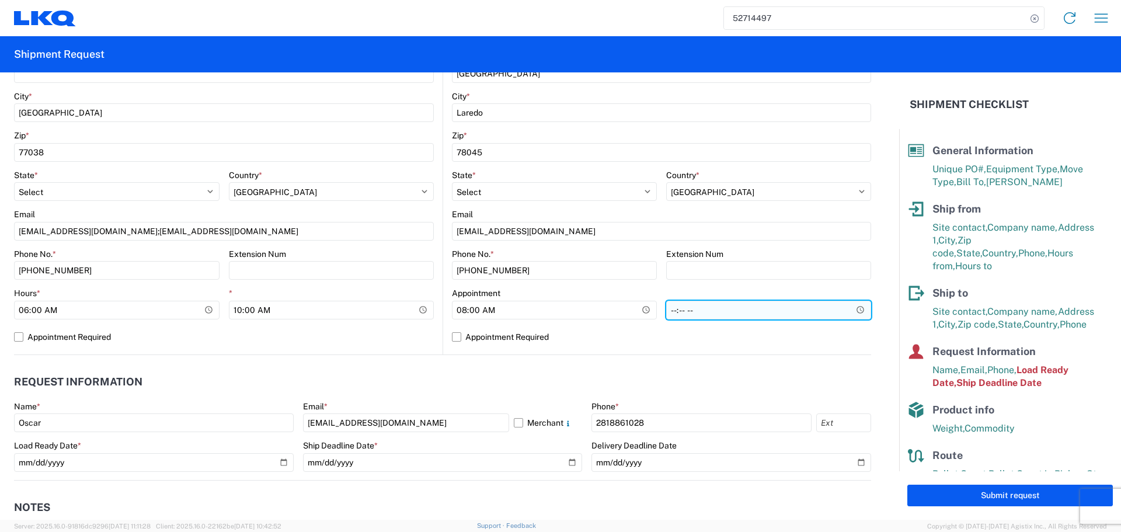
type input "08:00"
click at [852, 308] on input "*" at bounding box center [768, 310] width 205 height 19
click at [772, 352] on div "Location Site contact * Edgar Garcia Company * Vege Motores - Co Laser Forwardi…" at bounding box center [661, 124] width 419 height 461
click at [848, 312] on input "01:00" at bounding box center [768, 310] width 205 height 19
type input "13:00"
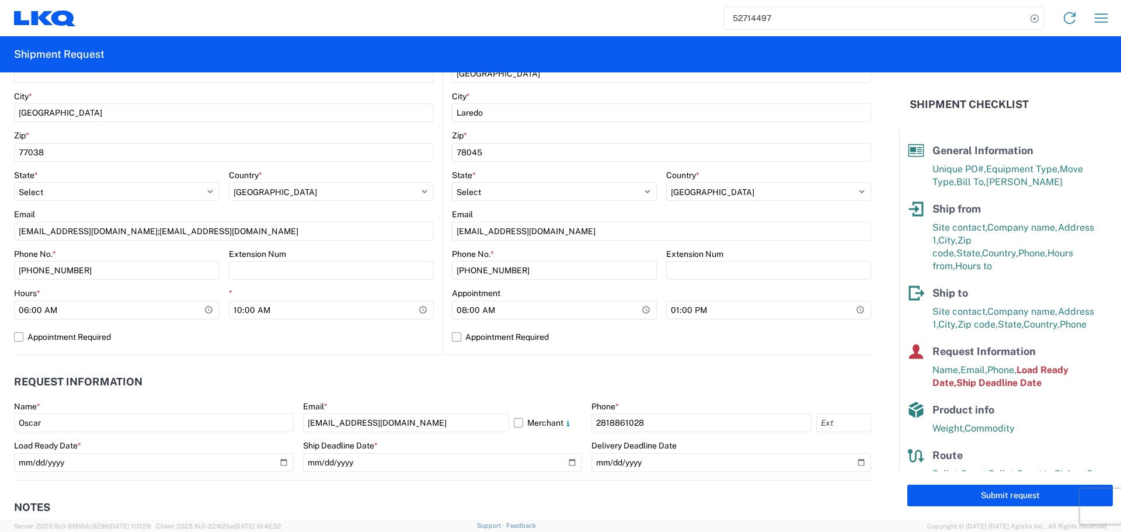
drag, startPoint x: 611, startPoint y: 342, endPoint x: 604, endPoint y: 338, distance: 8.1
click at [611, 342] on label "Appointment Required" at bounding box center [661, 337] width 419 height 19
click at [0, 0] on input "Appointment Required" at bounding box center [0, 0] width 0 height 0
select select "US"
drag, startPoint x: 604, startPoint y: 337, endPoint x: 597, endPoint y: 336, distance: 7.0
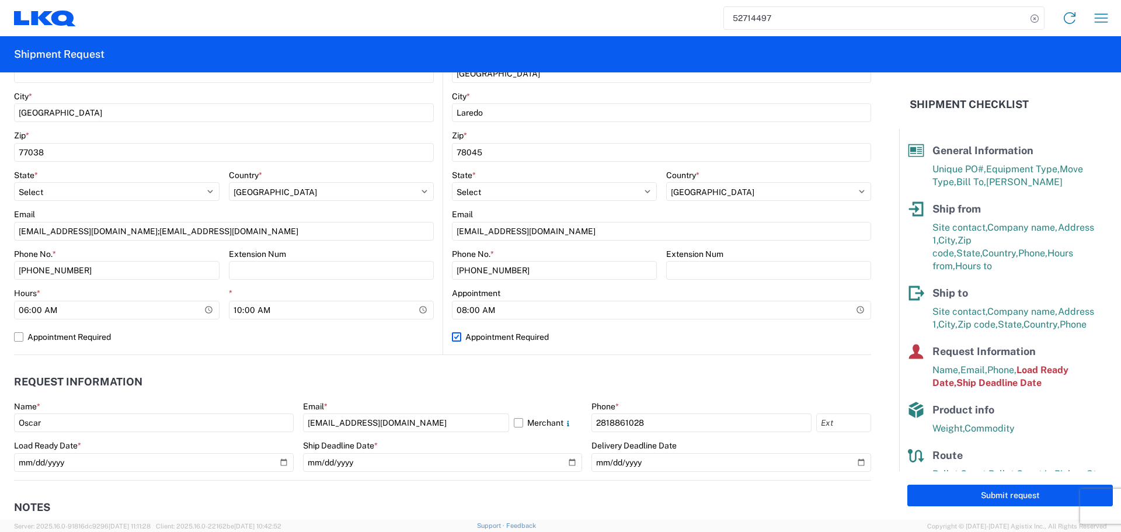
click at [605, 337] on label "Appointment Required" at bounding box center [661, 337] width 419 height 19
click at [0, 0] on input "Appointment Required" at bounding box center [0, 0] width 0 height 0
select select "US"
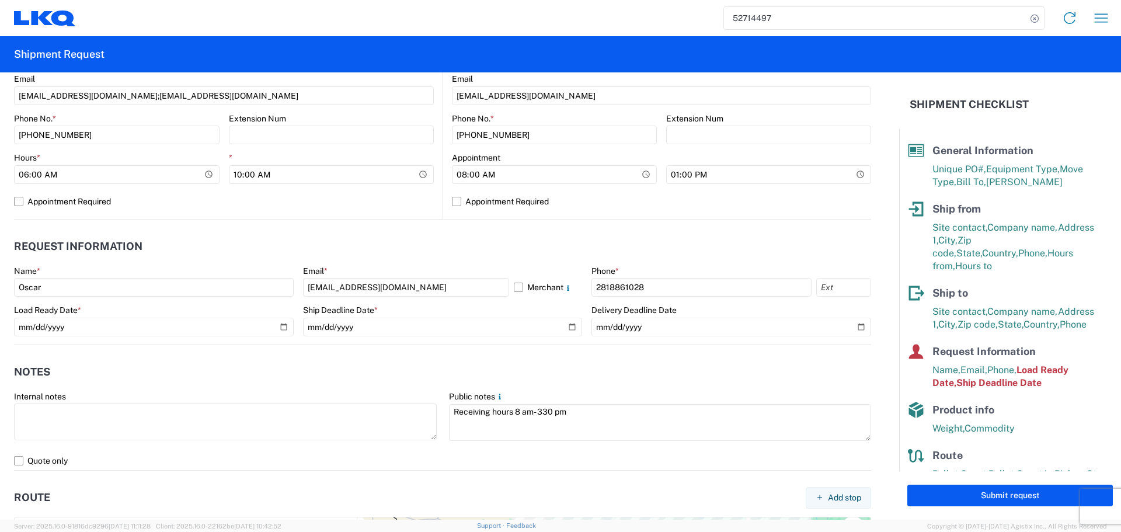
scroll to position [467, 0]
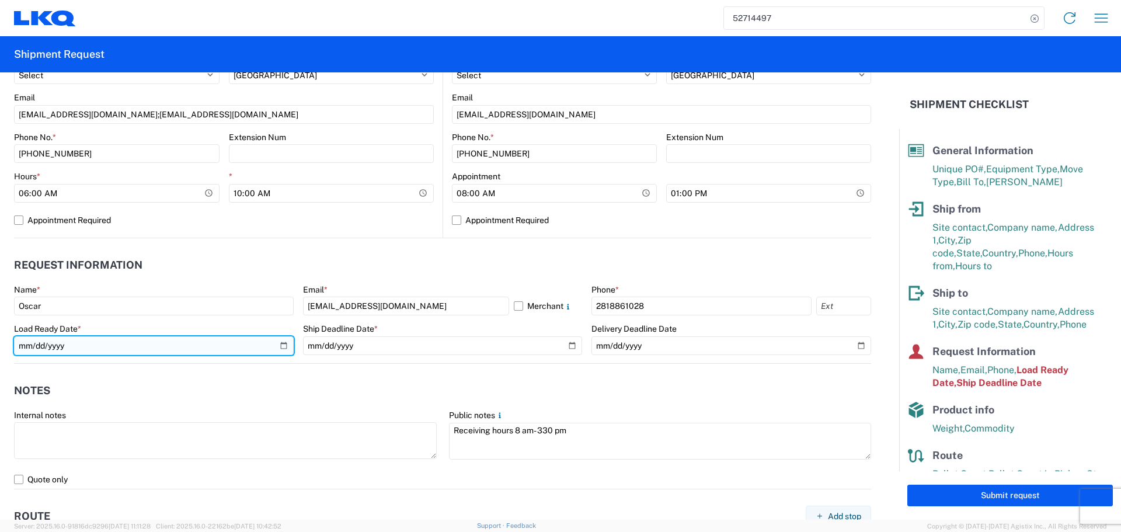
click at [285, 344] on input "2024-08-07" at bounding box center [154, 345] width 280 height 19
type input "2025-08-15"
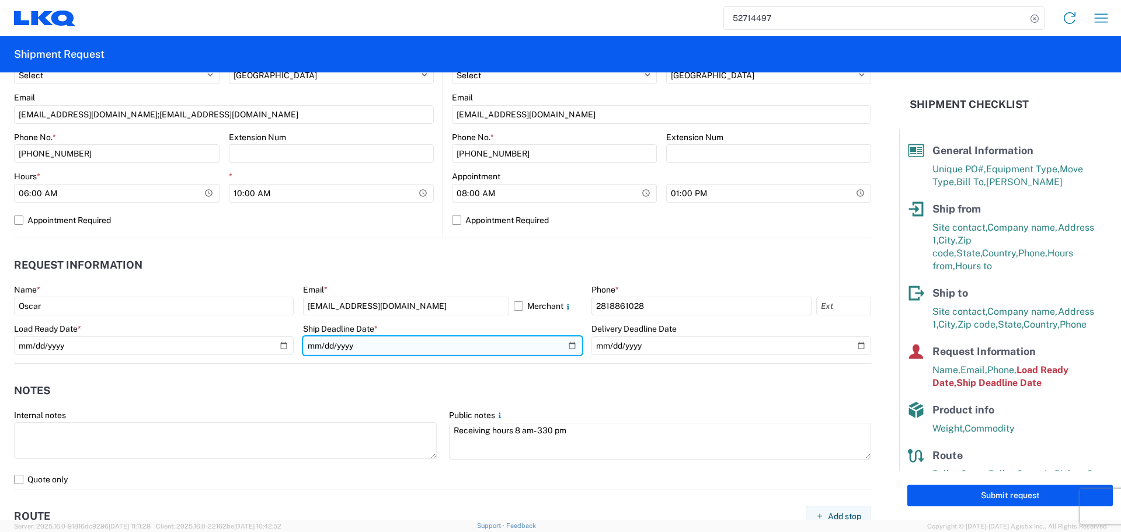
click at [566, 349] on input "2024-08-07" at bounding box center [443, 345] width 280 height 19
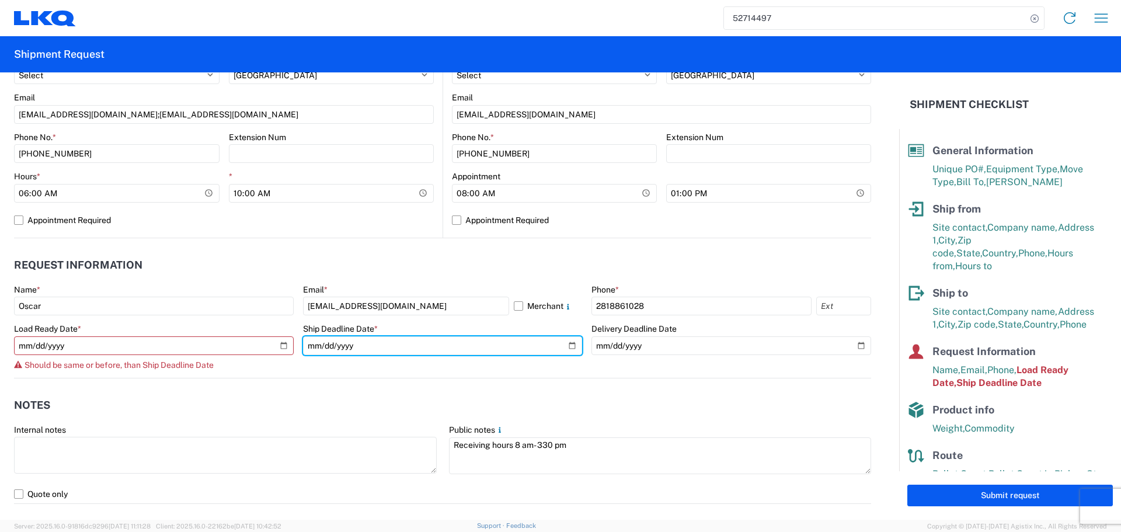
type input "2025-08-15"
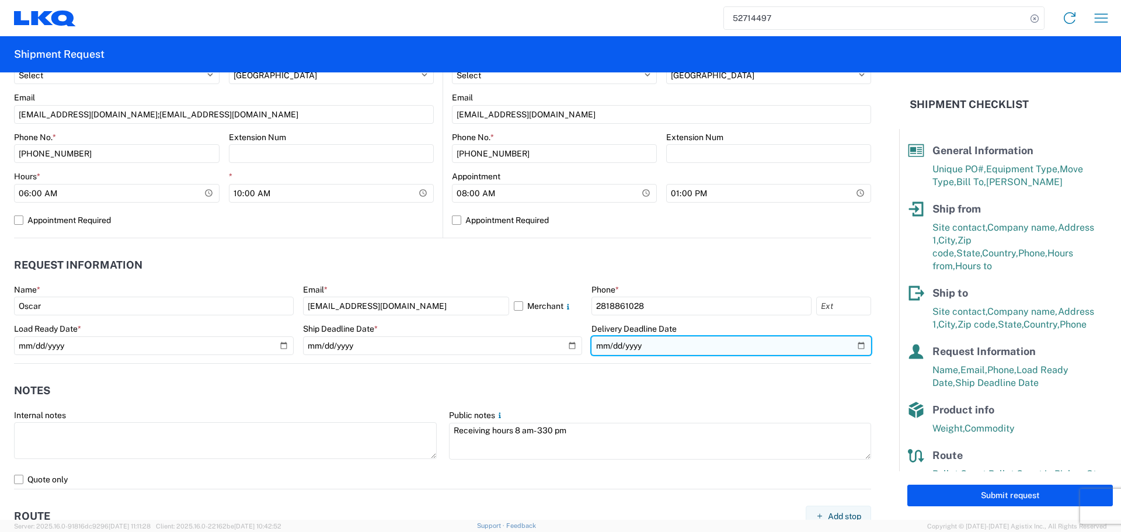
click at [849, 346] on input "date" at bounding box center [731, 345] width 280 height 19
type input "2025-08-18"
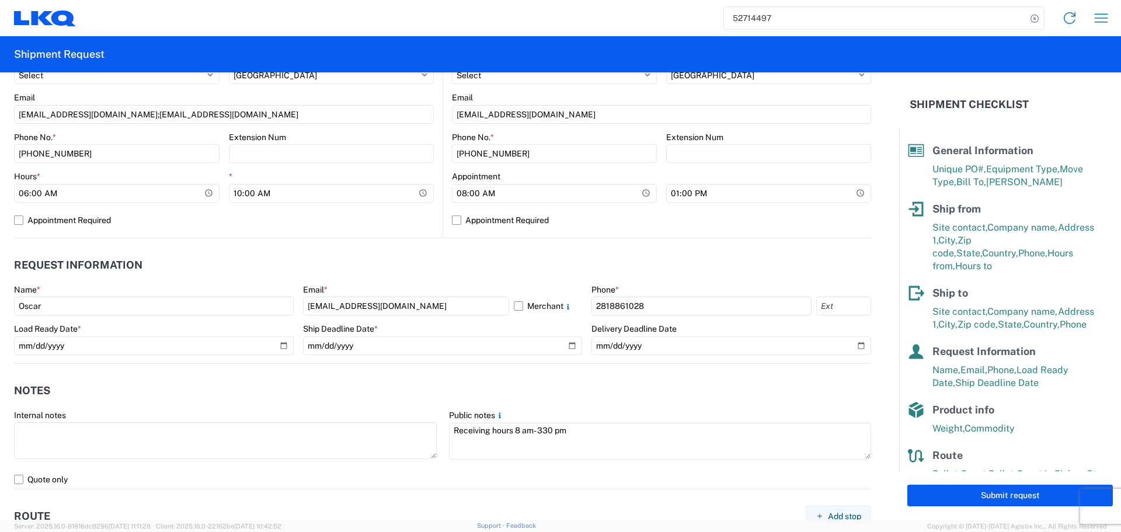
click at [458, 394] on header "Notes" at bounding box center [442, 391] width 857 height 26
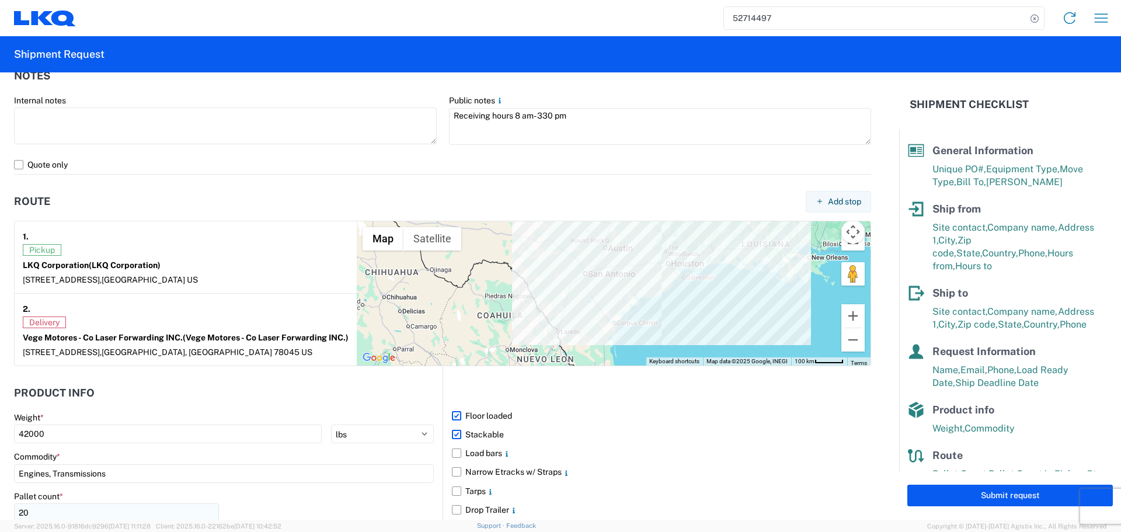
scroll to position [934, 0]
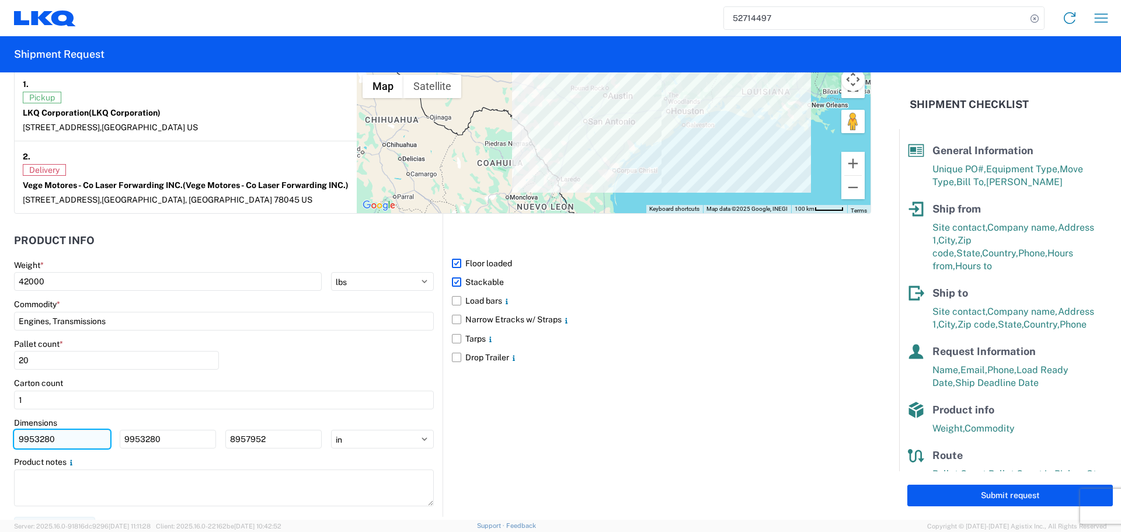
click at [69, 448] on input "9953280" at bounding box center [62, 439] width 96 height 19
type input "9"
type input "40"
click at [137, 448] on input "9953280" at bounding box center [168, 439] width 96 height 19
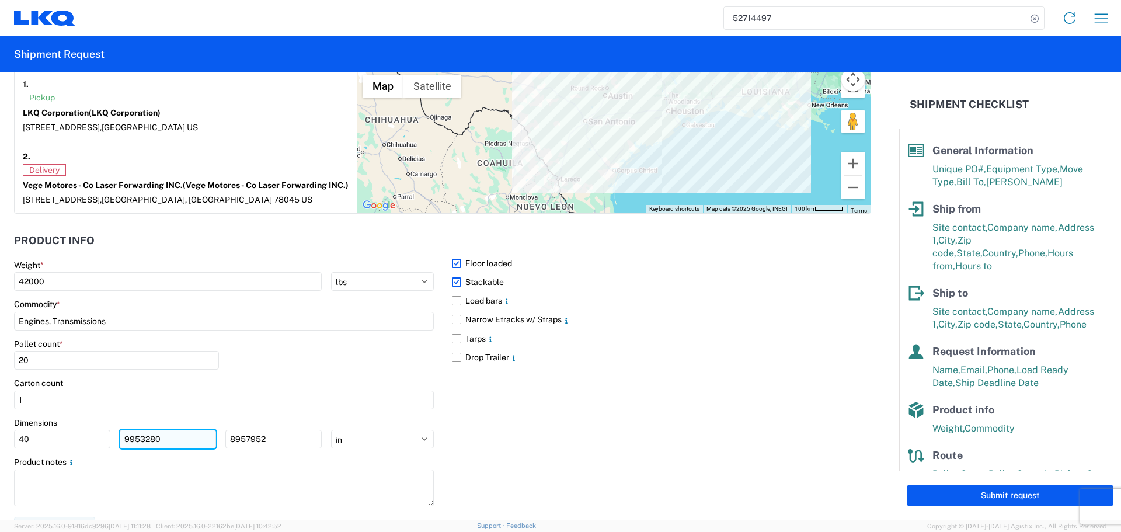
click at [137, 448] on input "9953280" at bounding box center [168, 439] width 96 height 19
type input "40"
click at [236, 447] on input "8957952" at bounding box center [273, 439] width 96 height 19
type input "36"
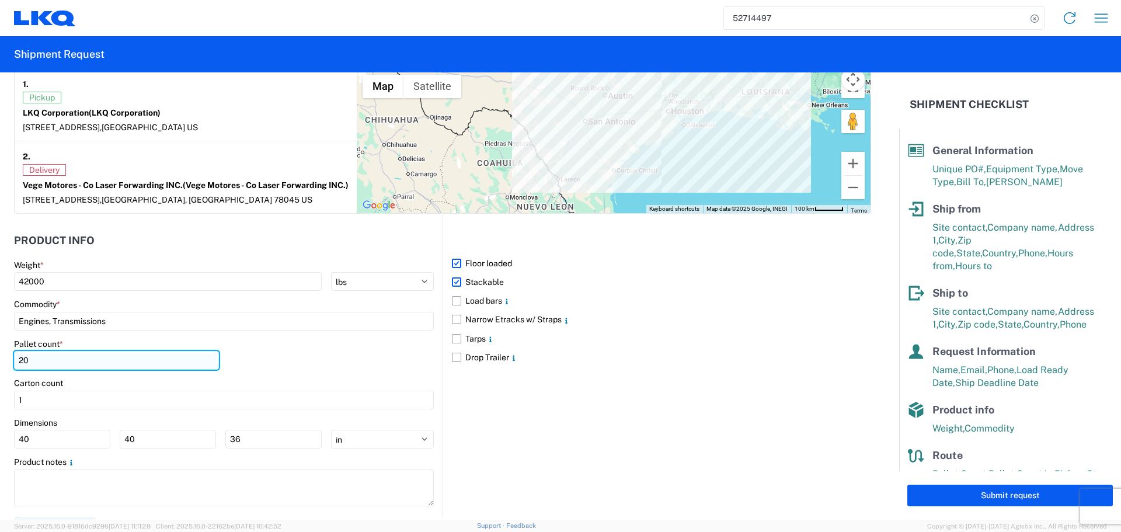
click at [58, 370] on input "20" at bounding box center [116, 360] width 205 height 19
type input "24"
click at [335, 369] on div "Pallet count * 24" at bounding box center [224, 359] width 420 height 40
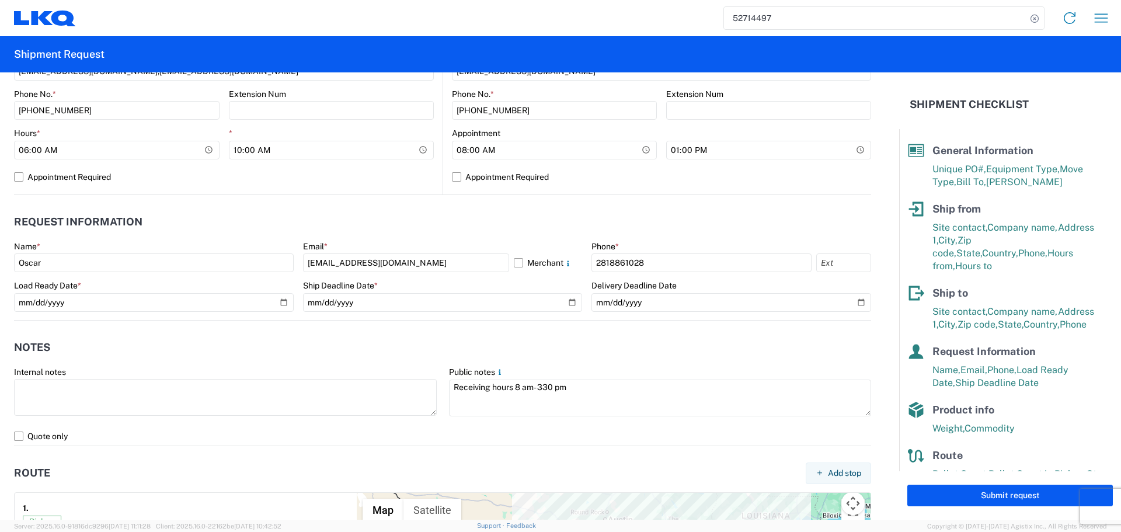
scroll to position [467, 0]
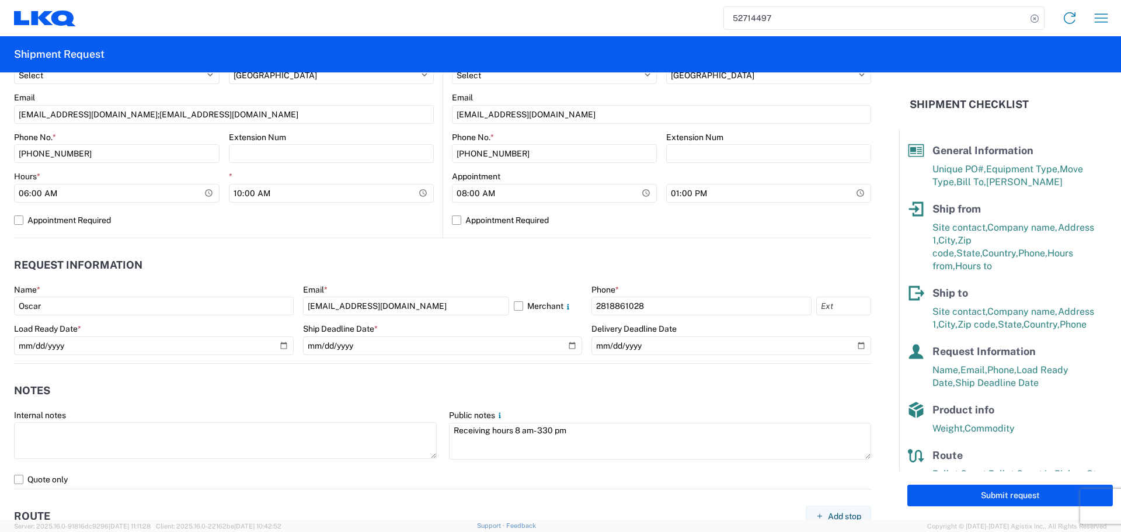
click at [396, 392] on header "Notes" at bounding box center [442, 391] width 857 height 26
click at [412, 381] on header "Notes" at bounding box center [442, 391] width 857 height 26
click at [443, 430] on agx-form-control-wrapper-v2 "Public notes Receiving hours 8 am- 330 pm" at bounding box center [660, 440] width 435 height 60
click at [375, 389] on header "Notes" at bounding box center [442, 391] width 857 height 26
click at [436, 374] on agx-notes "Notes Internal notes Public notes Receiving hours 8 am- 330 pm Quote only" at bounding box center [442, 427] width 857 height 126
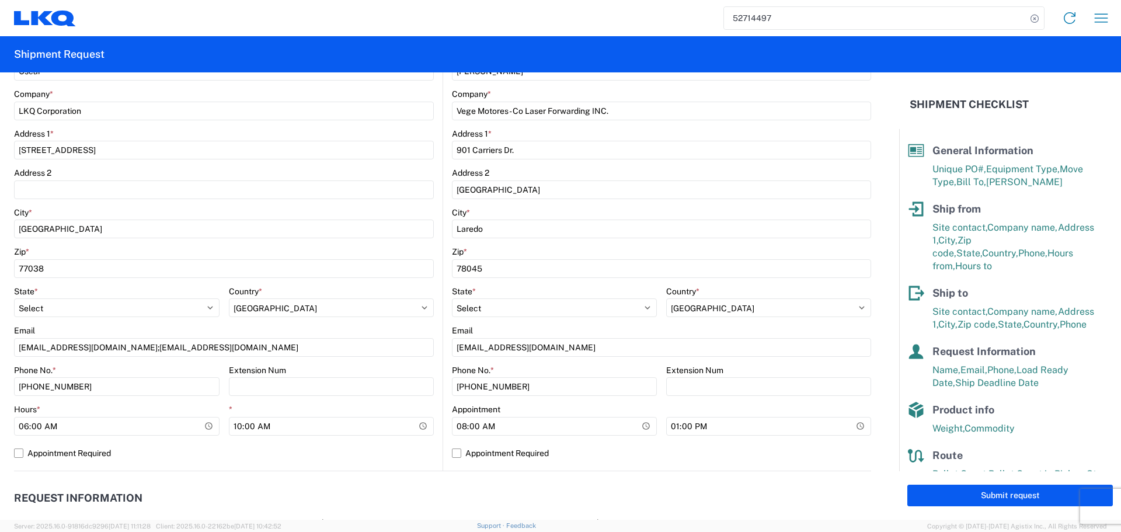
scroll to position [234, 0]
click at [432, 362] on main "1760 Location 1760 - LKQ Best Core Site contact * Oscar Company * LKQ Corporati…" at bounding box center [228, 241] width 429 height 461
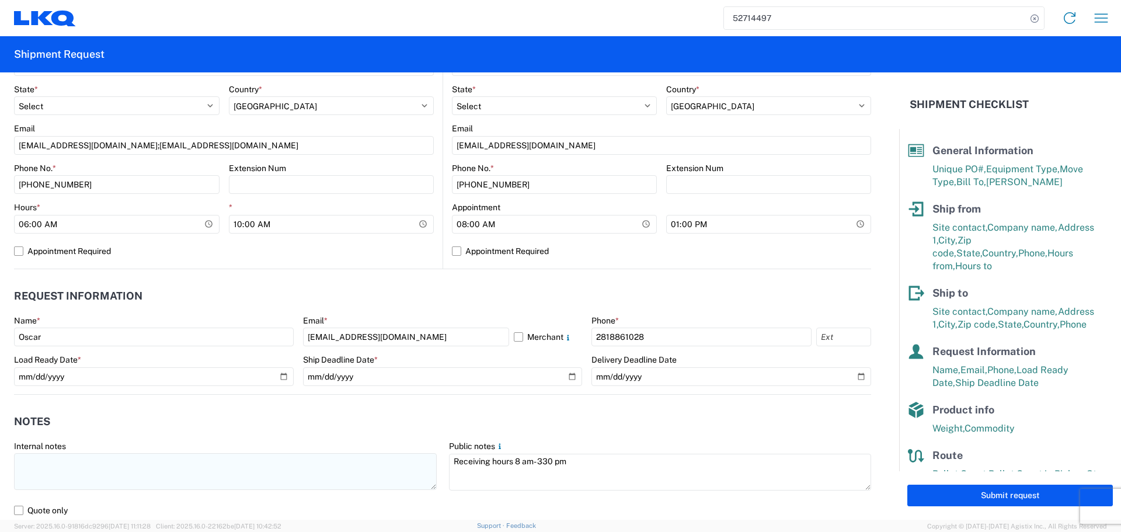
scroll to position [525, 0]
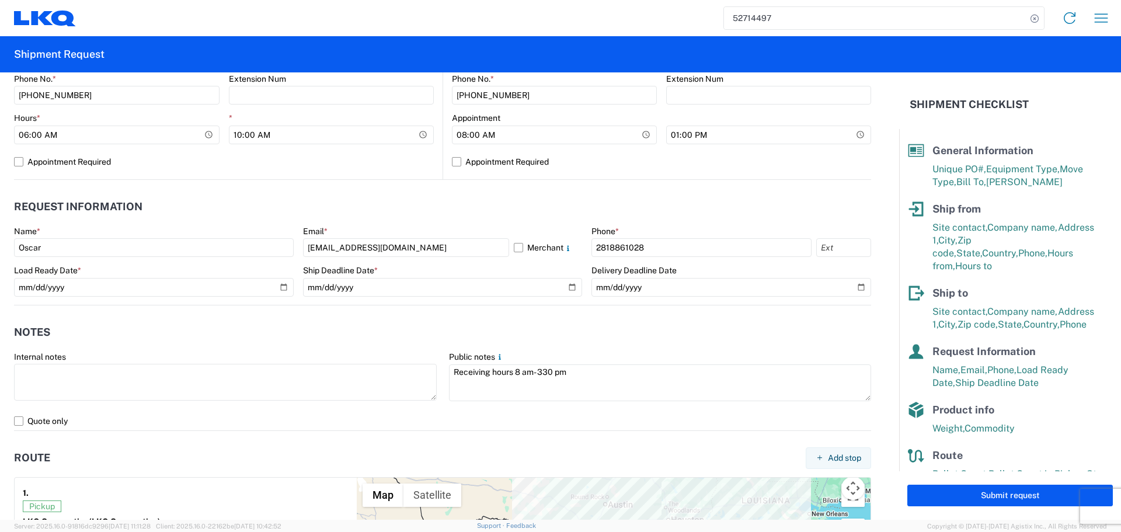
click at [412, 314] on agx-notes "Notes Internal notes Public notes Receiving hours 8 am- 330 pm Quote only" at bounding box center [442, 368] width 857 height 126
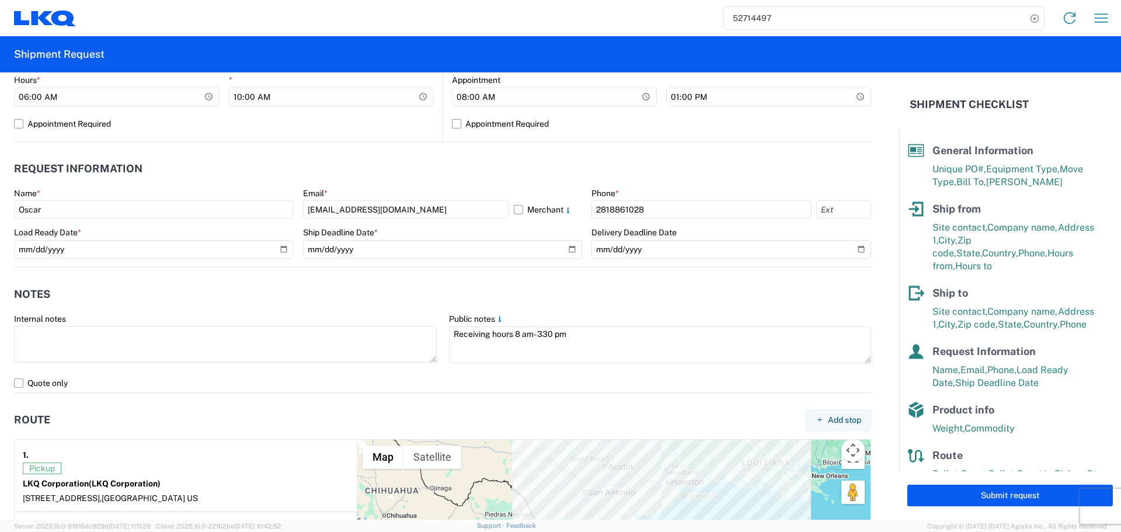
scroll to position [584, 0]
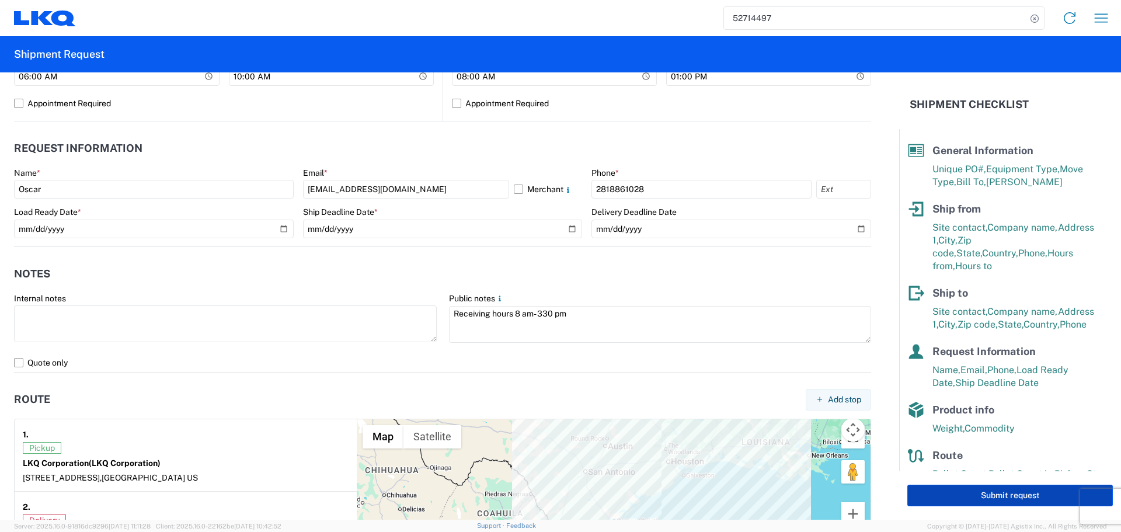
click at [994, 488] on button "Submit request" at bounding box center [1010, 496] width 206 height 22
